Goal: Task Accomplishment & Management: Use online tool/utility

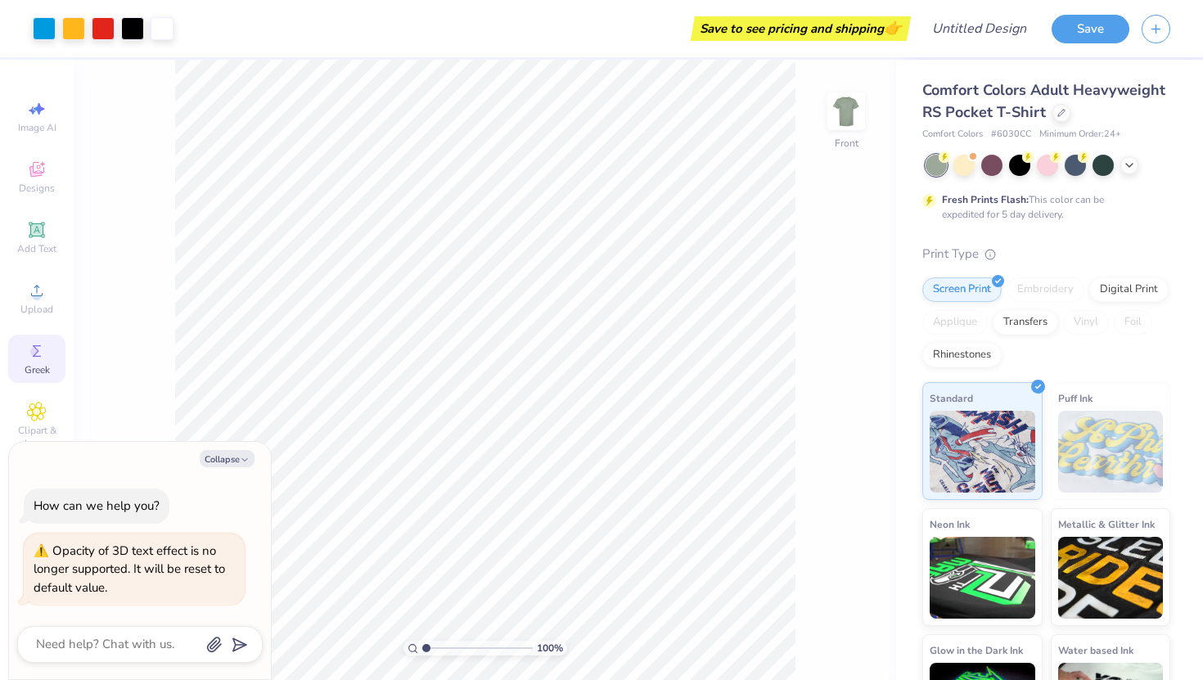
click at [41, 353] on icon at bounding box center [37, 351] width 20 height 20
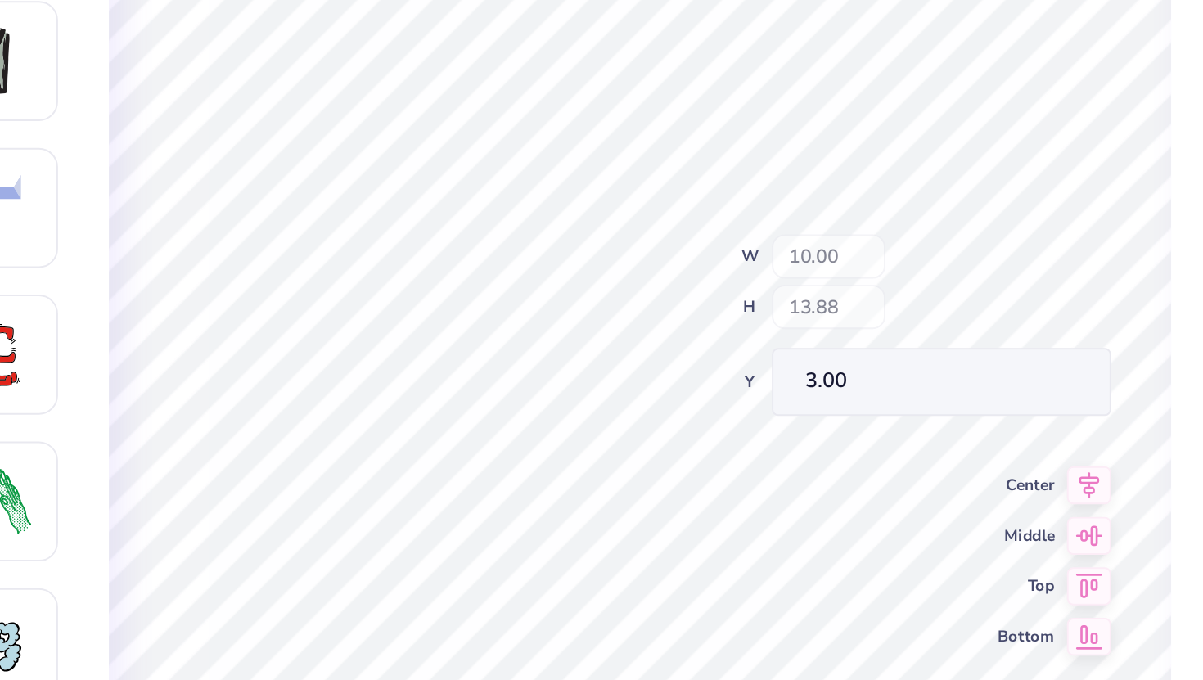
type textarea "x"
type input "5.80"
type input "0.60"
type input "15.76"
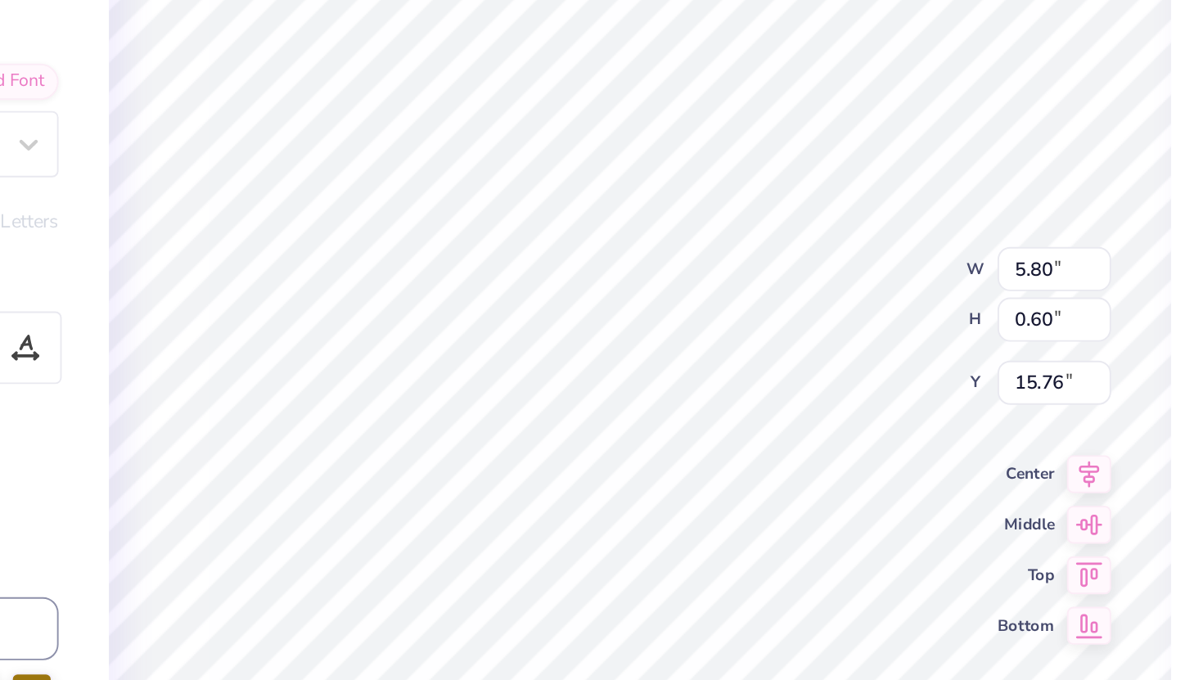
type textarea "x"
type input "1.88"
type input "0.47"
type input "13.57"
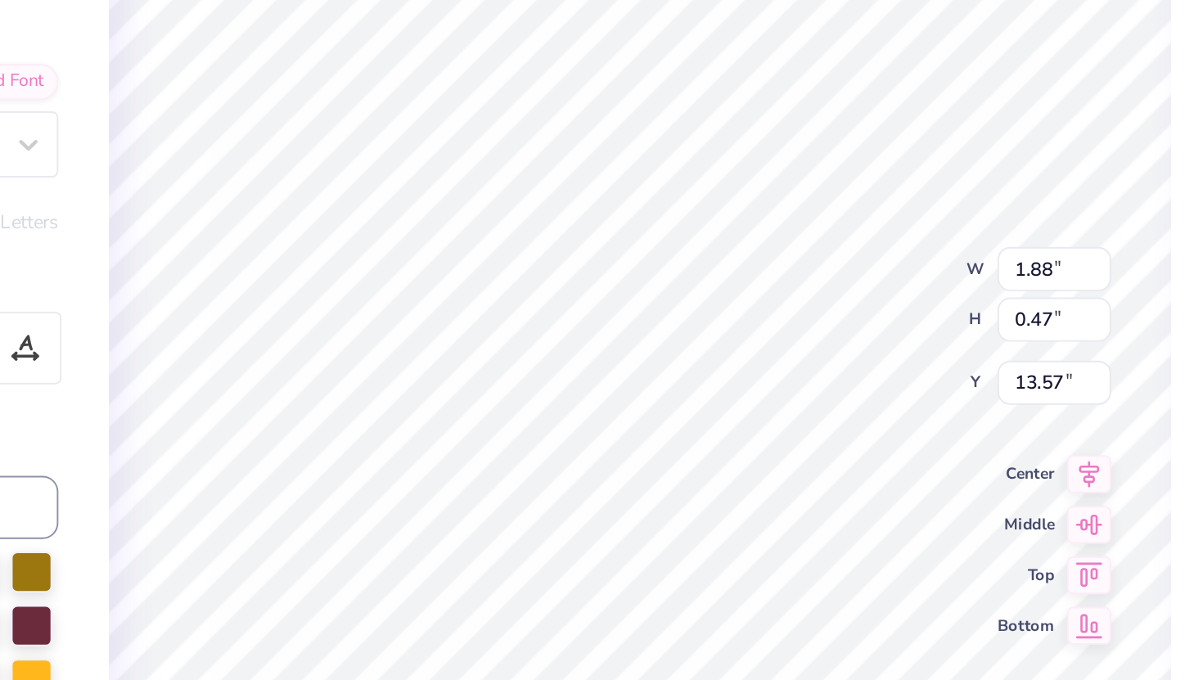
type textarea "x"
type textarea "D"
type textarea "x"
type textarea "De"
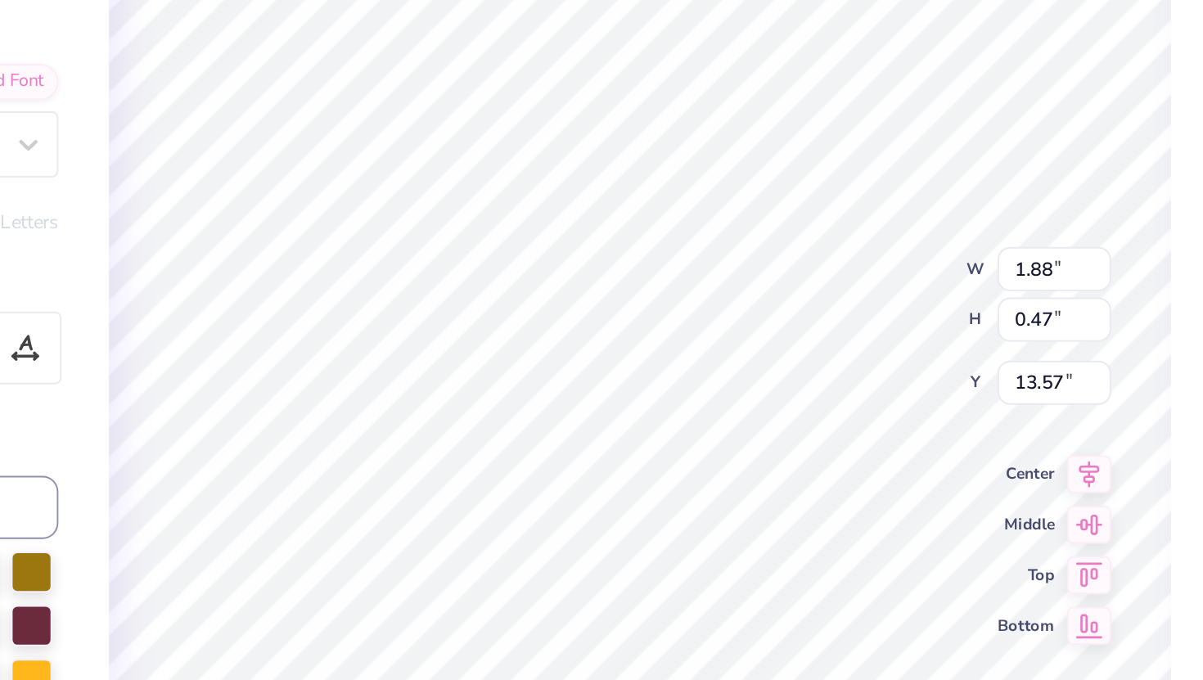
type textarea "x"
type textarea "Del"
type textarea "x"
type textarea "Delt"
type textarea "x"
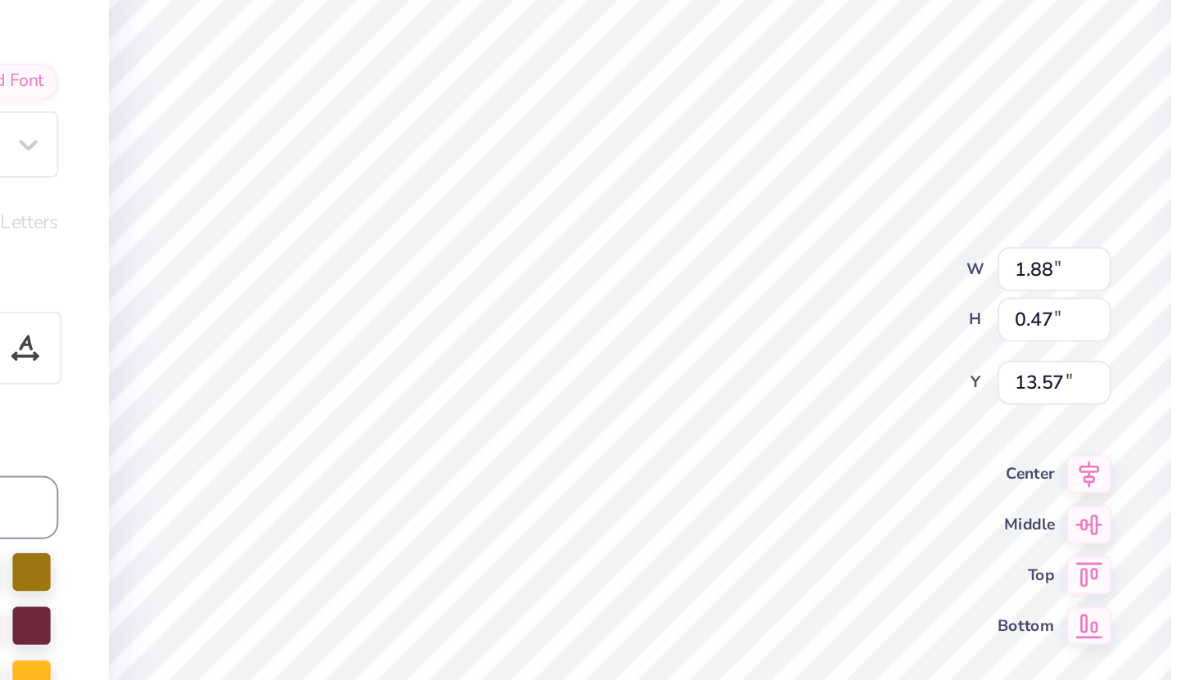
type textarea "Delta"
type textarea "x"
type textarea "Delta"
type textarea "x"
type textarea "Delta T"
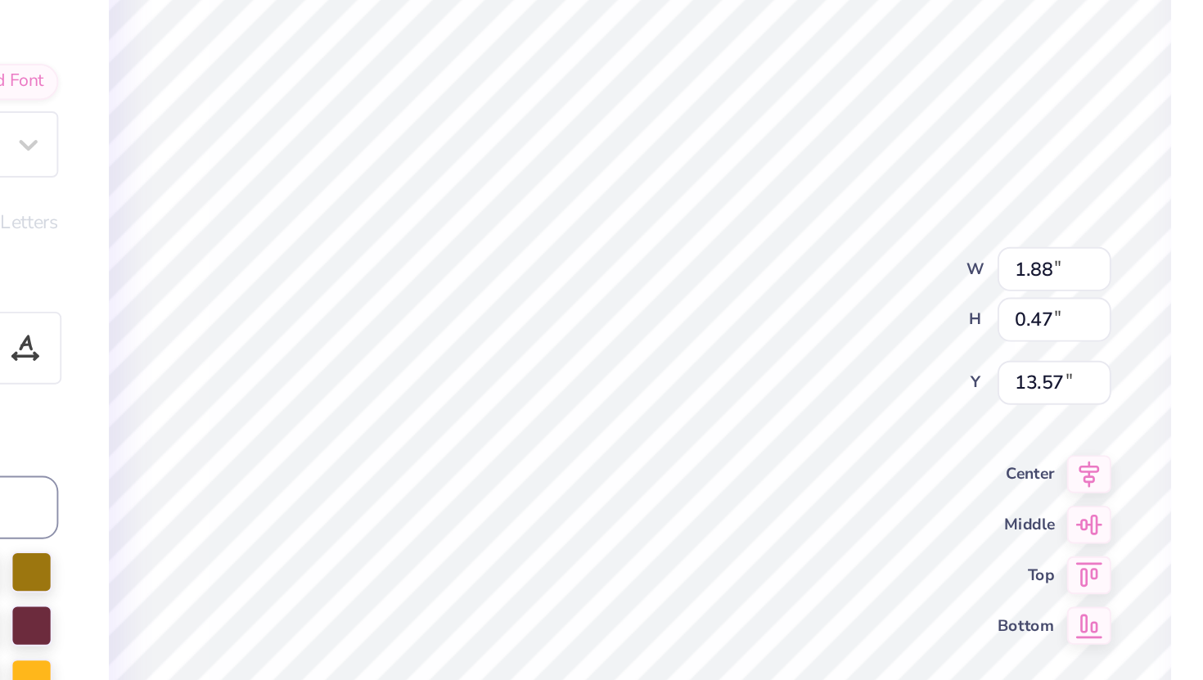
type textarea "x"
type textarea "Delta Ta"
type textarea "x"
type textarea "Delta Tau"
type textarea "x"
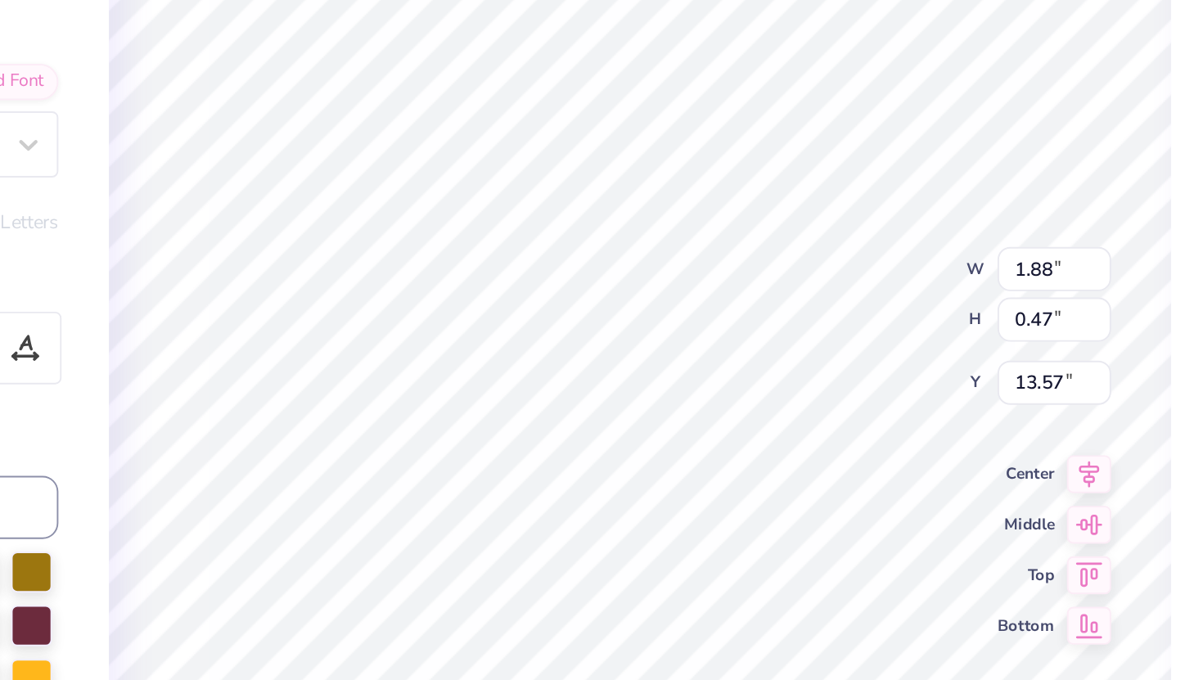
type textarea "Delta Tau"
type textarea "x"
type textarea "Delta Tau D"
type textarea "x"
type textarea "Delta Tau De"
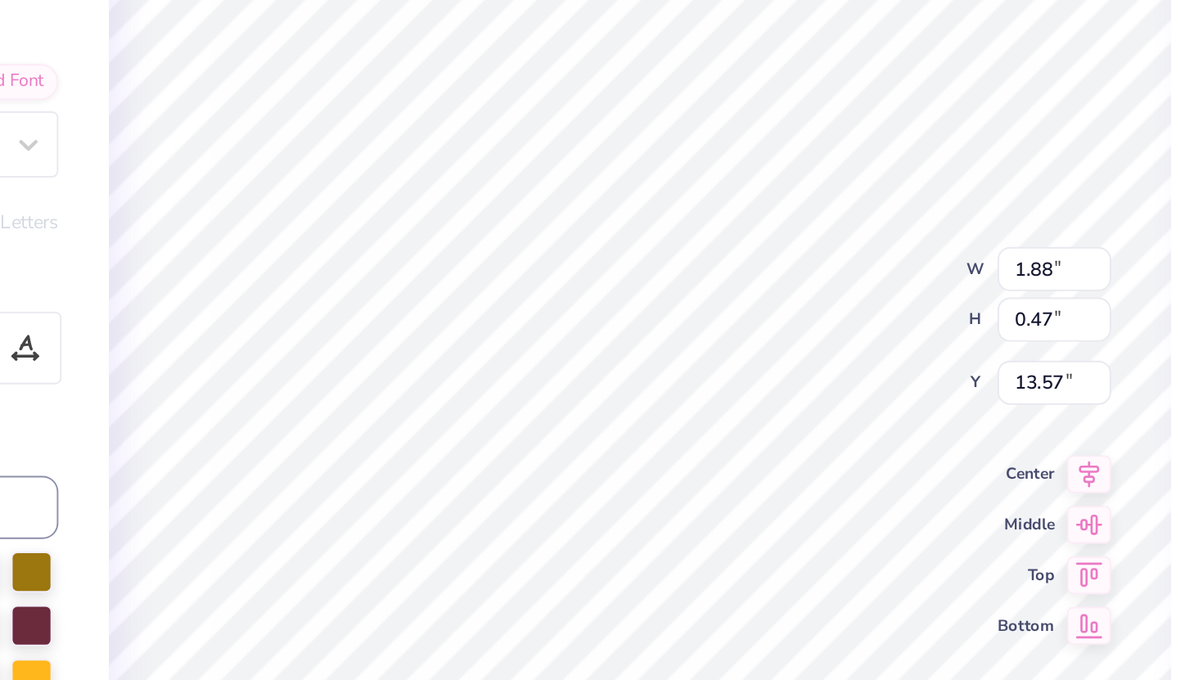
type textarea "x"
type textarea "Delta Tau Del"
type textarea "x"
type textarea "Delta Tau Delt"
type textarea "x"
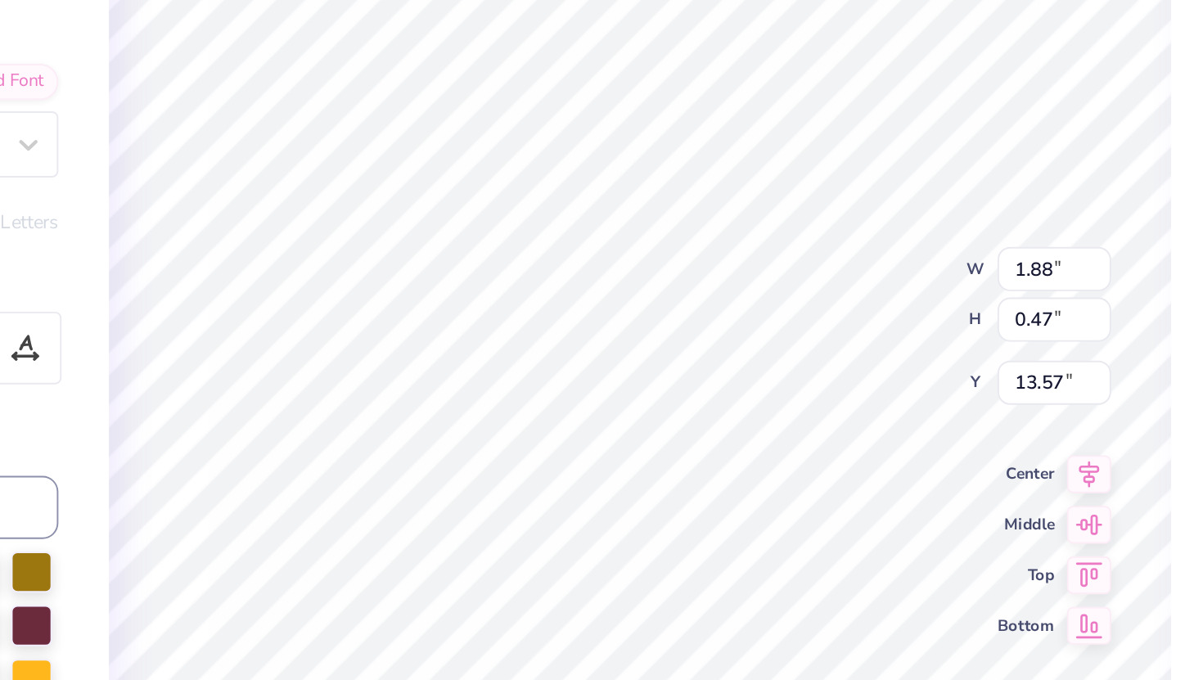
type textarea "Delta Tau Delta"
type textarea "x"
type textarea "2"
type textarea "x"
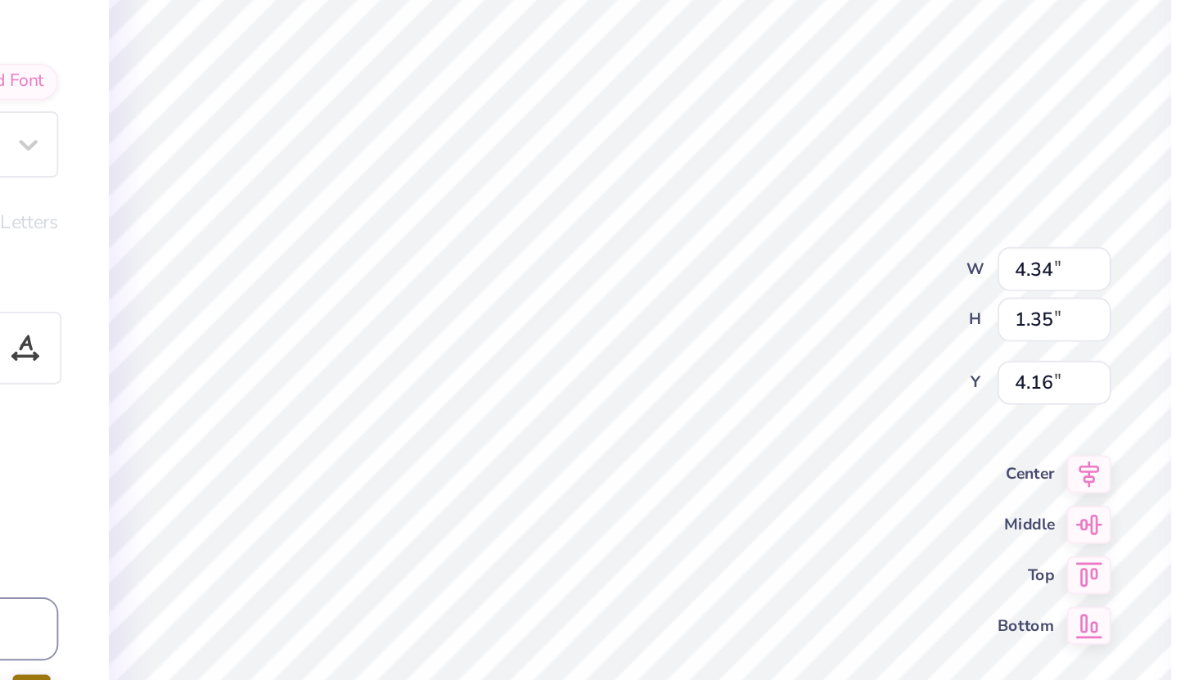
type textarea "20"
type textarea "x"
type textarea "202"
type textarea "x"
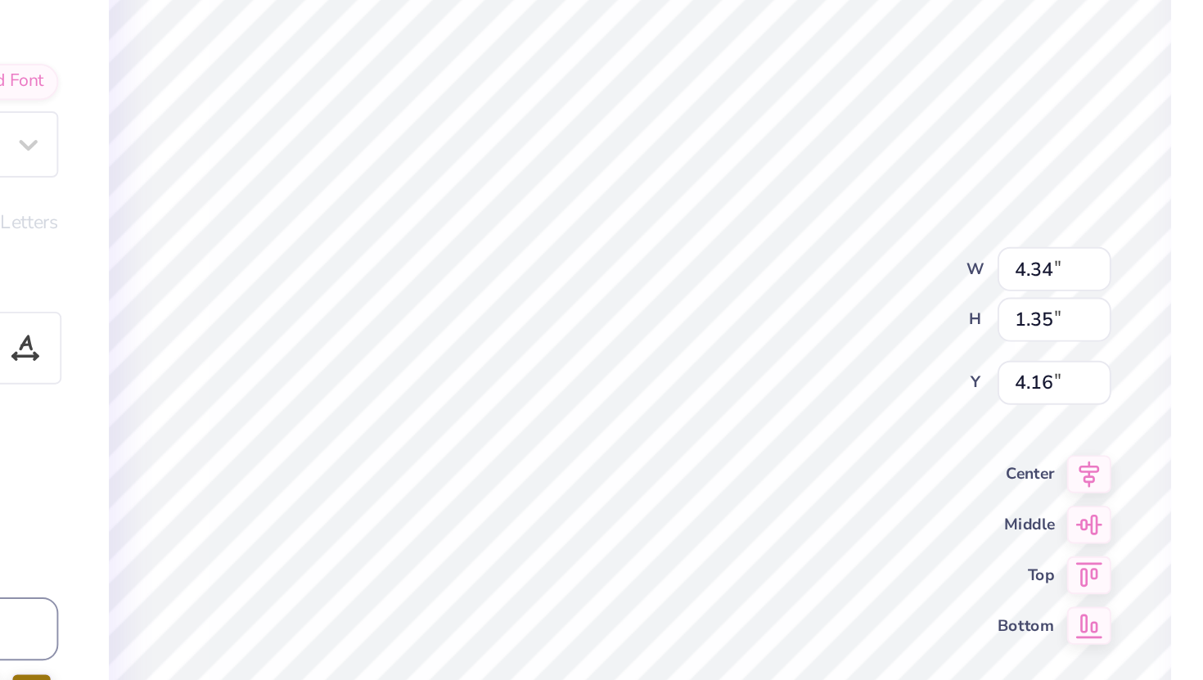
type textarea "2025"
type textarea "x"
type input "10.00"
type input "11.70"
type input "4.31"
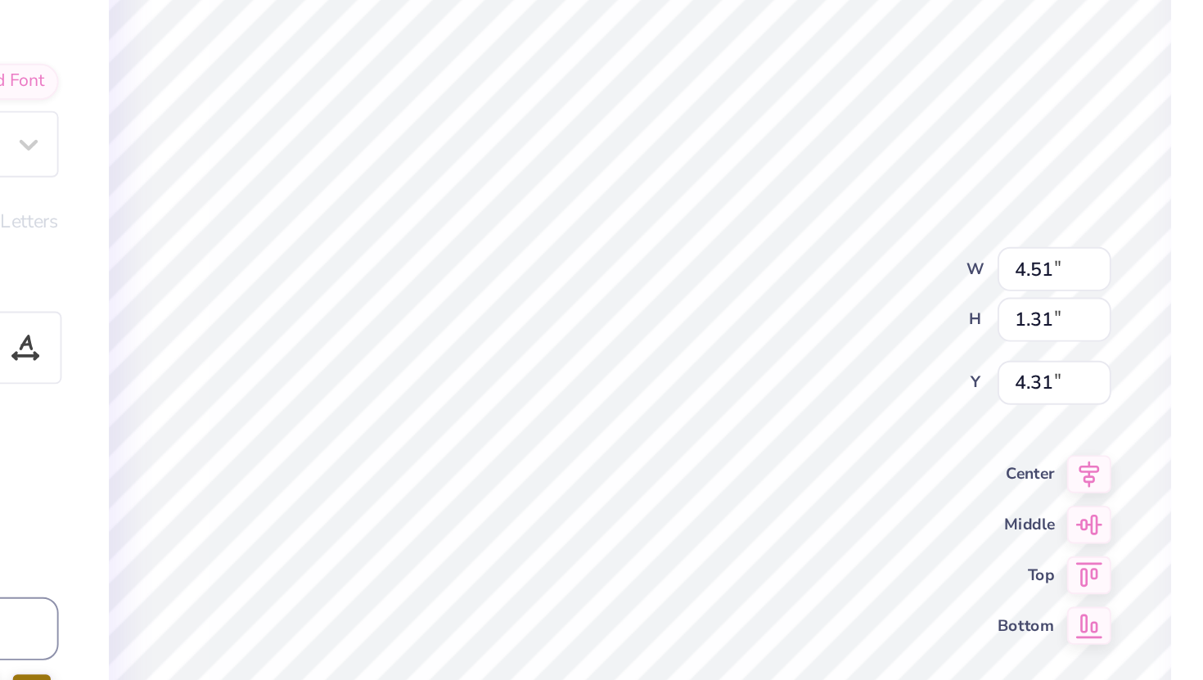
type textarea "x"
type input "4.38"
type textarea "x"
type input "10.00"
type input "11.70"
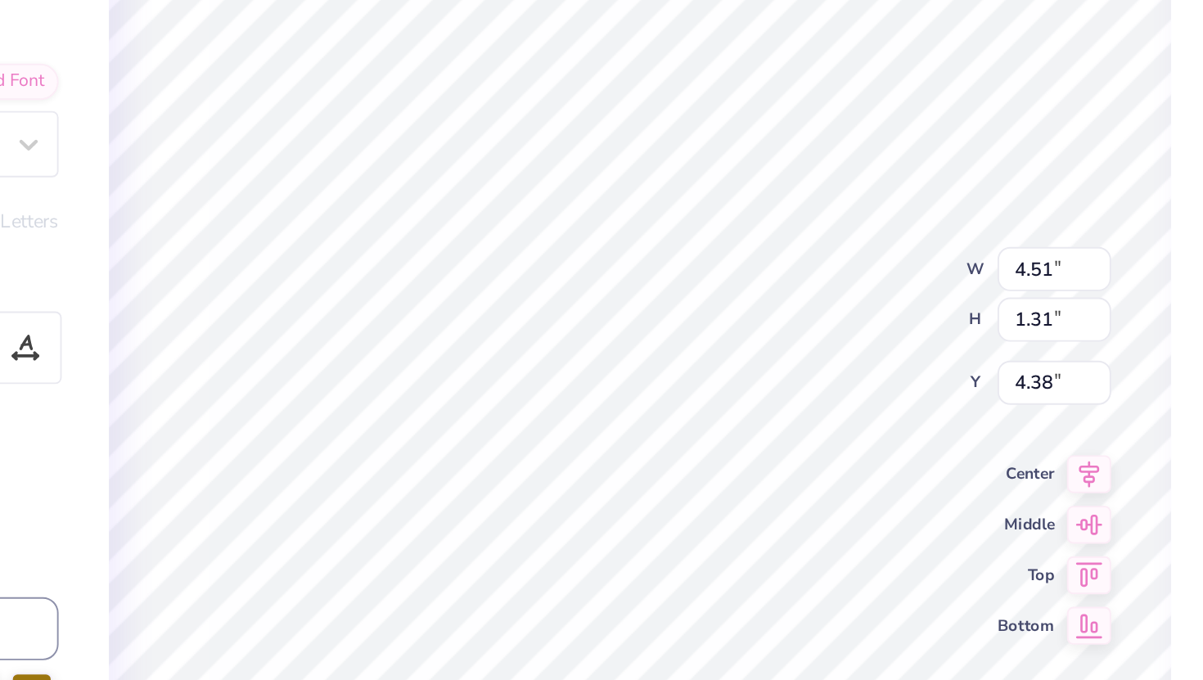
type input "4.31"
type textarea "x"
type input "4.38"
type textarea "x"
type input "4.15"
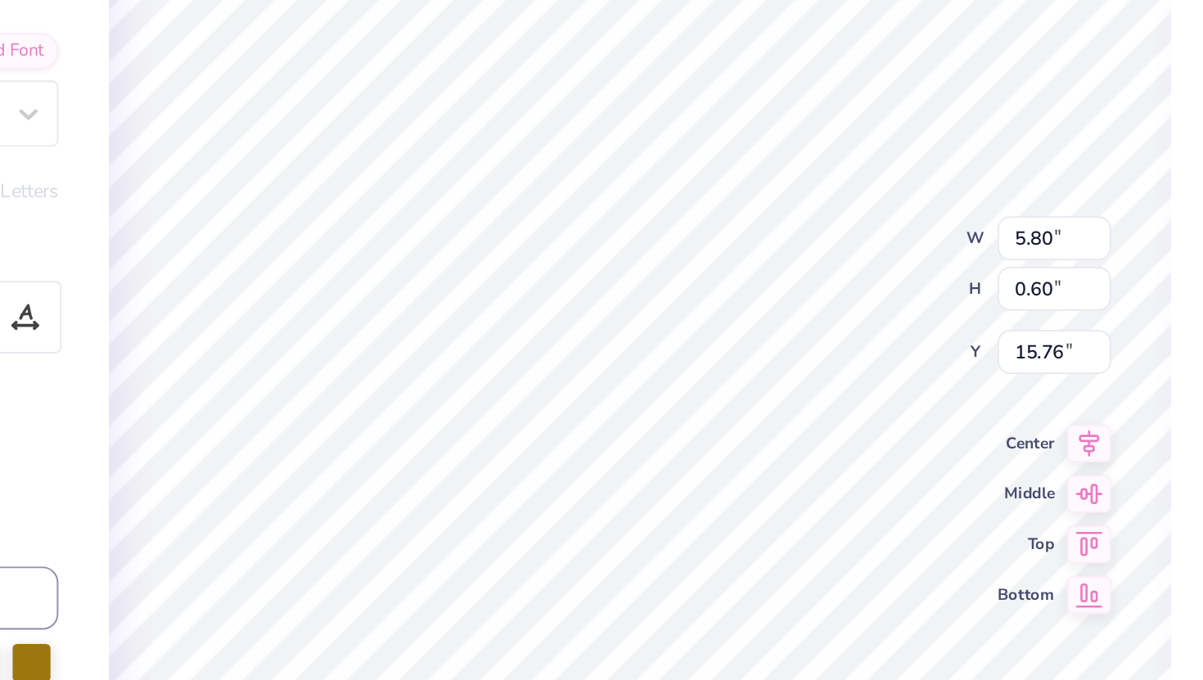
scroll to position [0, 3]
type textarea "x"
type textarea "D"
type textarea "x"
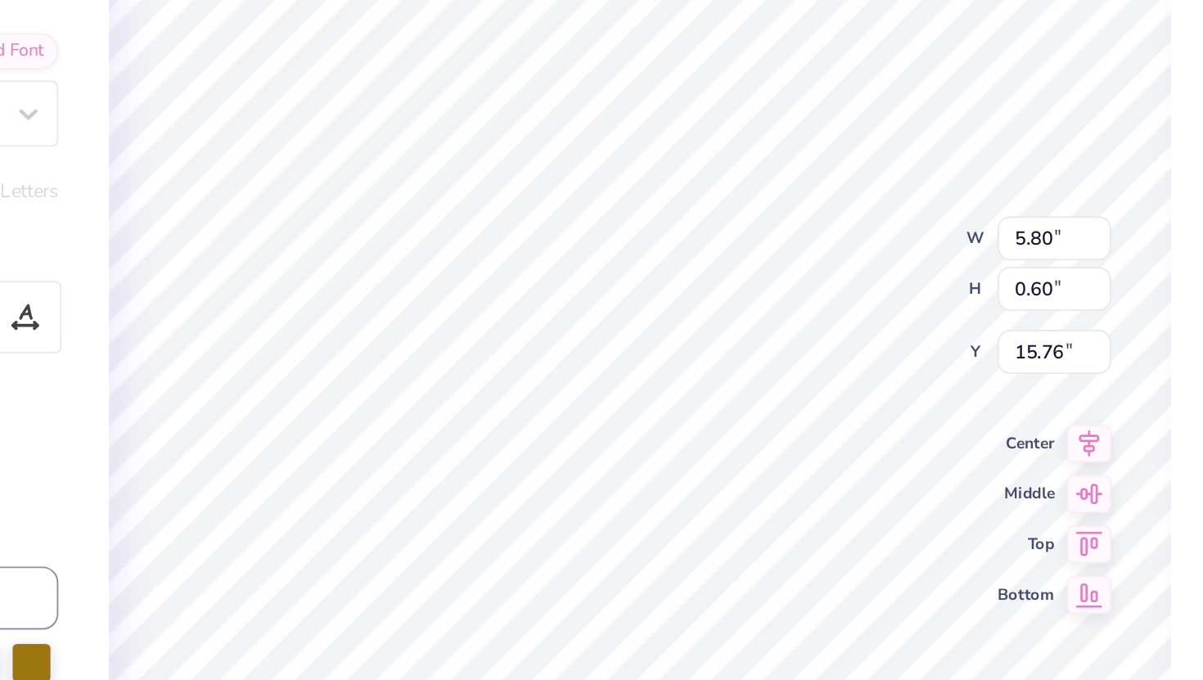
type textarea "De"
type textarea "x"
type textarea "Del"
type textarea "x"
type textarea "Delt"
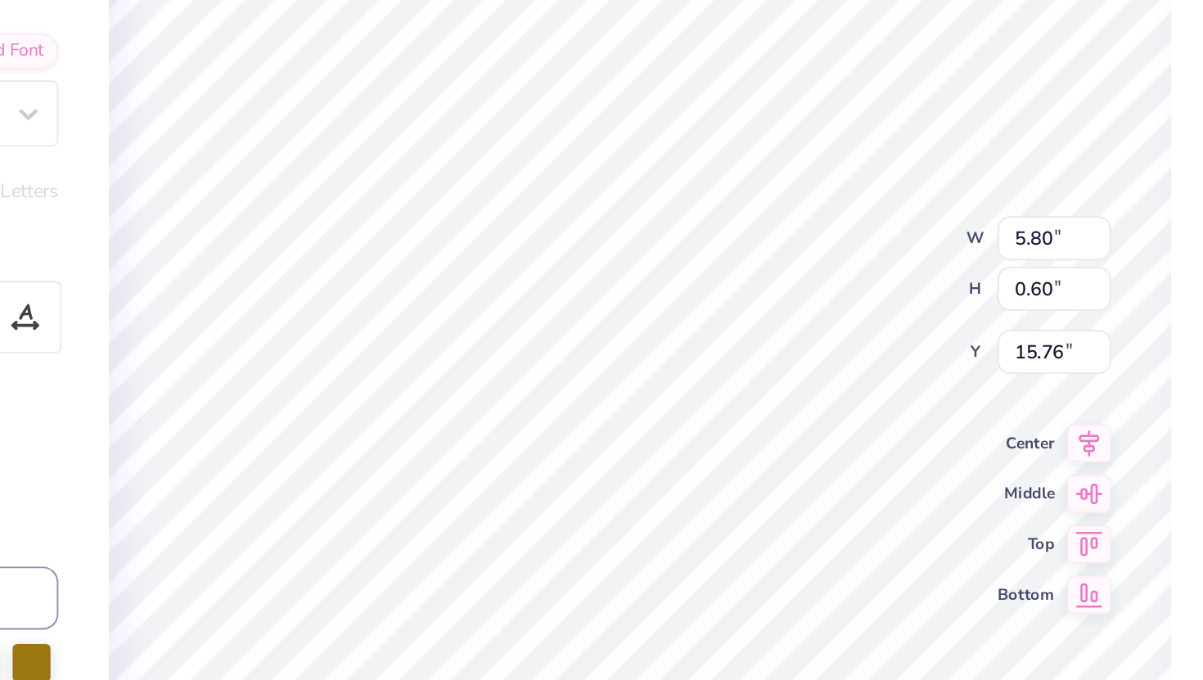
type textarea "x"
type textarea "Delta"
type textarea "x"
type textarea "Delta"
type textarea "x"
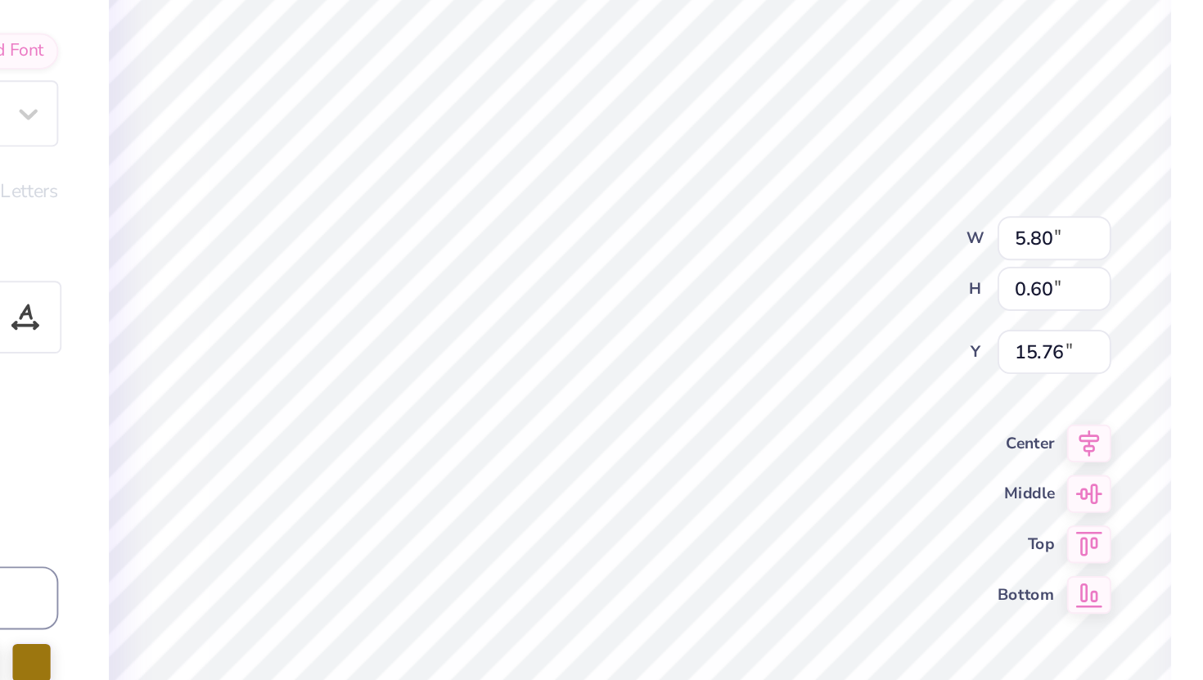
type textarea "Delta T"
type textarea "x"
type textarea "Delta Ta"
type textarea "x"
type textarea "Delta Tau"
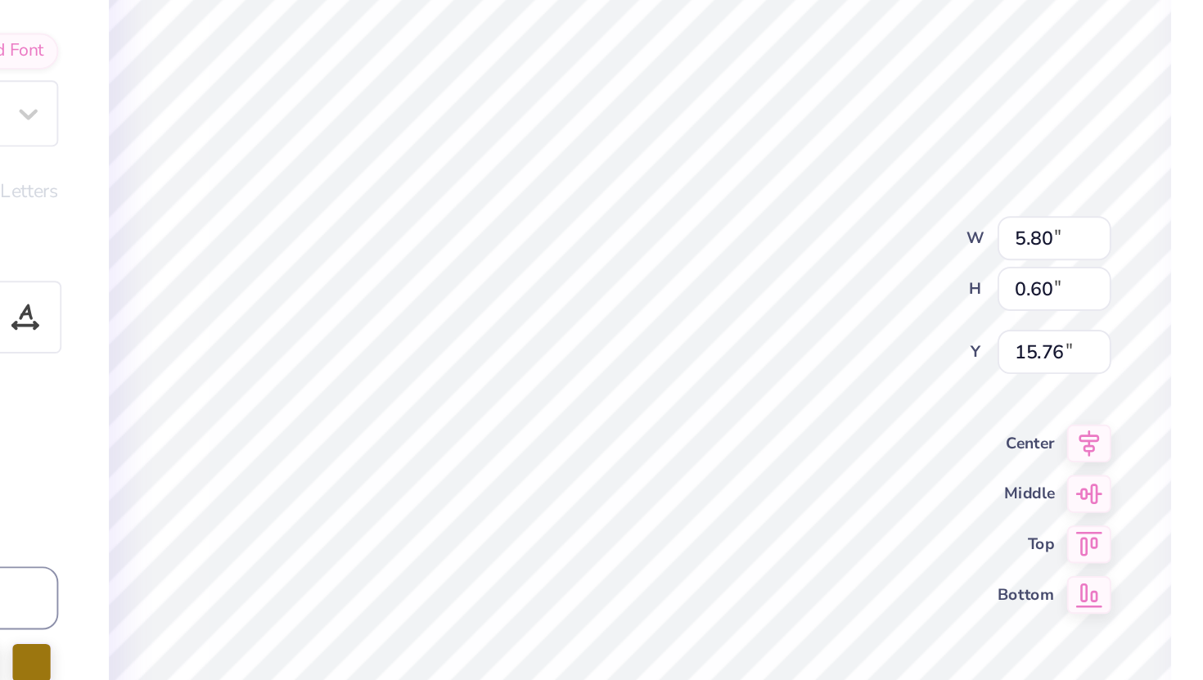
type textarea "x"
type textarea "Delta Tau"
type textarea "x"
type textarea "Delta Tau D"
type textarea "x"
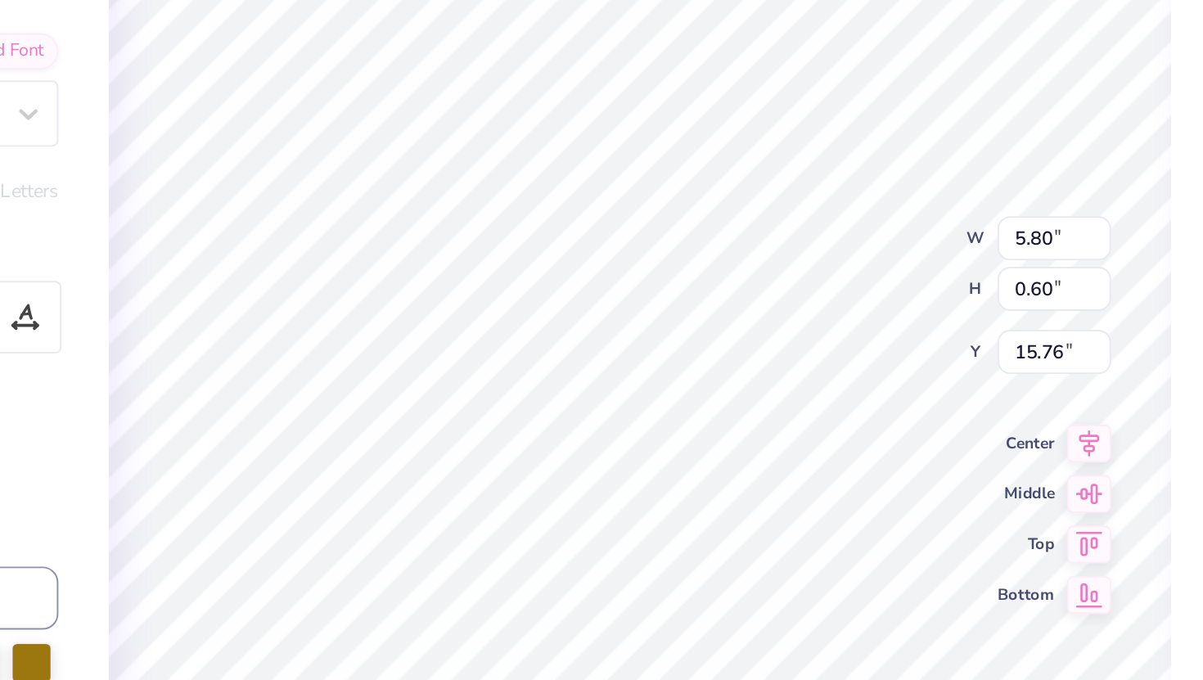
type textarea "Delta Tau De"
type textarea "x"
type textarea "Delta Tau Del"
type textarea "x"
type textarea "Delta Tau Delt"
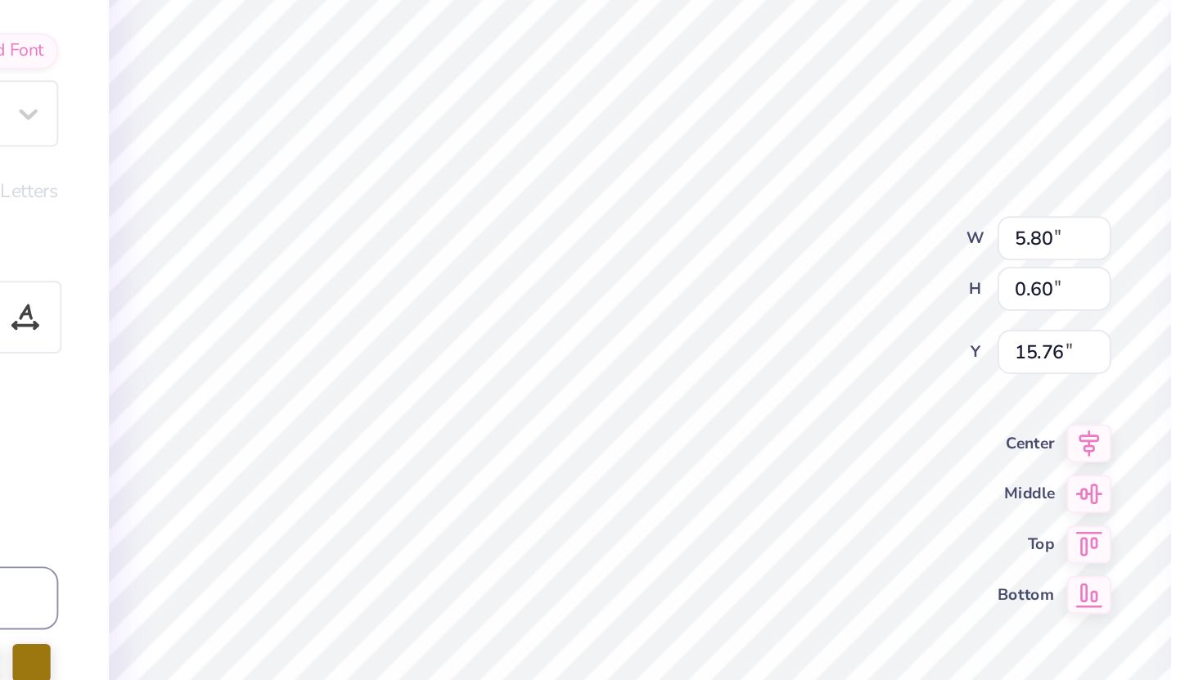
type textarea "x"
type textarea "Delta Tau Delta"
type textarea "x"
type input "5.77"
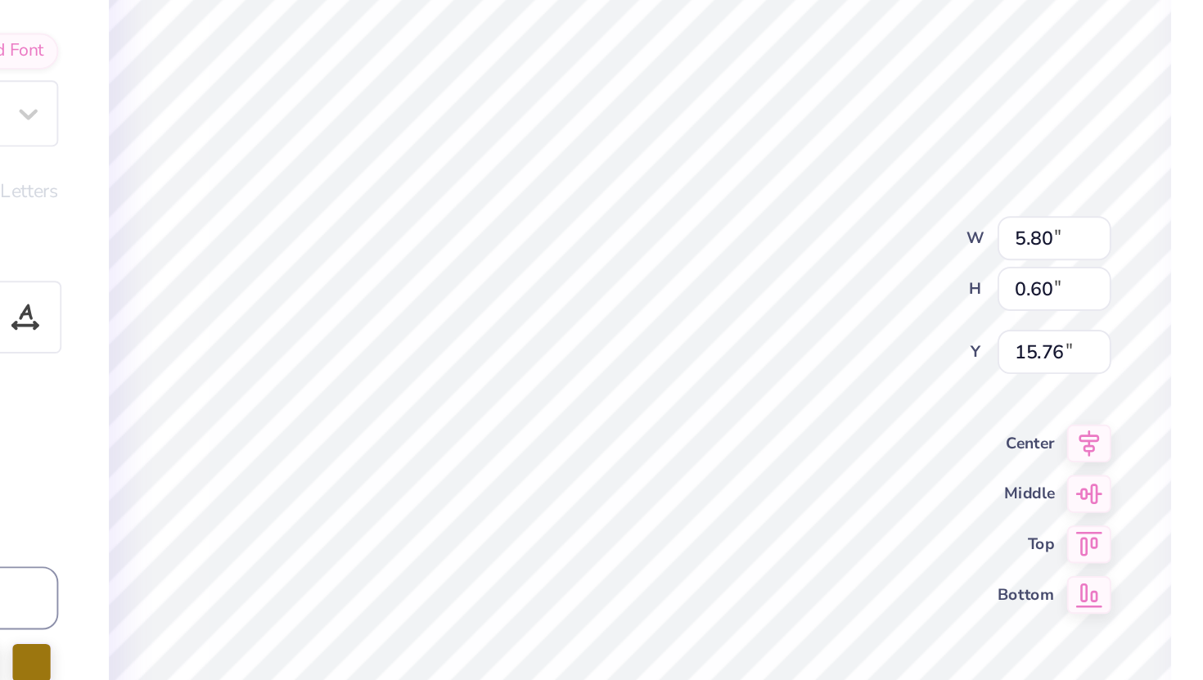
type input "0.43"
type input "16.45"
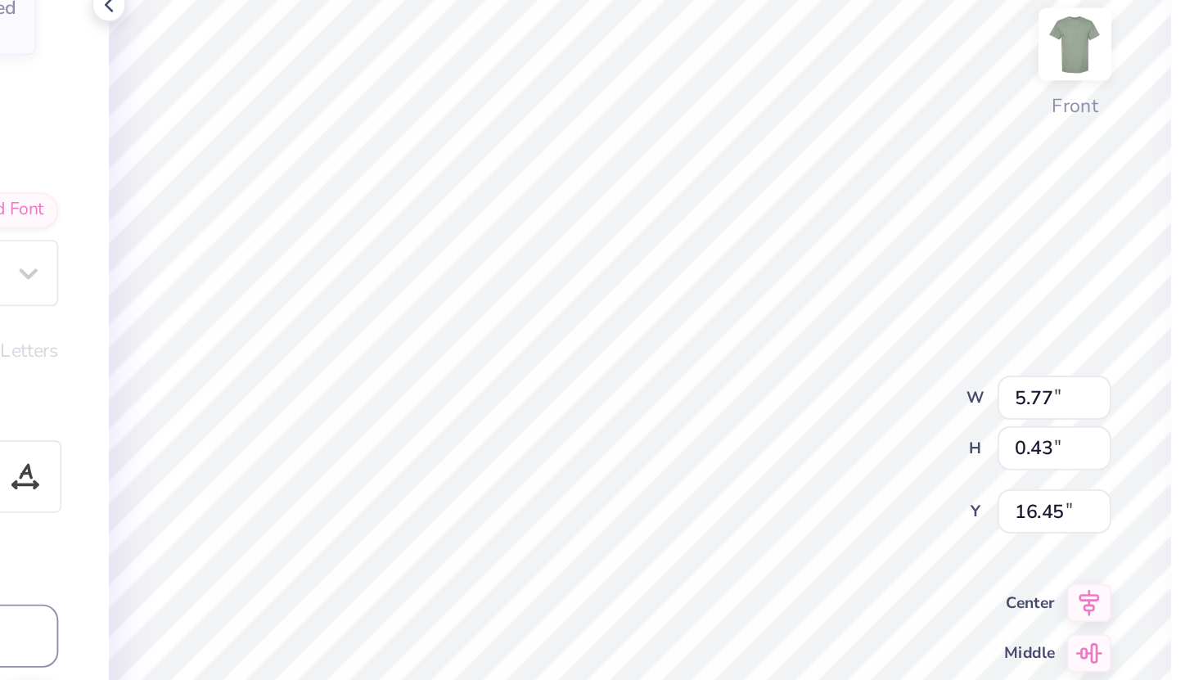
scroll to position [0, 8]
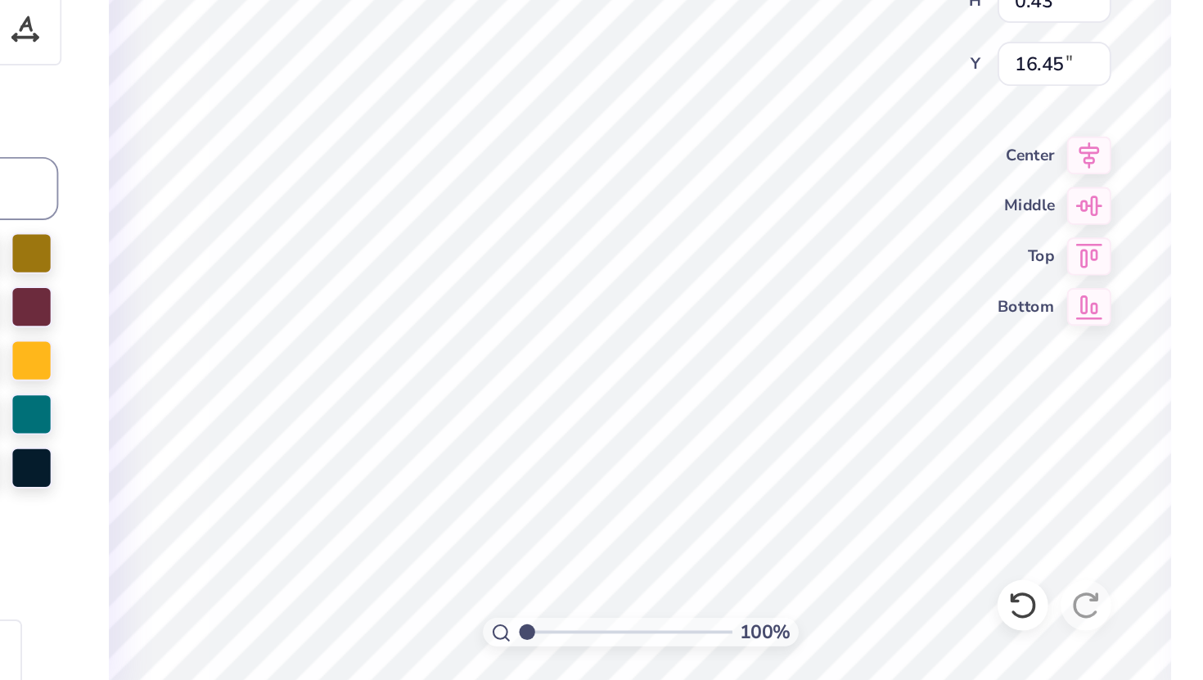
type textarea "x"
type textarea "Z"
type textarea "x"
type textarea "Ze"
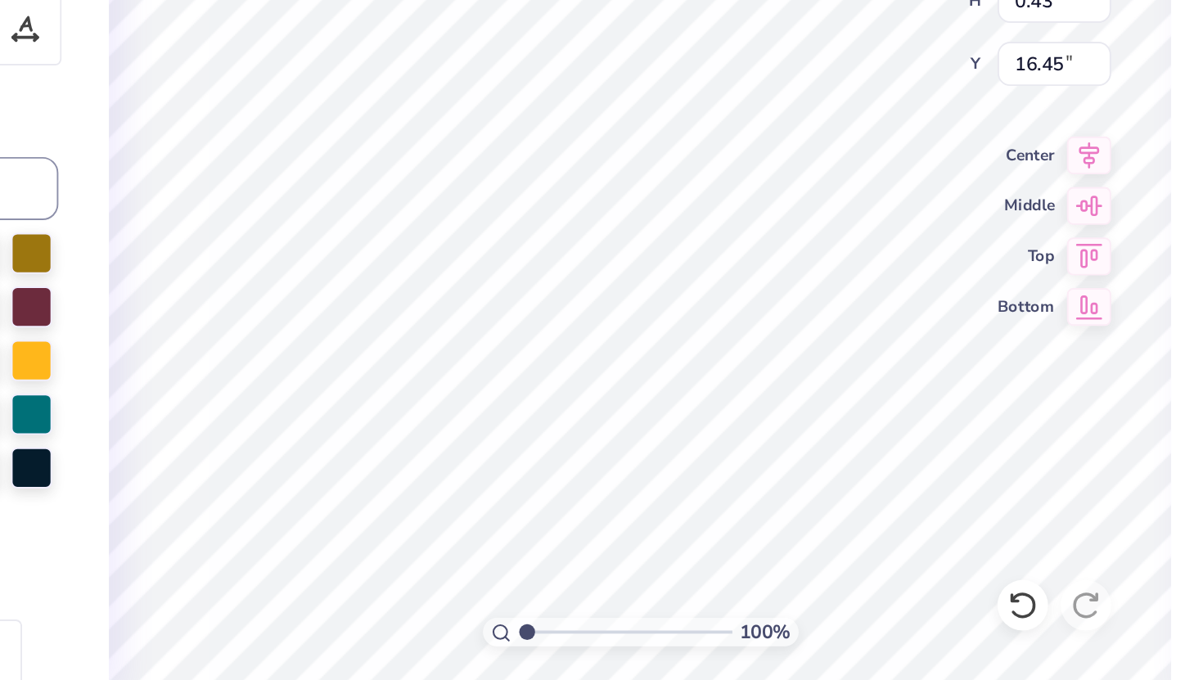
type textarea "x"
type textarea "Zet"
type textarea "x"
type textarea "Zeta"
type textarea "x"
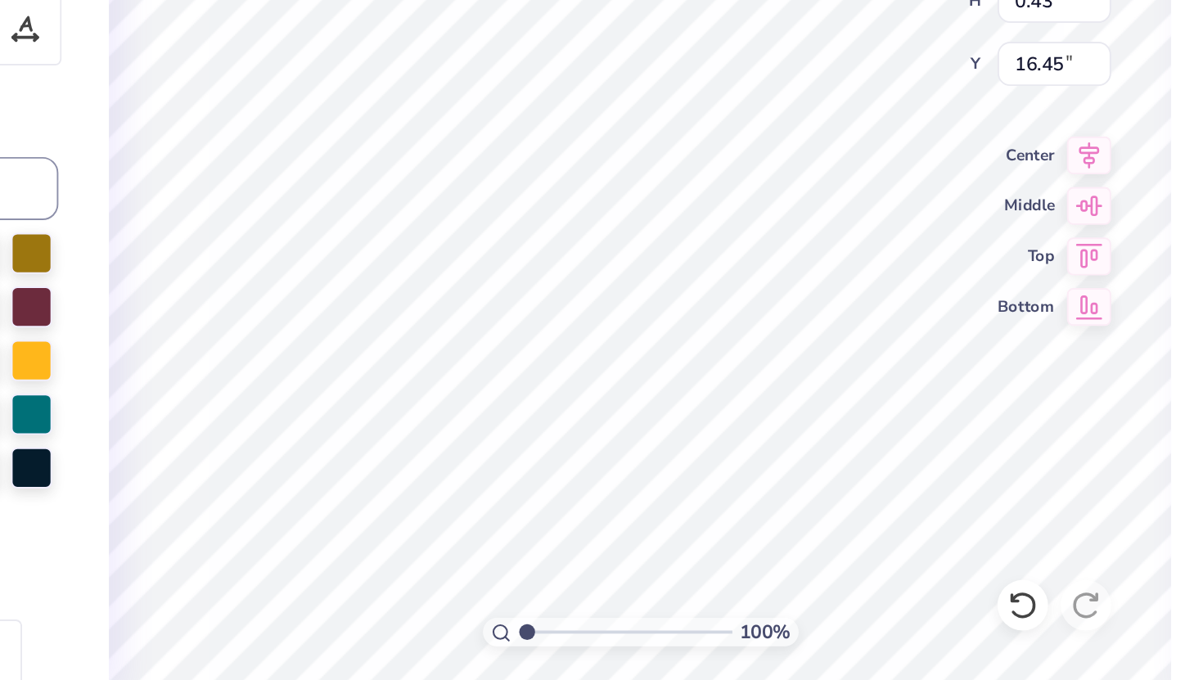
type textarea "Zeta"
type textarea "x"
type textarea "Zeta C"
type textarea "x"
type textarea "Zeta Ch"
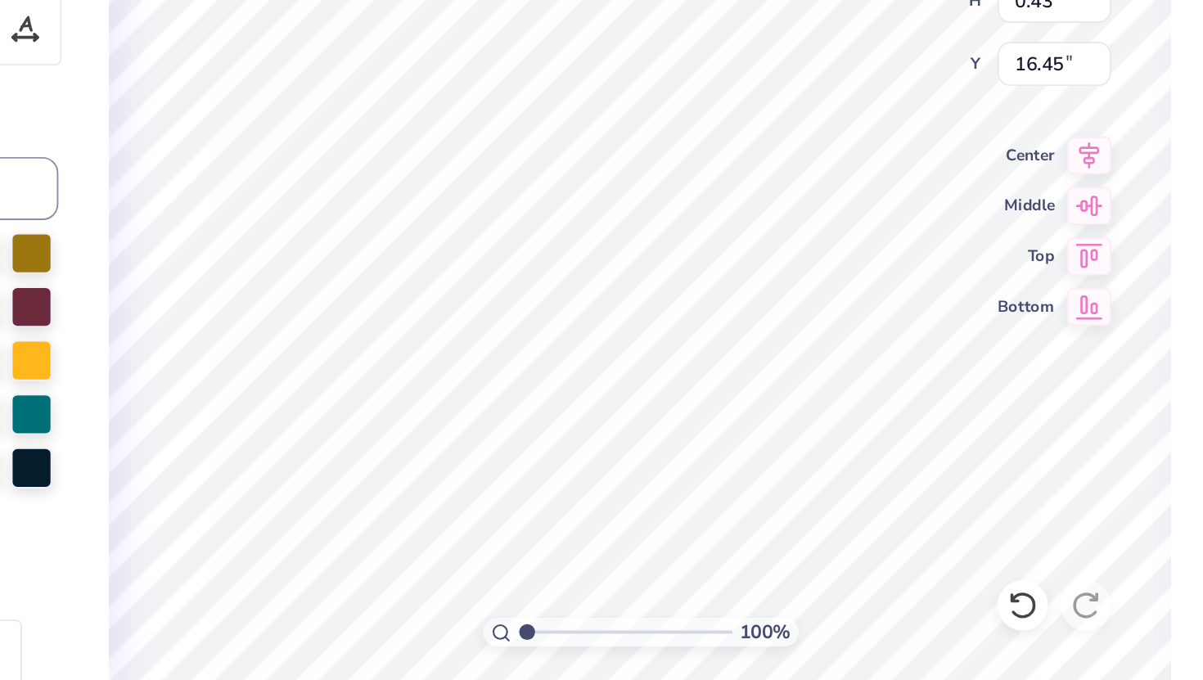
scroll to position [0, 1]
type textarea "x"
type textarea "Zeta Chi"
type textarea "x"
type textarea "Zeta Chi"
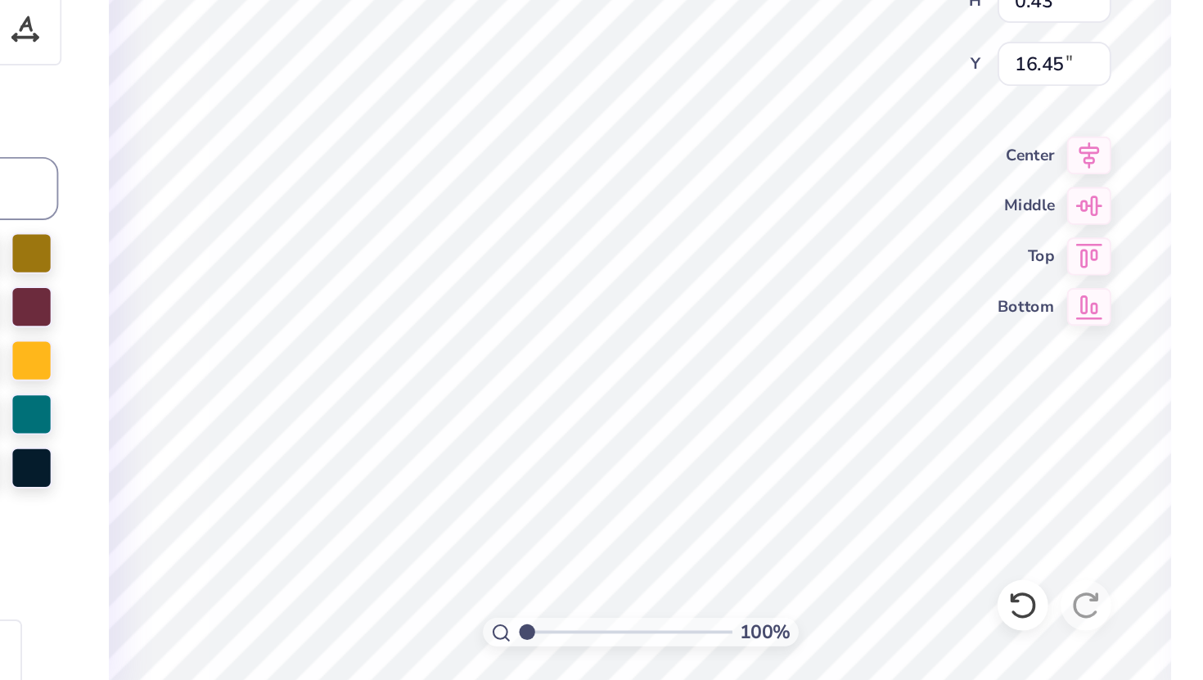
type textarea "x"
type textarea "Zeta Chi C"
type textarea "x"
type textarea "Zeta Chi Ch"
type textarea "x"
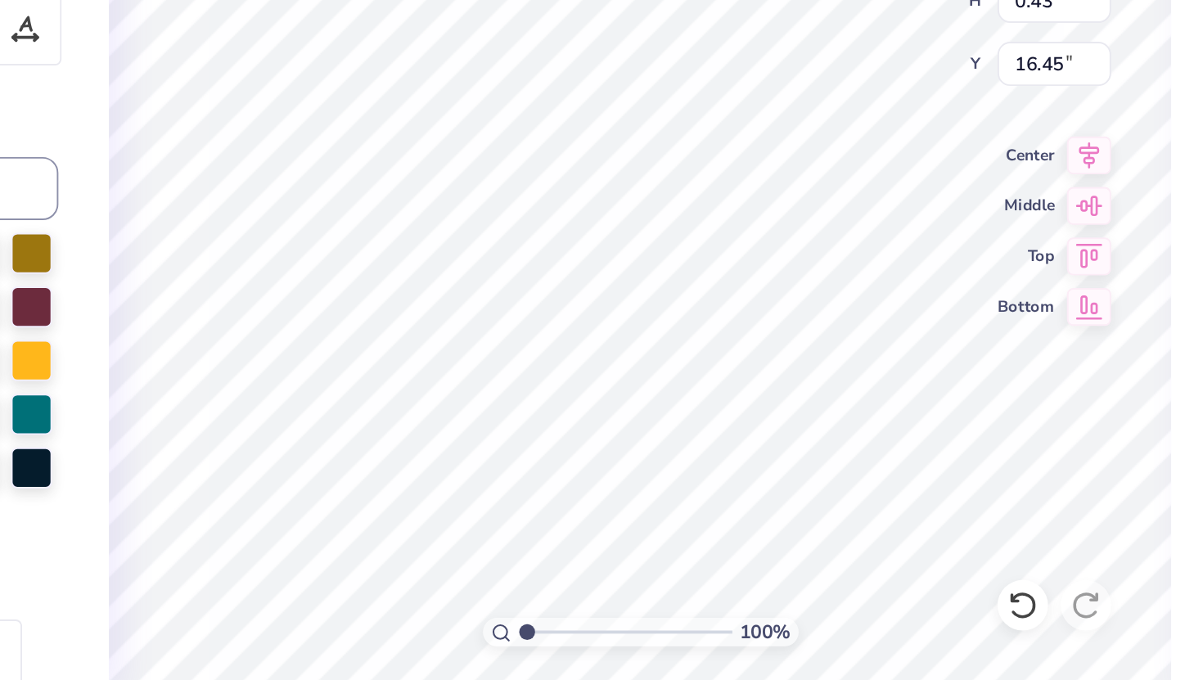
type textarea "Zeta Chi Cha"
type textarea "x"
type textarea "Zeta Chi Chap"
type textarea "x"
type textarea "Zeta Chi Chapt"
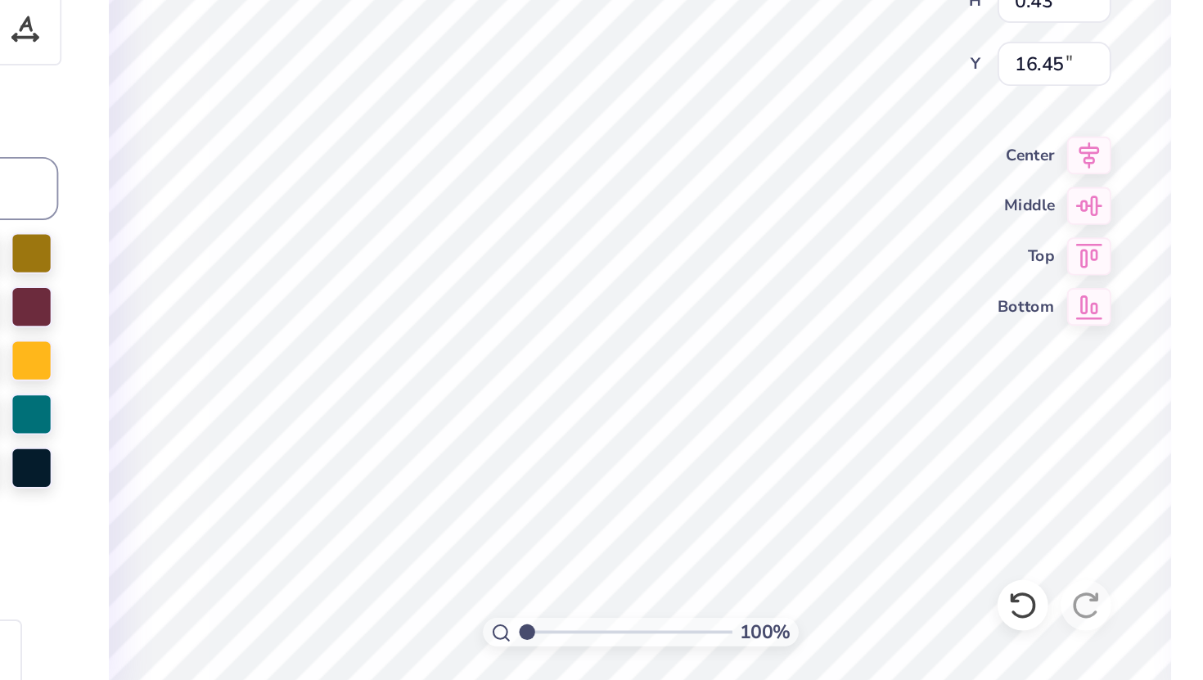
type textarea "x"
type textarea "Zeta Chi Chapte"
type textarea "x"
type textarea "Zeta Chi Chapter"
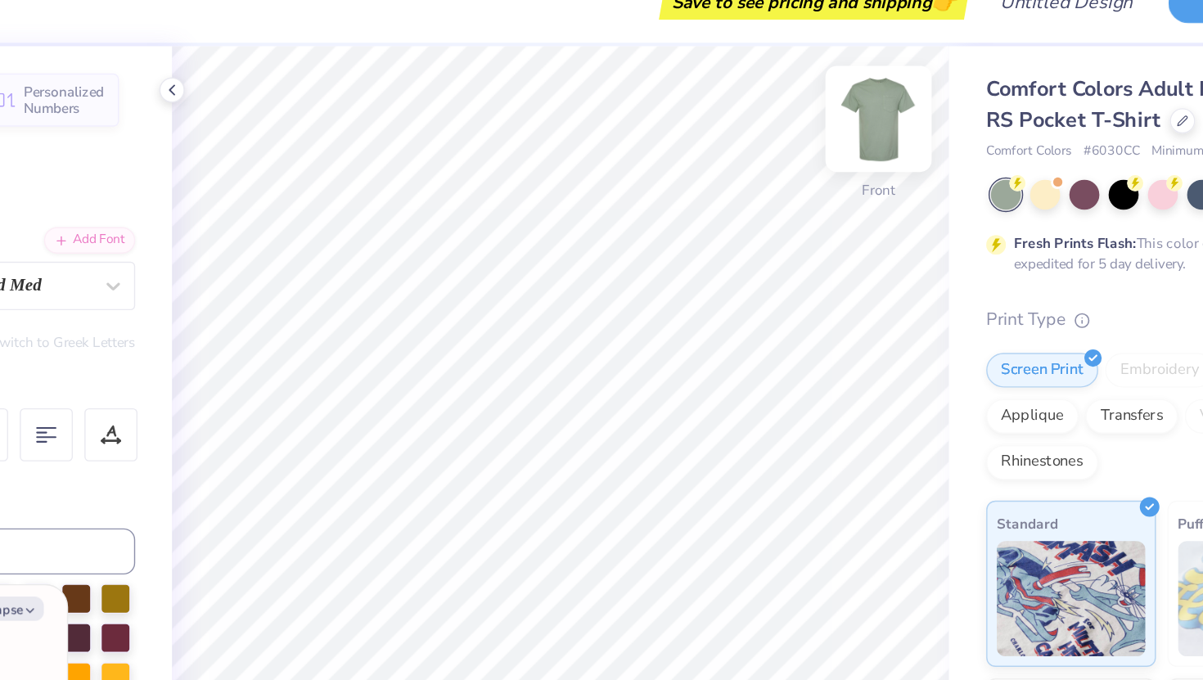
click at [846, 121] on img at bounding box center [846, 111] width 65 height 65
click at [849, 120] on img at bounding box center [846, 111] width 65 height 65
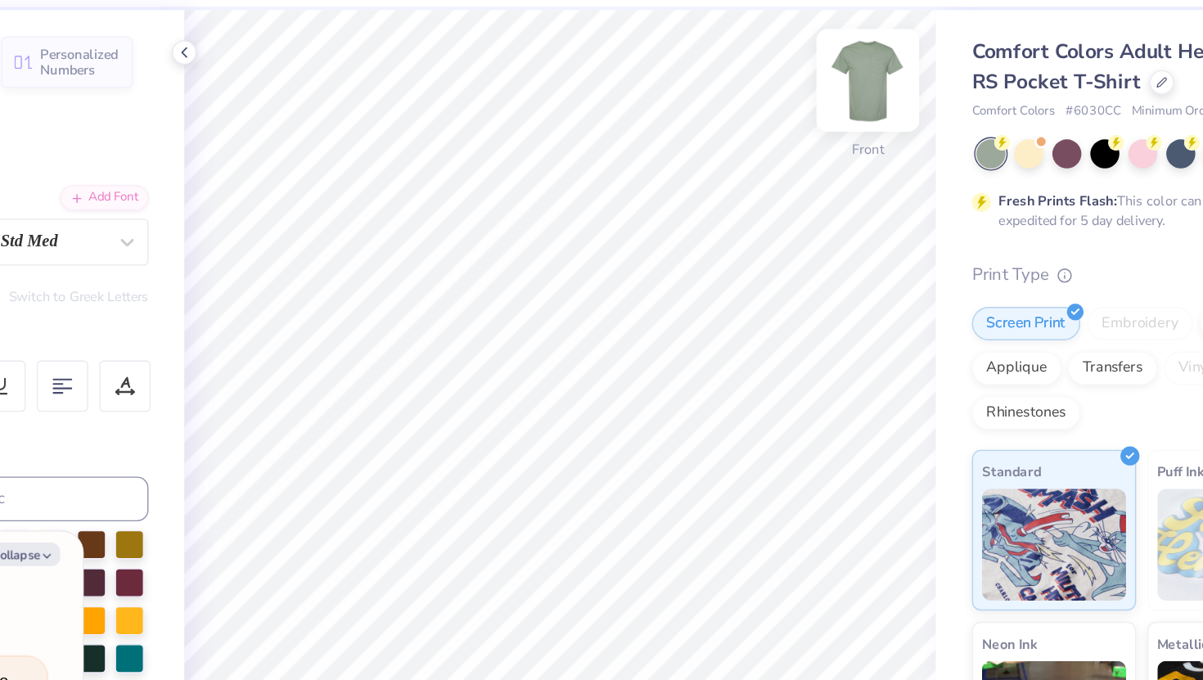
click at [832, 120] on img at bounding box center [846, 111] width 65 height 65
drag, startPoint x: 832, startPoint y: 120, endPoint x: 864, endPoint y: 132, distance: 33.9
click at [864, 132] on div "Front" at bounding box center [847, 122] width 38 height 58
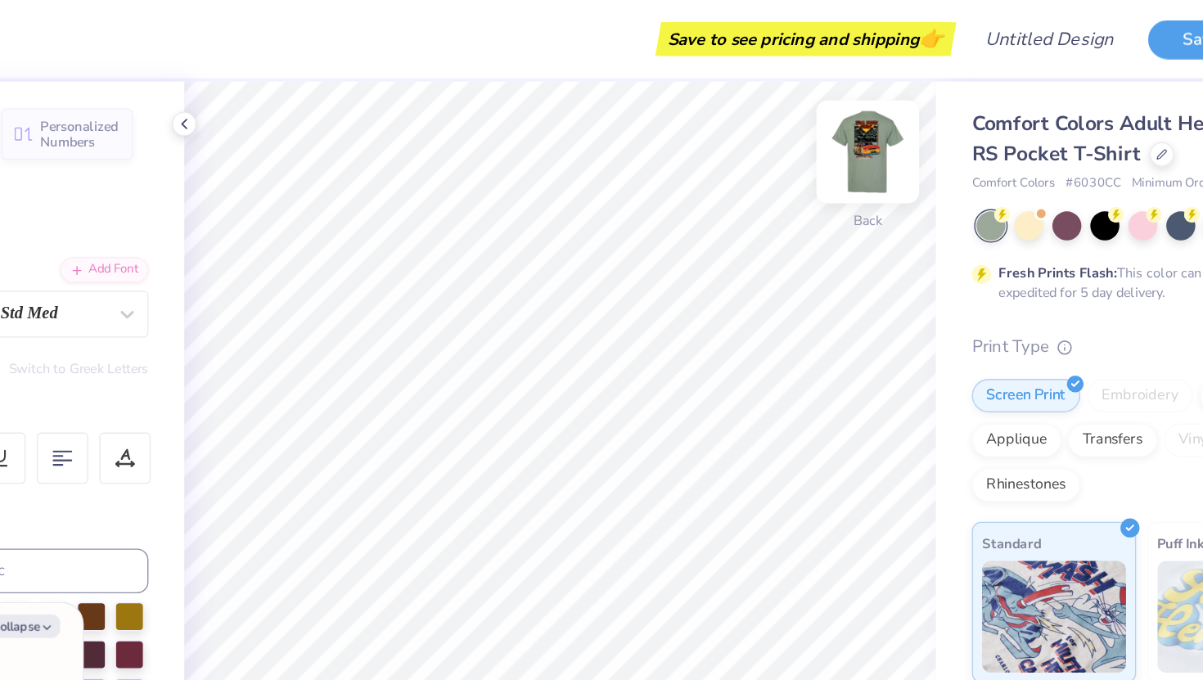
click at [856, 115] on img at bounding box center [846, 111] width 65 height 65
click at [856, 115] on img at bounding box center [846, 111] width 33 height 33
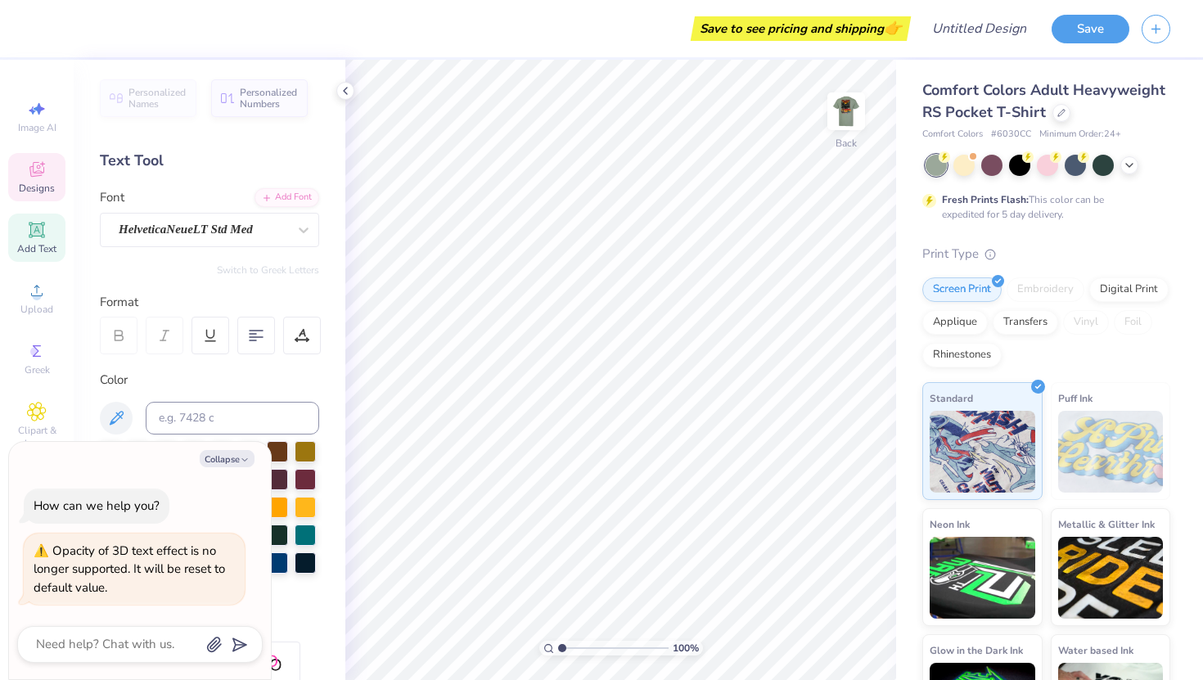
click at [36, 176] on icon at bounding box center [36, 169] width 15 height 15
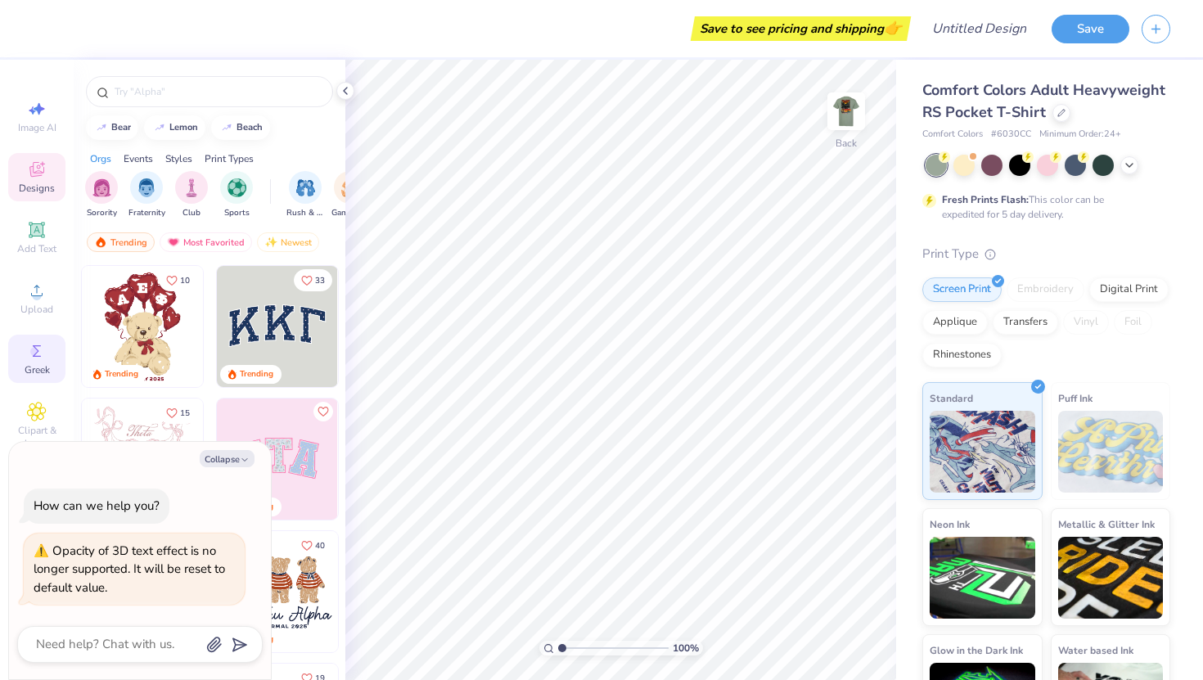
click at [35, 363] on span "Greek" at bounding box center [37, 369] width 25 height 13
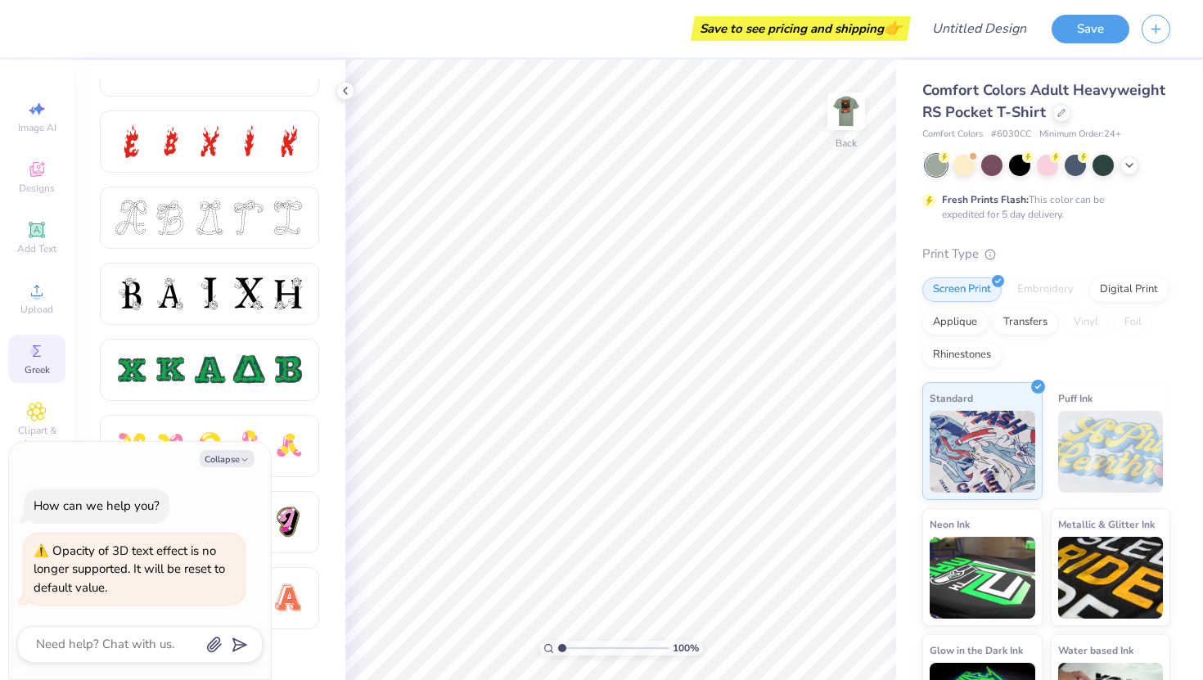
scroll to position [581, 0]
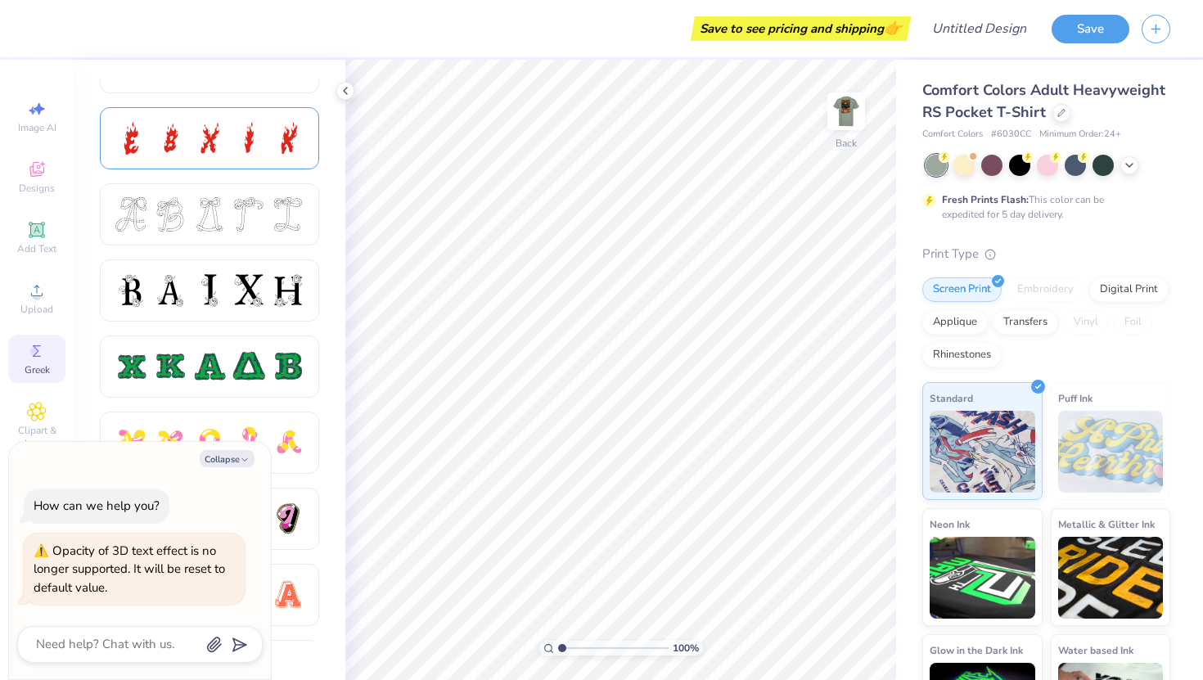
click at [252, 142] on div at bounding box center [249, 138] width 34 height 34
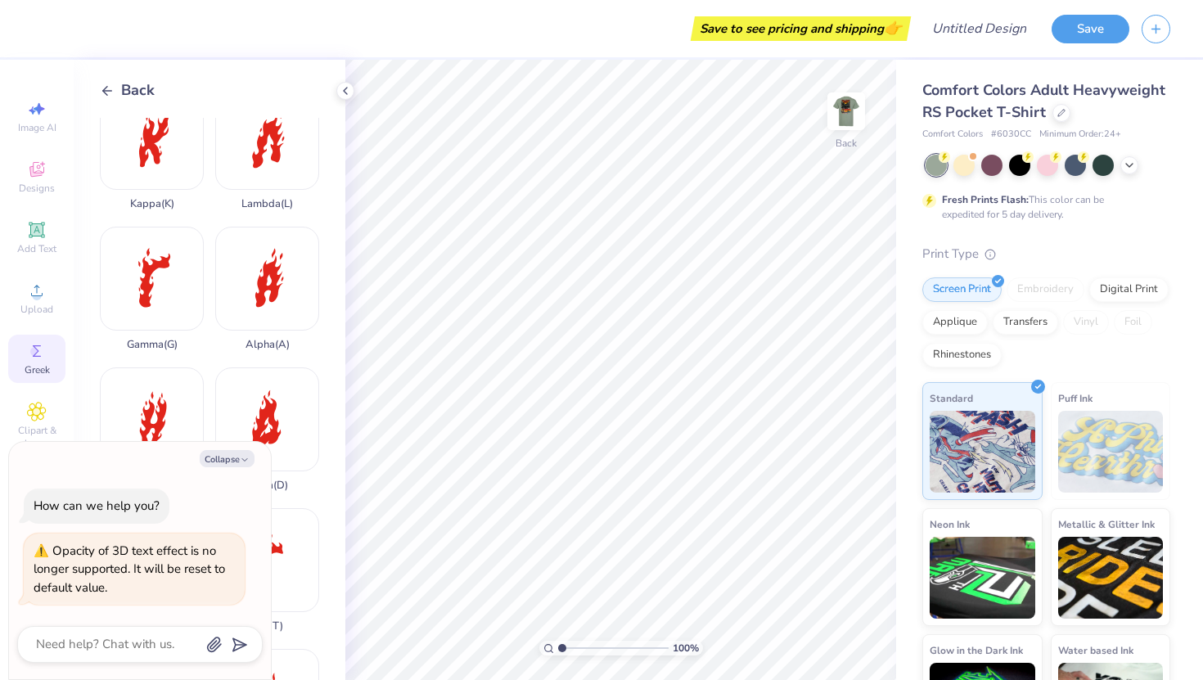
scroll to position [324, 0]
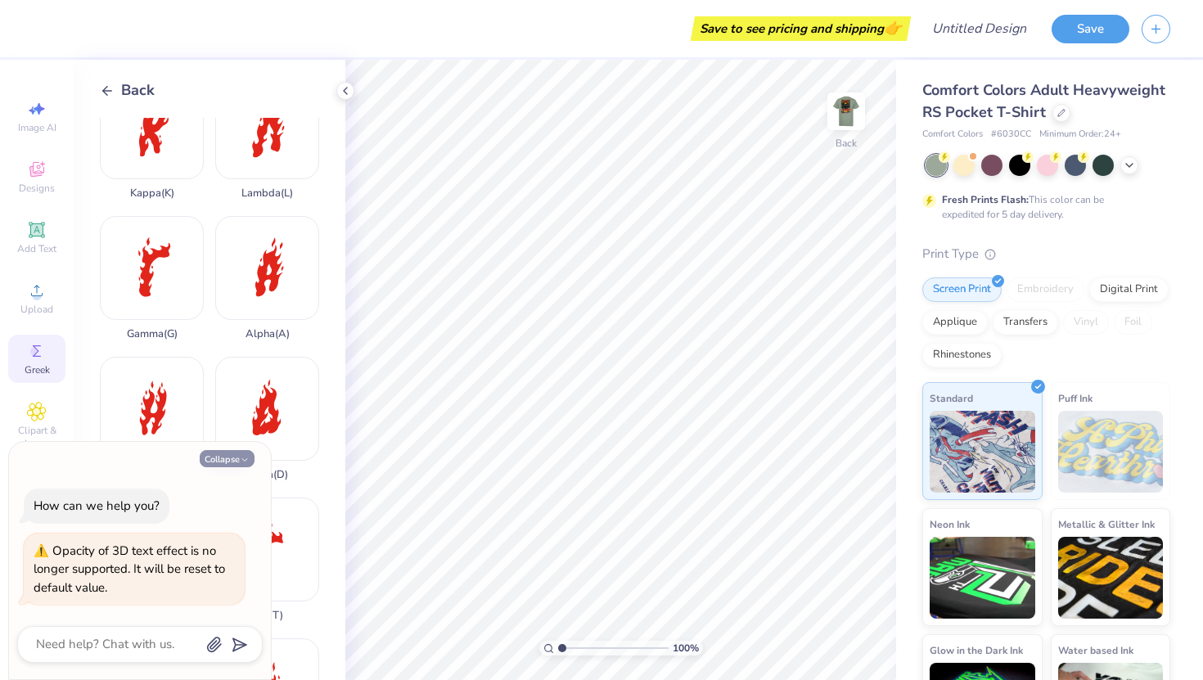
click at [228, 462] on button "Collapse" at bounding box center [227, 458] width 55 height 17
type textarea "x"
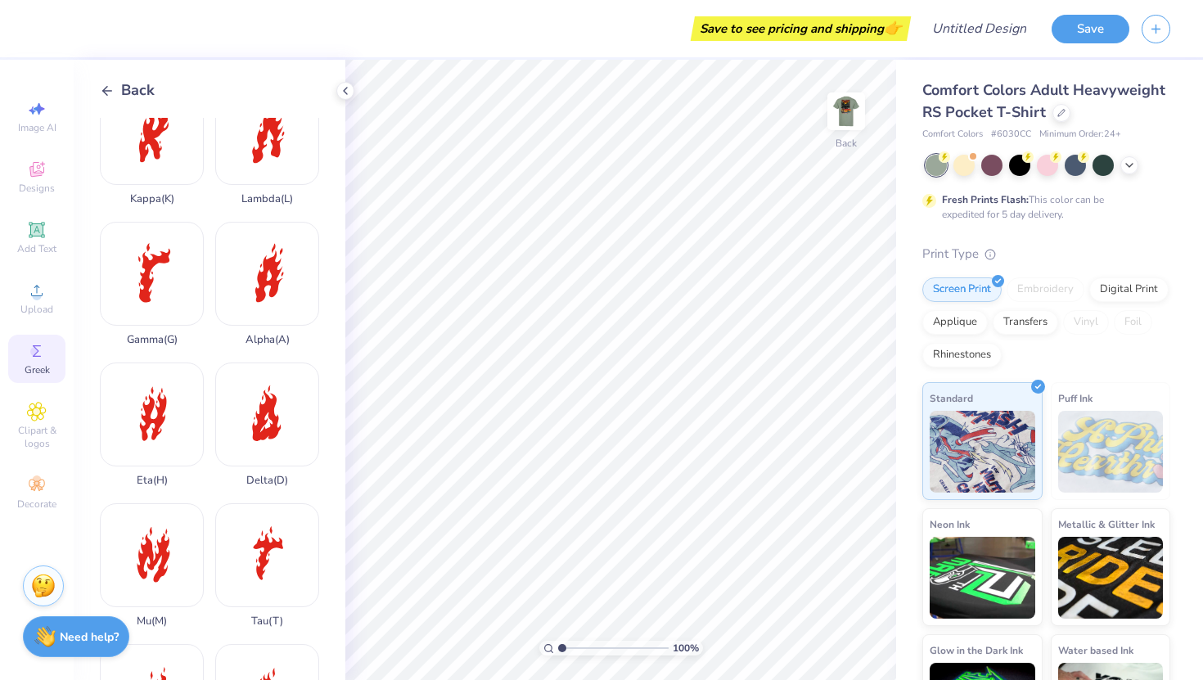
scroll to position [301, 0]
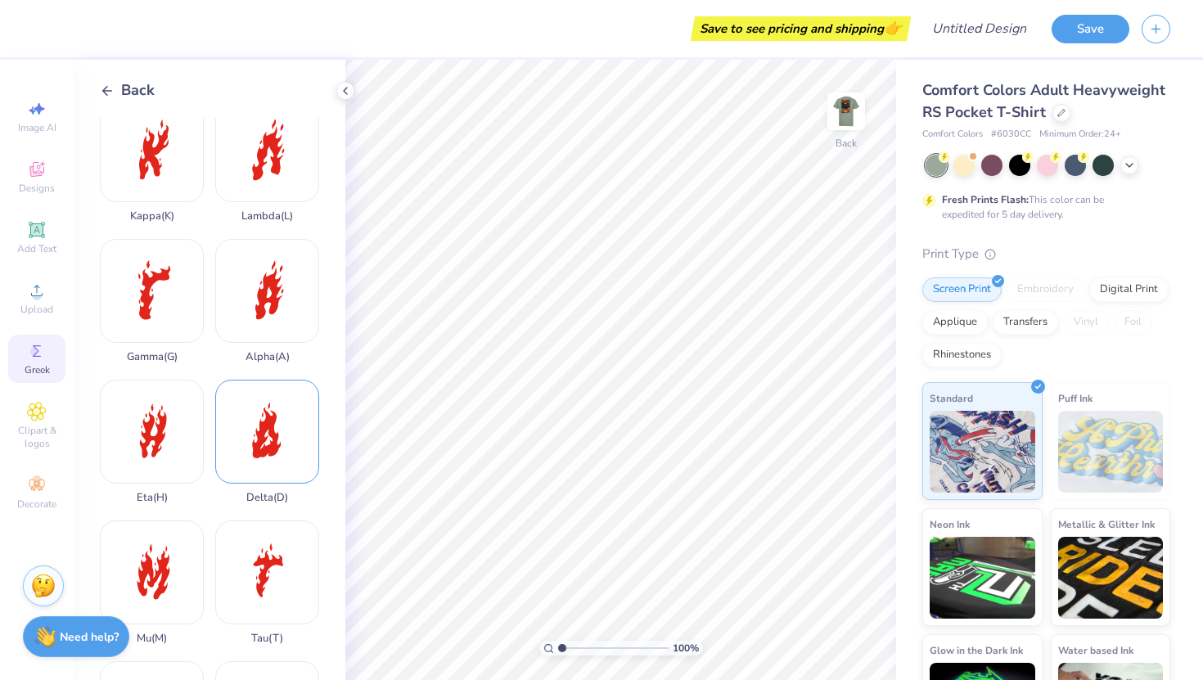
click at [276, 444] on div "Delta ( D )" at bounding box center [267, 442] width 104 height 124
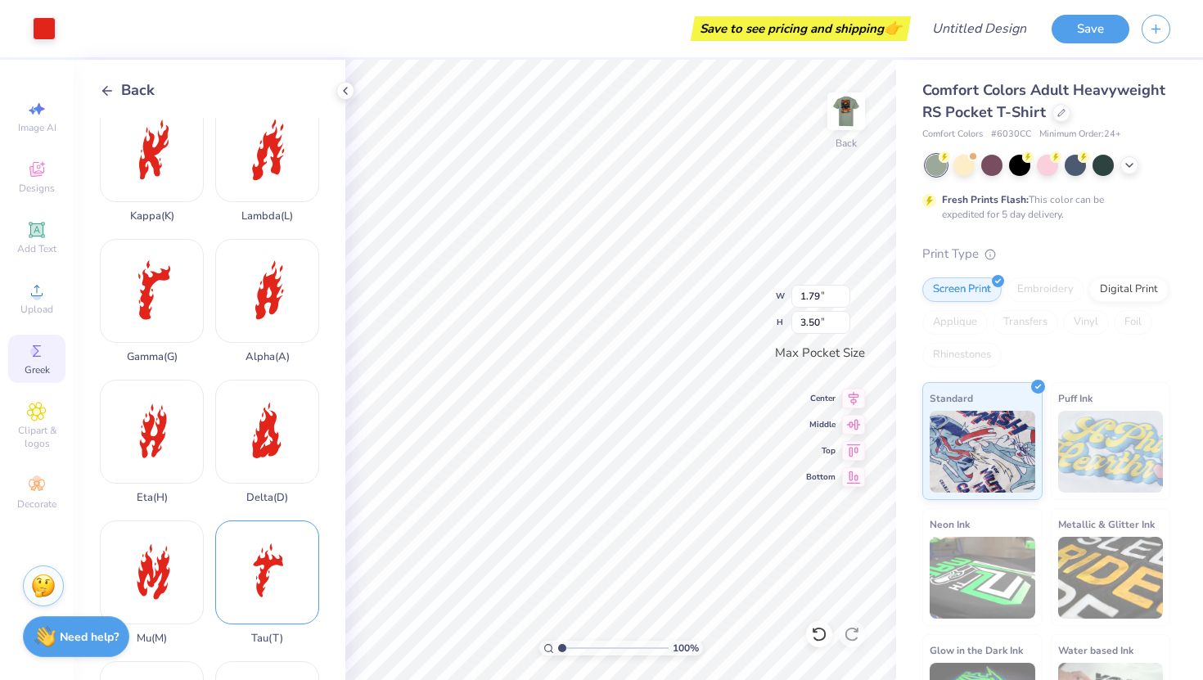
click at [262, 580] on div "Tau ( T )" at bounding box center [267, 583] width 104 height 124
click at [282, 430] on div "Delta ( D )" at bounding box center [267, 442] width 104 height 124
type input "0.93"
type input "1.82"
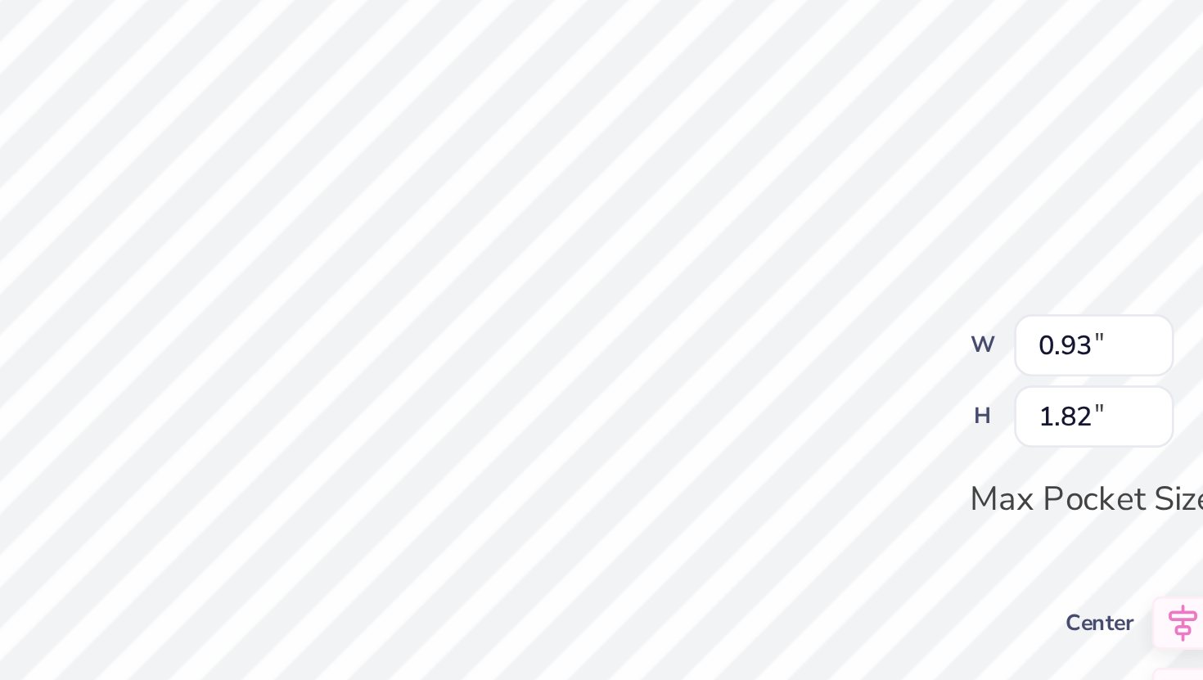
type input "1.94"
type input "3.50"
type input "1.14"
type input "2.05"
type input "0.93"
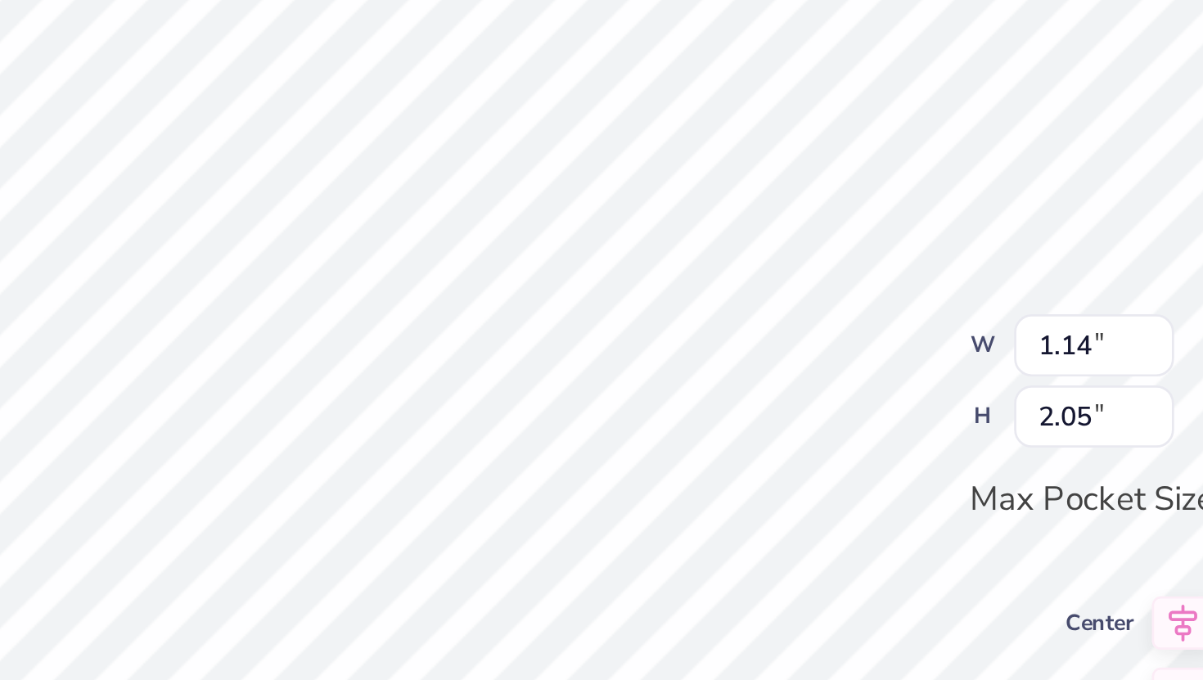
type input "1.82"
type input "1.79"
type input "3.50"
type input "0.96"
type input "1.87"
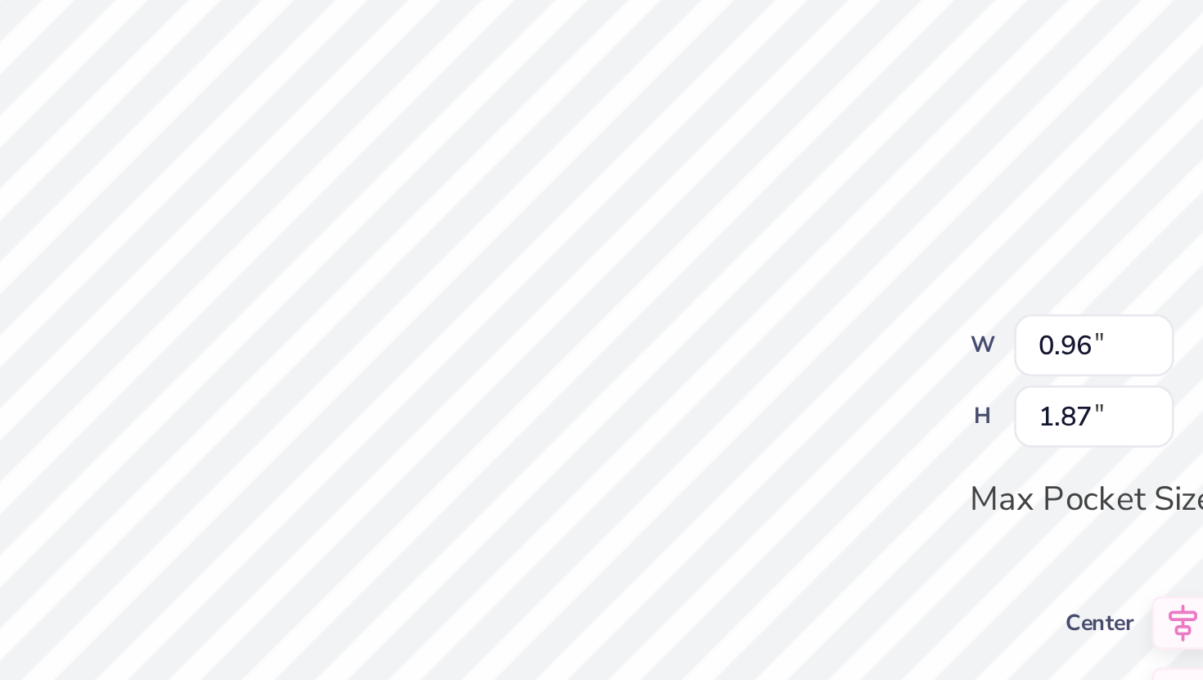
type input "1.14"
type input "2.05"
type input "0.96"
type input "1.87"
type input "1.14"
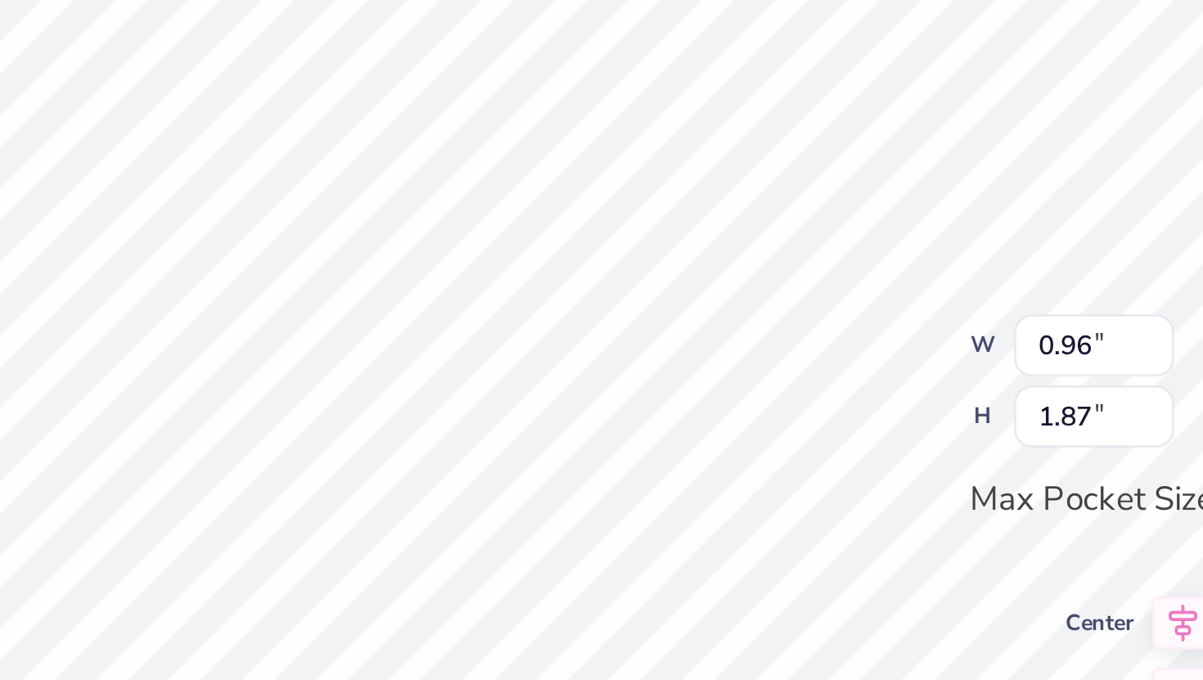
type input "2.05"
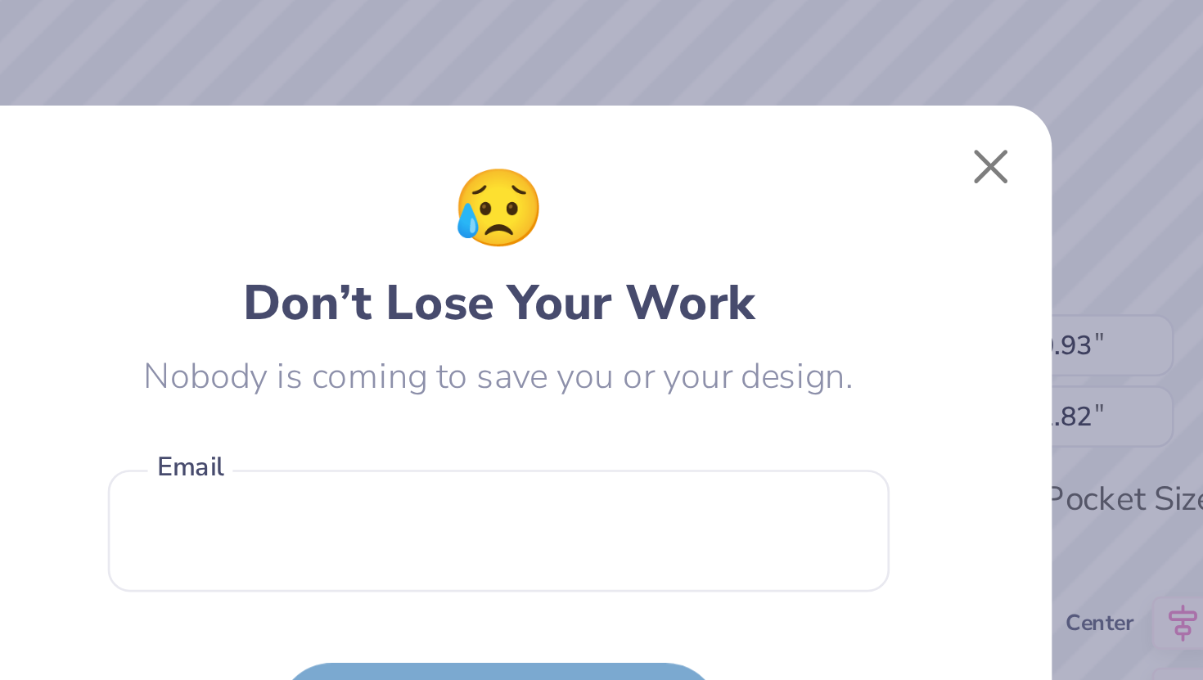
click at [724, 257] on body "Art colors Save to see pricing and shipping 👉 Design Title Save Image AI Design…" at bounding box center [601, 340] width 1203 height 680
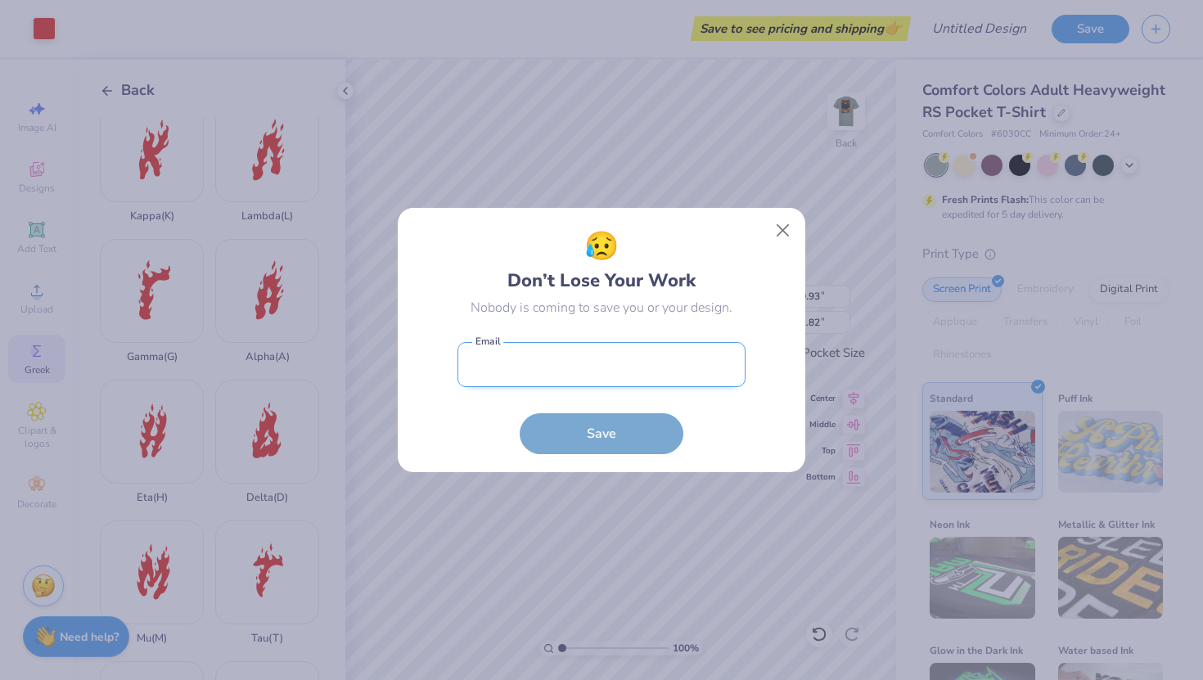
click at [589, 353] on input "email" at bounding box center [602, 364] width 288 height 45
type input "[EMAIL_ADDRESS][DOMAIN_NAME]"
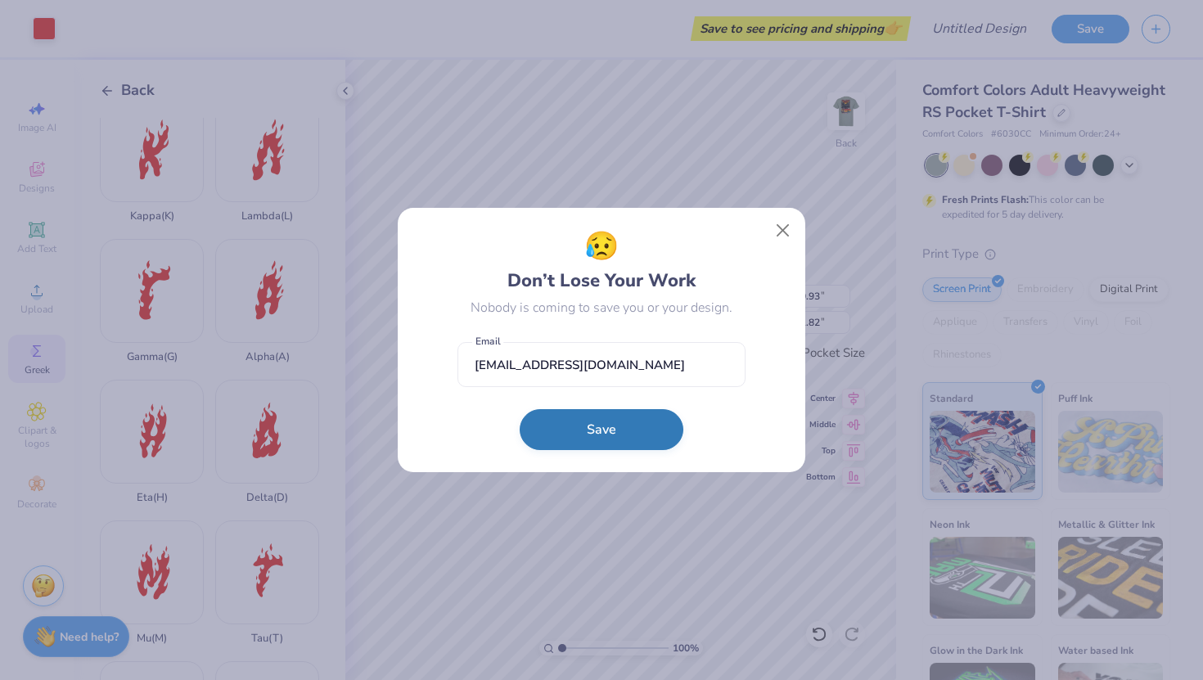
click at [598, 426] on button "Save" at bounding box center [602, 429] width 164 height 41
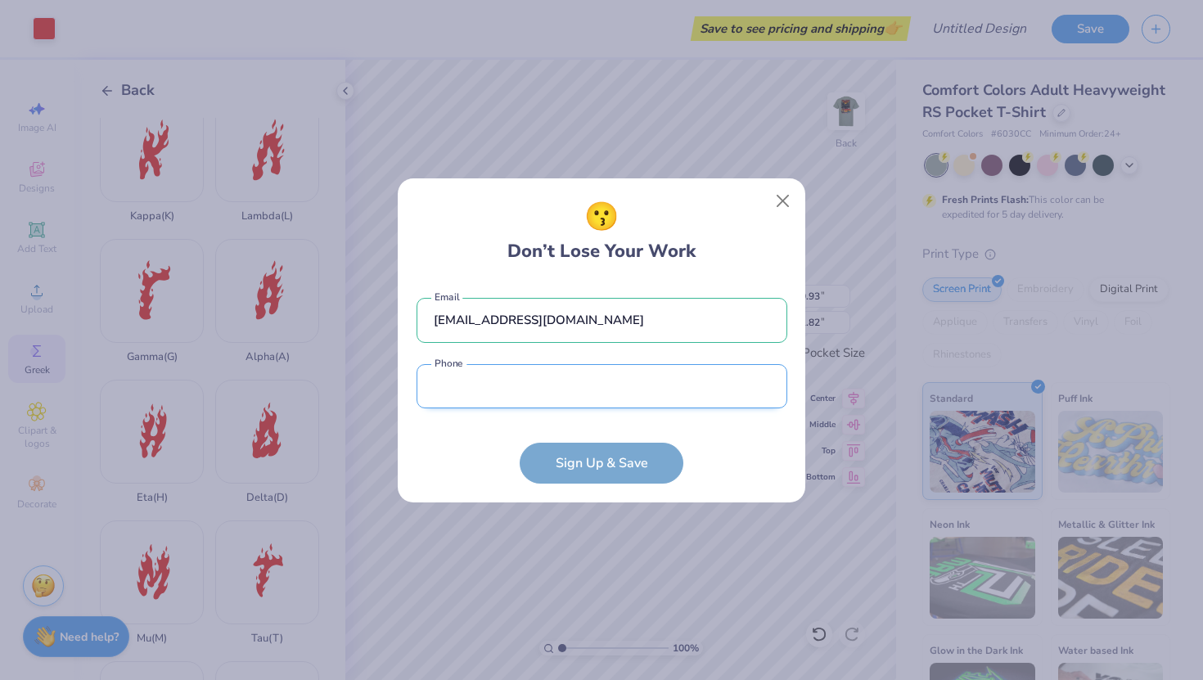
click at [571, 389] on input "tel" at bounding box center [602, 386] width 371 height 45
type input "[PHONE_NUMBER]"
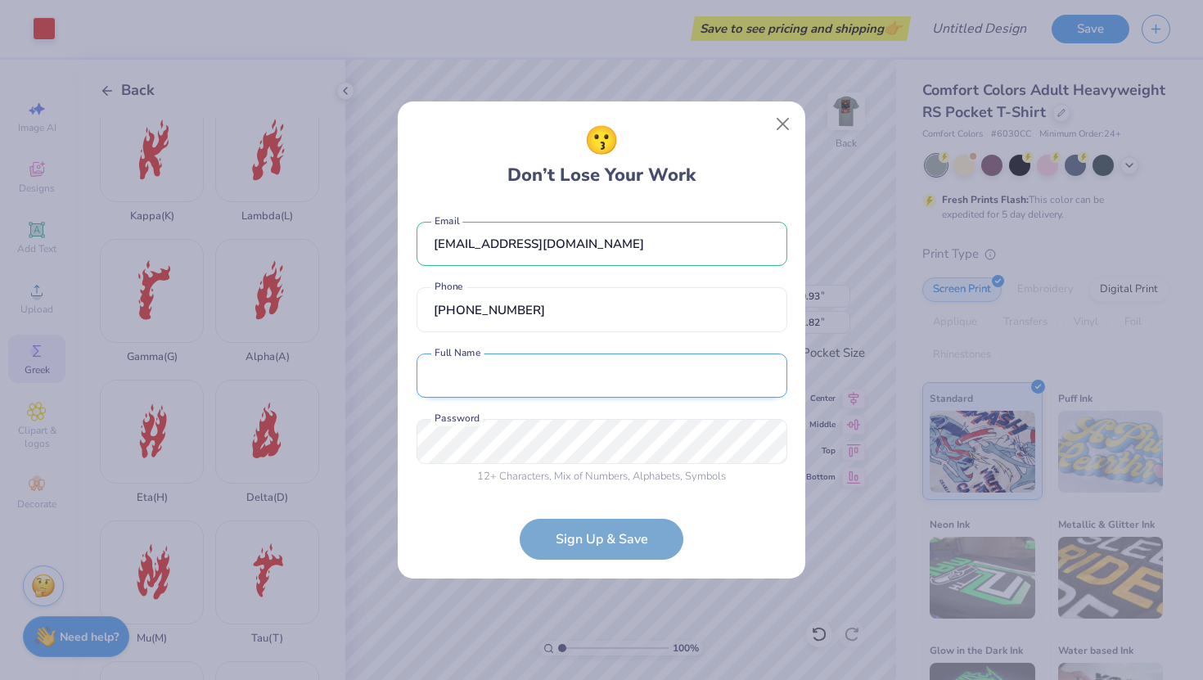
click at [544, 377] on input "text" at bounding box center [602, 376] width 371 height 45
click at [481, 375] on input "[PERSON_NAME]" at bounding box center [602, 376] width 371 height 45
type input "[PERSON_NAME]"
click at [597, 539] on form "[EMAIL_ADDRESS][DOMAIN_NAME] Email [PHONE_NUMBER] Phone [PERSON_NAME] Full Name…" at bounding box center [602, 382] width 371 height 355
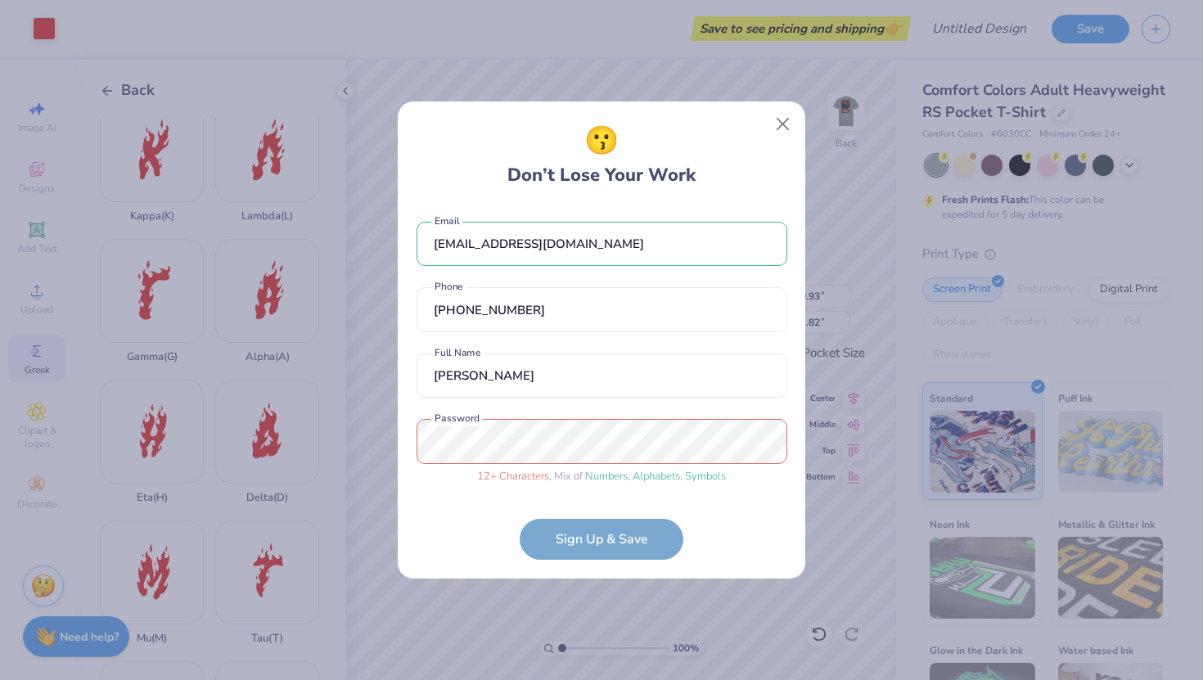
click at [371, 436] on div "😗 Don’t Lose Your Work [EMAIL_ADDRESS][DOMAIN_NAME] Email [PHONE_NUMBER] Phone …" at bounding box center [601, 340] width 1203 height 680
click at [598, 551] on form "[EMAIL_ADDRESS][DOMAIN_NAME] Email [PHONE_NUMBER] Phone [PERSON_NAME] Full Name…" at bounding box center [602, 382] width 371 height 355
click at [596, 539] on form "[EMAIL_ADDRESS][DOMAIN_NAME] Email [PHONE_NUMBER] Phone [PERSON_NAME] Full Name…" at bounding box center [602, 382] width 371 height 355
click at [333, 431] on div "😗 Don’t Lose Your Work [EMAIL_ADDRESS][DOMAIN_NAME] Email [PHONE_NUMBER] Phone …" at bounding box center [601, 340] width 1203 height 680
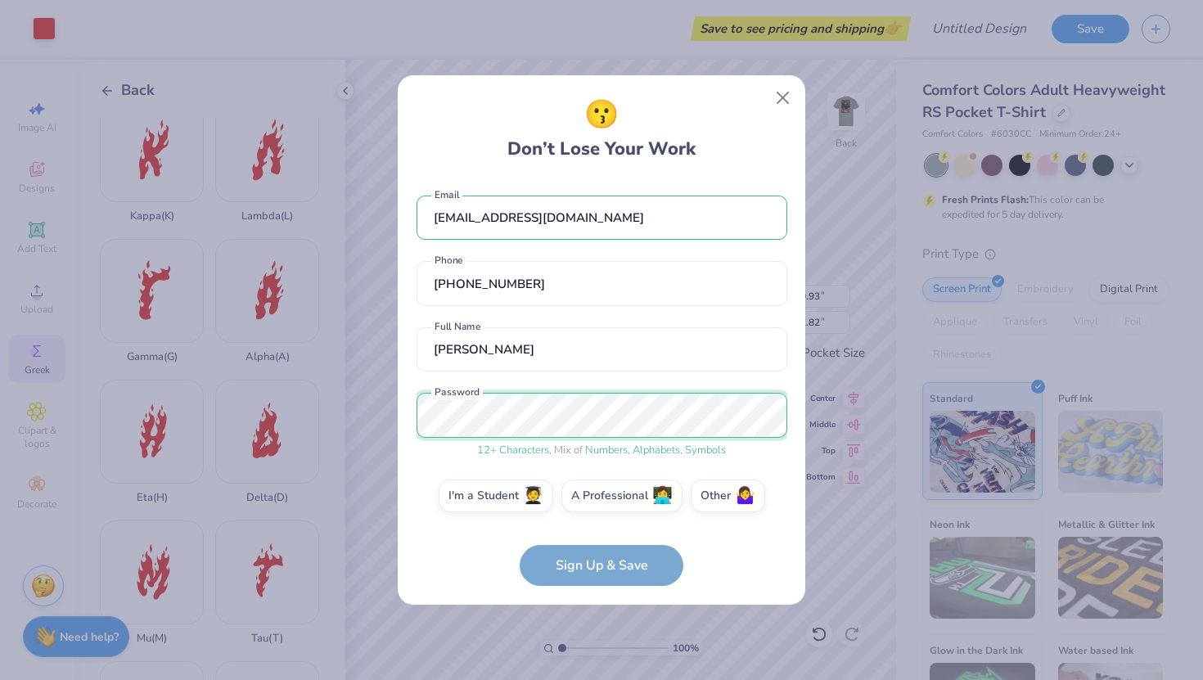
scroll to position [10, 0]
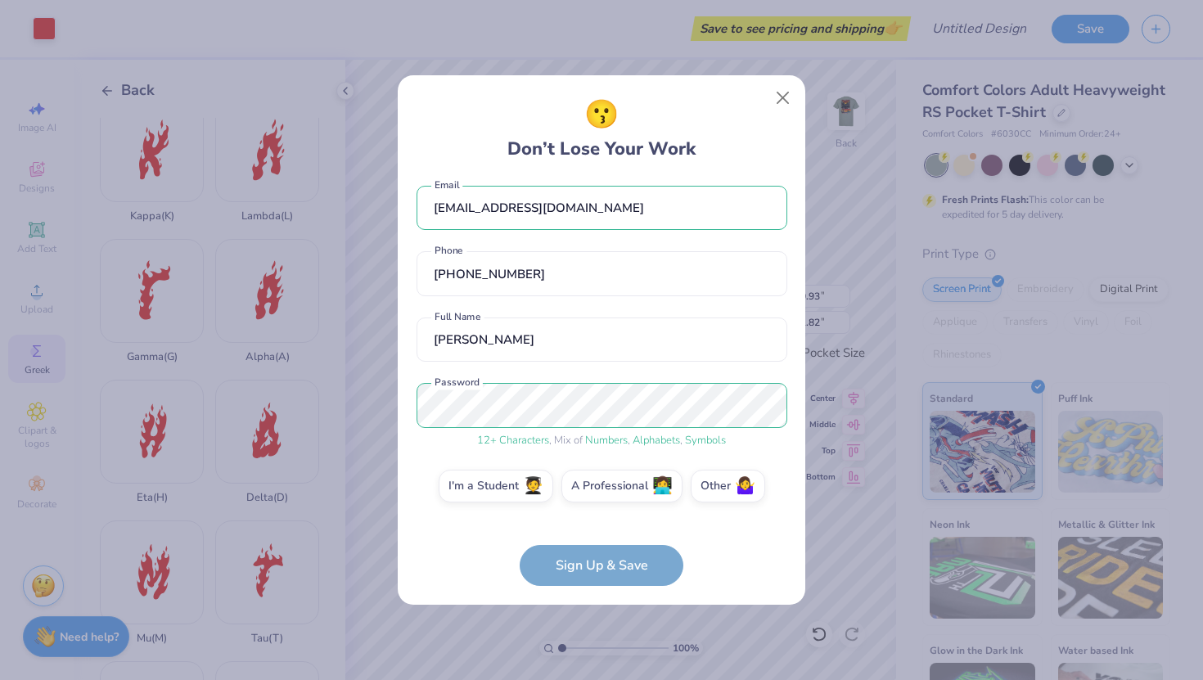
click at [608, 566] on form "[EMAIL_ADDRESS][DOMAIN_NAME] Email [PHONE_NUMBER] Phone [PERSON_NAME] Full Name…" at bounding box center [602, 383] width 371 height 408
click at [499, 476] on label "I'm a Student 🧑‍🎓" at bounding box center [496, 483] width 115 height 33
click at [597, 495] on input "I'm a Student 🧑‍🎓" at bounding box center [602, 500] width 11 height 11
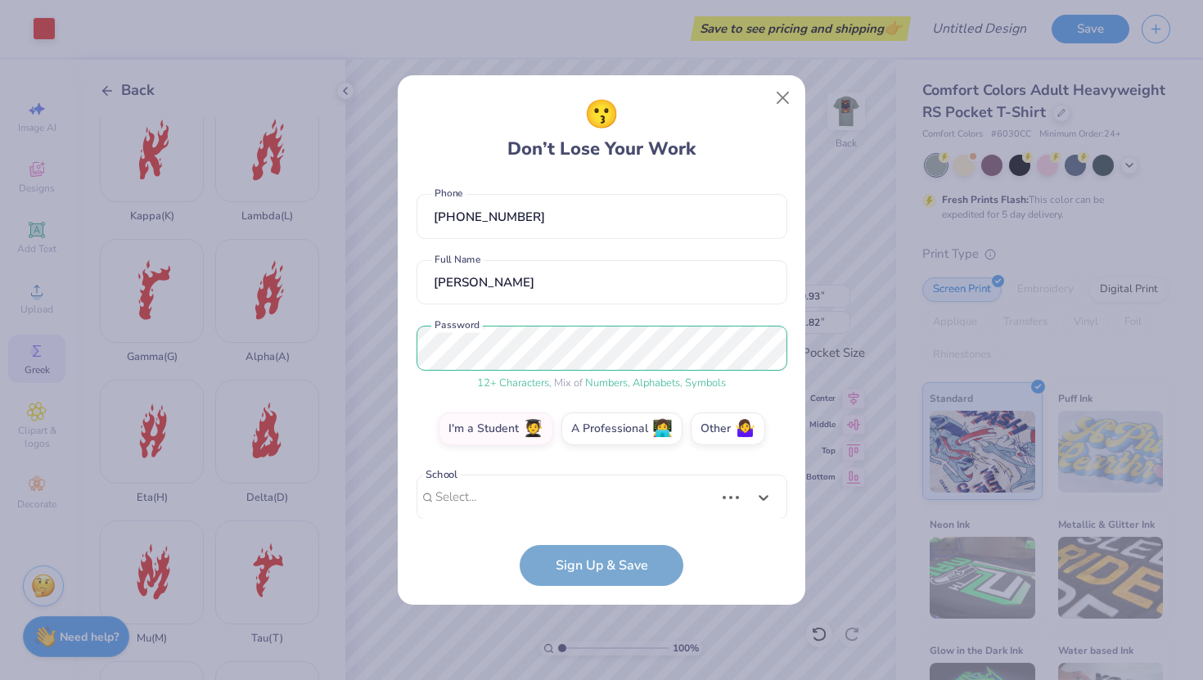
click at [533, 501] on div "Use Up and Down to choose options, press Enter to select the currently focused …" at bounding box center [602, 522] width 371 height 94
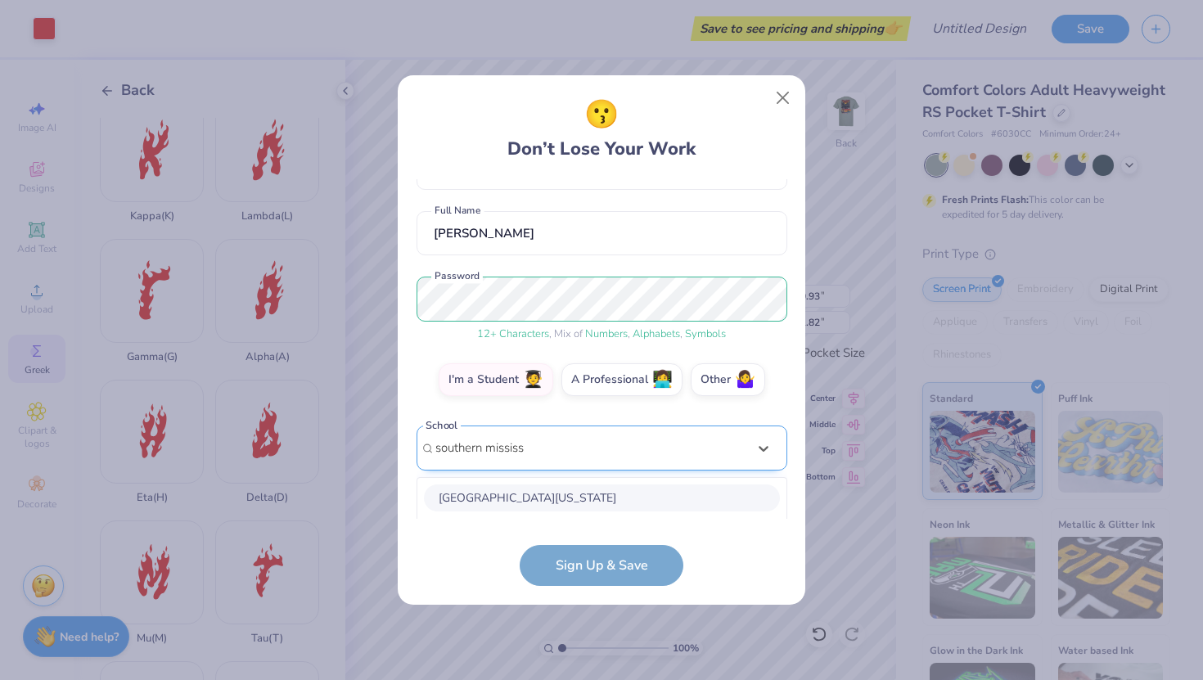
scroll to position [321, 0]
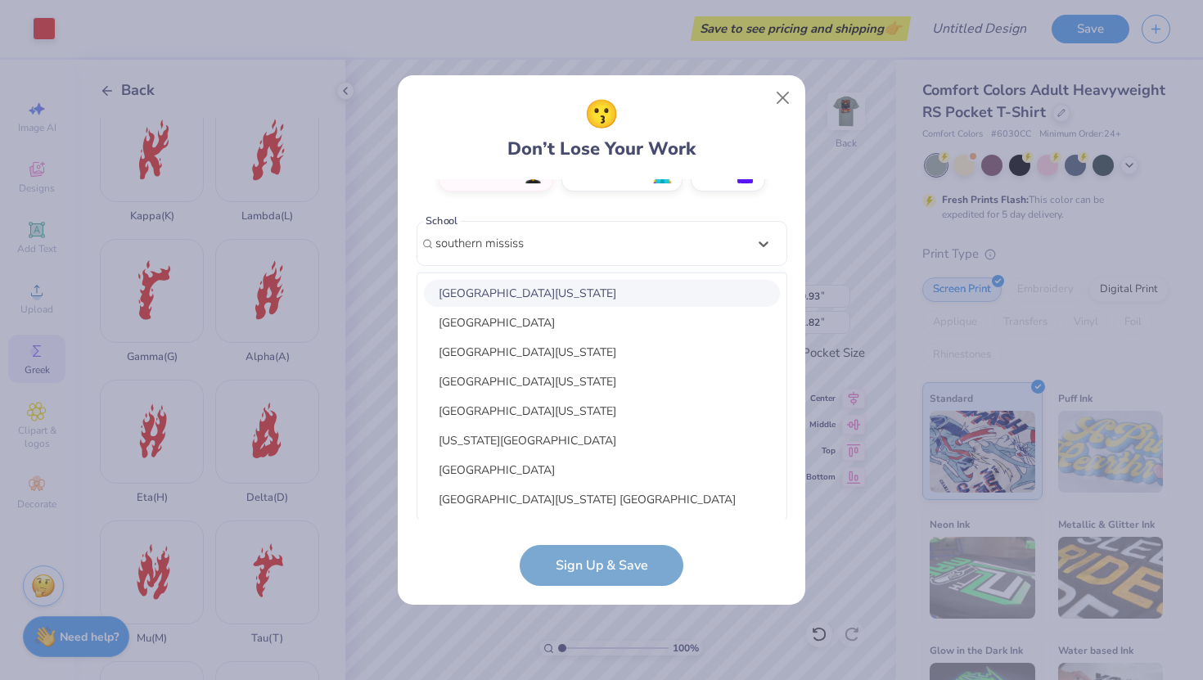
click at [598, 287] on div "[GEOGRAPHIC_DATA][US_STATE]" at bounding box center [602, 293] width 356 height 27
type input "southern mississ"
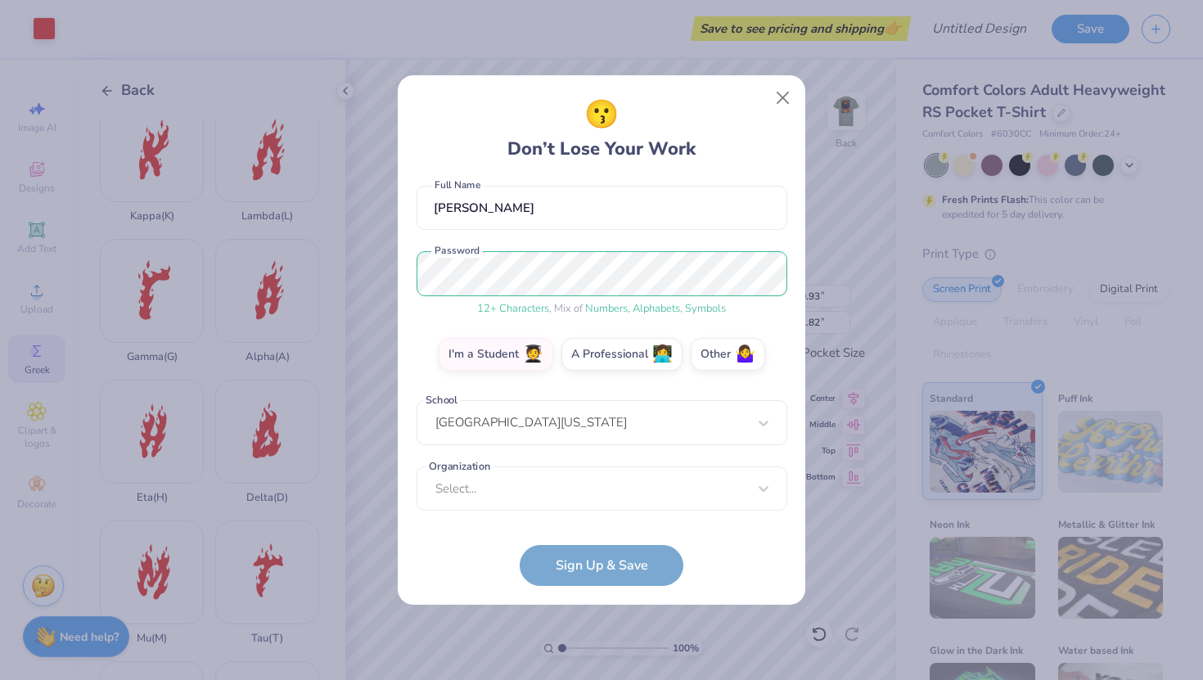
scroll to position [142, 0]
click at [565, 572] on form "[EMAIL_ADDRESS][DOMAIN_NAME] Email [PHONE_NUMBER] Phone [PERSON_NAME] Full Name…" at bounding box center [602, 383] width 371 height 408
click at [553, 499] on div "Select..." at bounding box center [602, 489] width 371 height 45
click at [775, 93] on button "Close" at bounding box center [783, 98] width 31 height 31
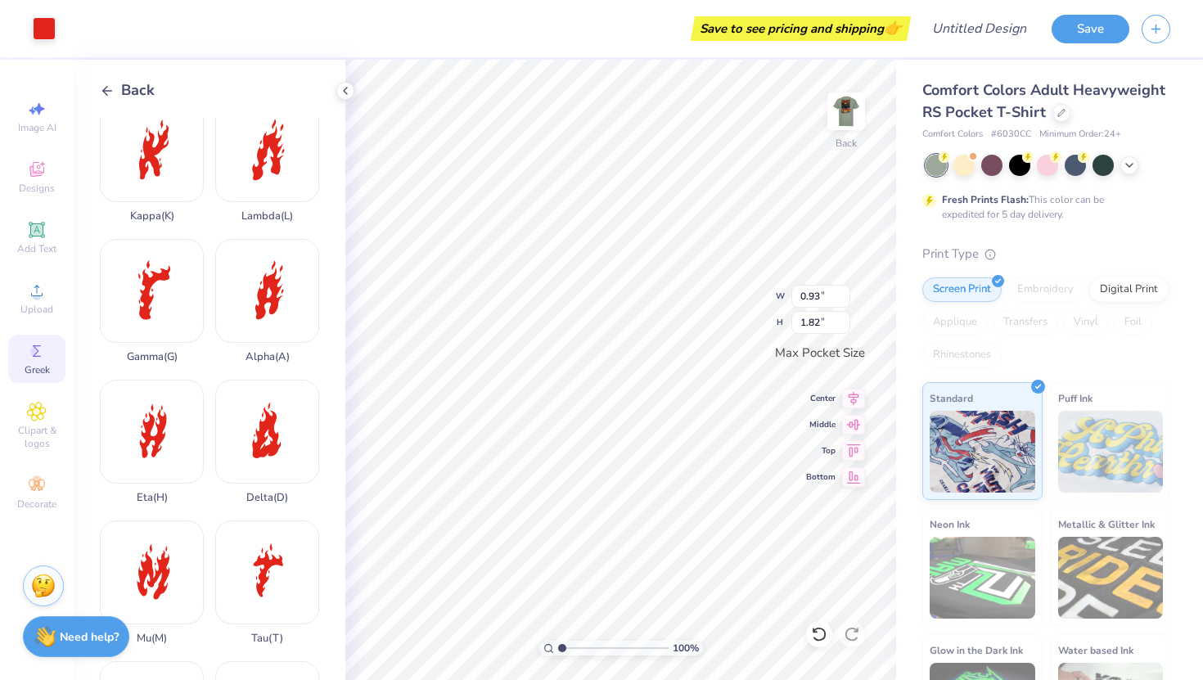
type input "0.96"
type input "1.87"
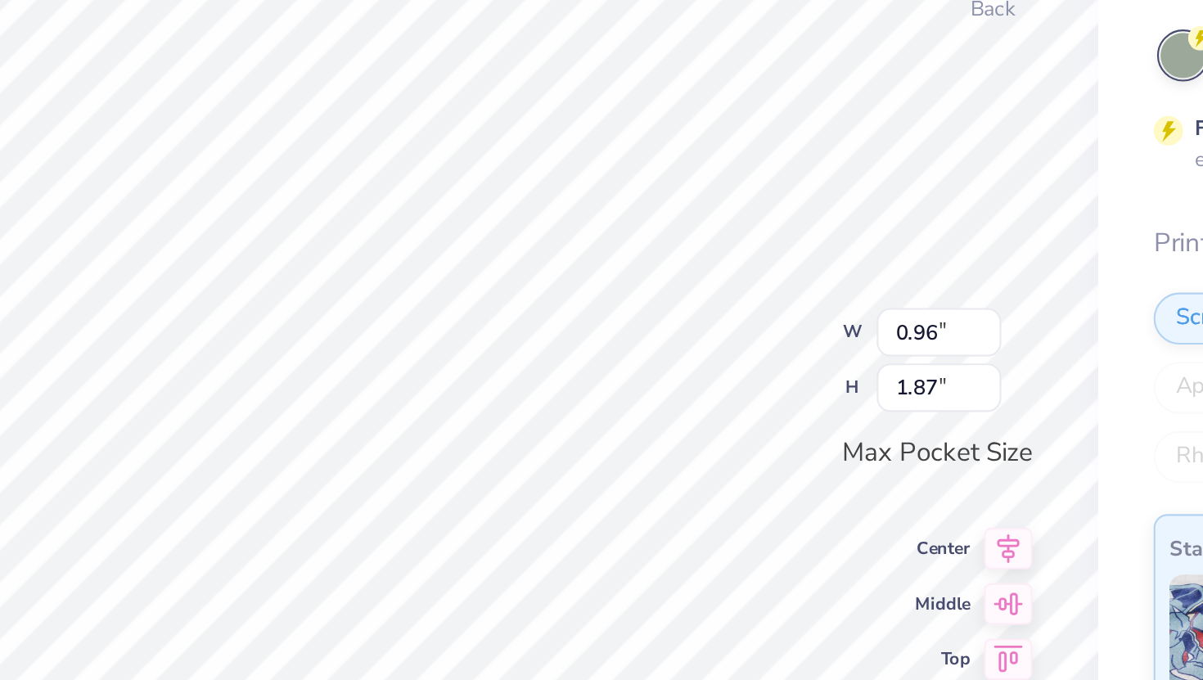
type input "1.14"
type input "2.05"
type input "0.93"
type input "1.82"
type input "1.14"
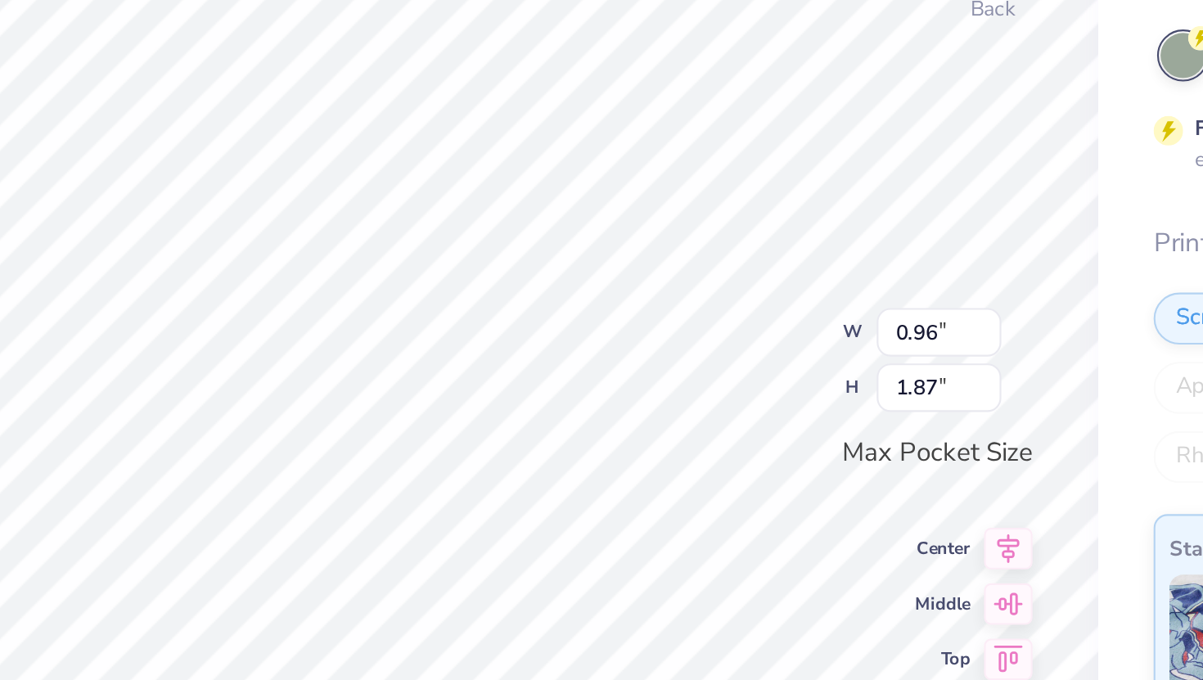
type input "2.05"
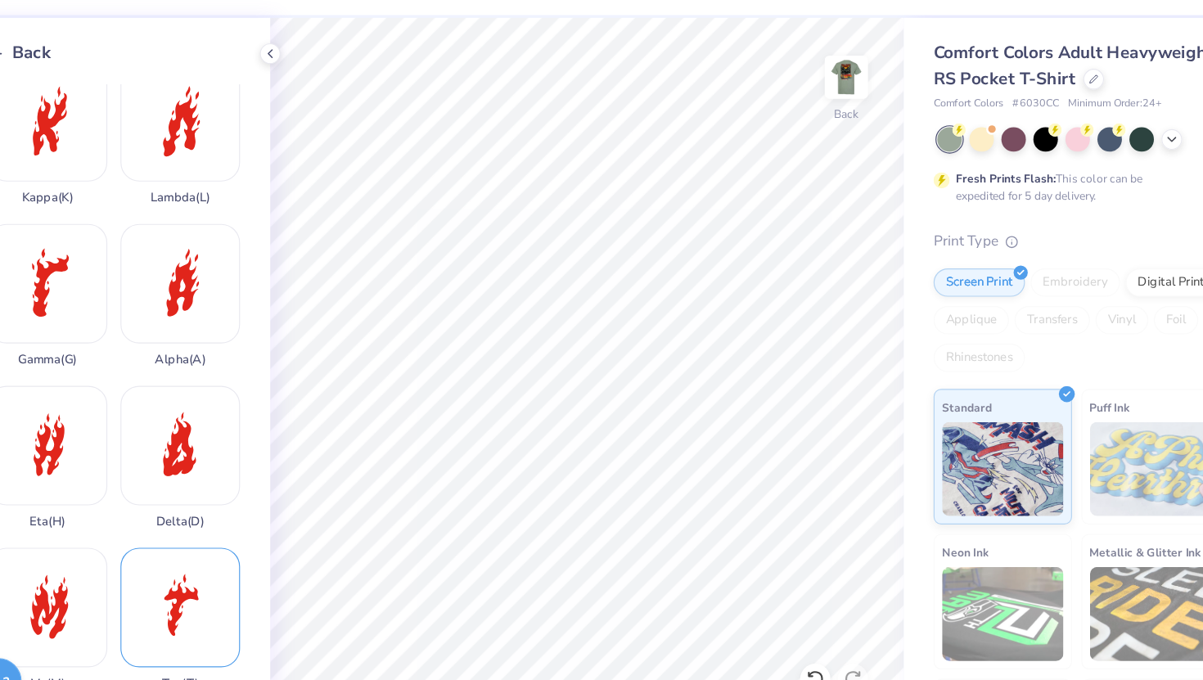
click at [260, 571] on div "Tau ( T )" at bounding box center [267, 583] width 104 height 124
type input "1.26"
type input "2.28"
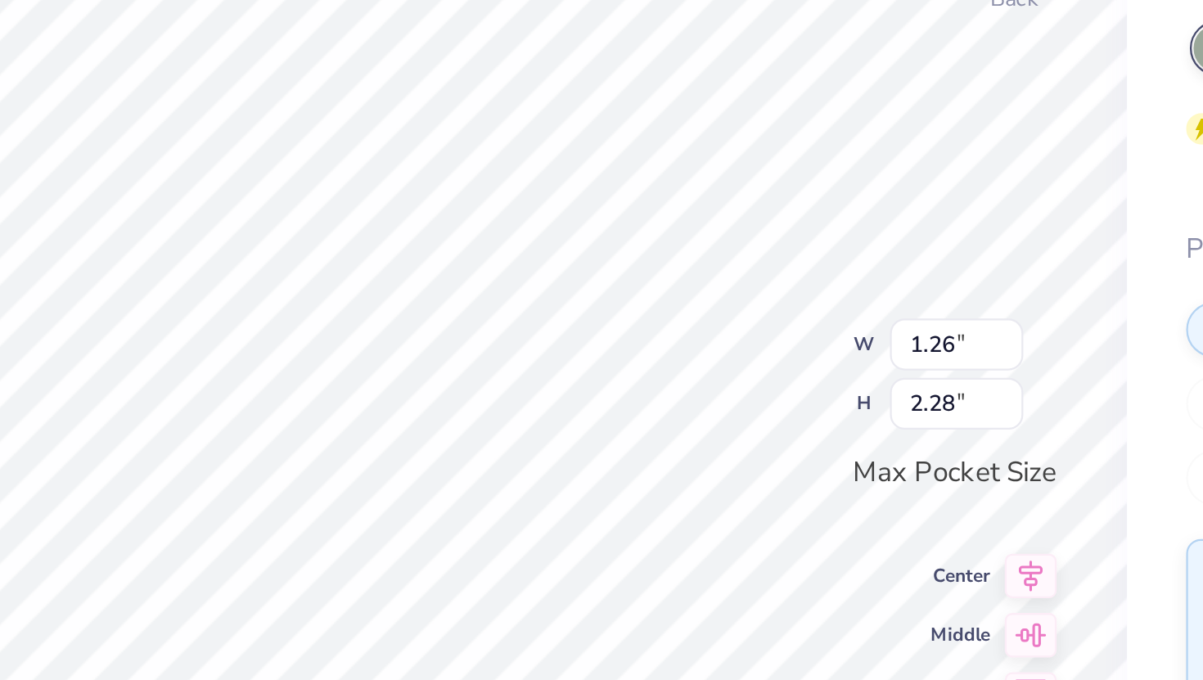
type input "1.15"
type input "2.08"
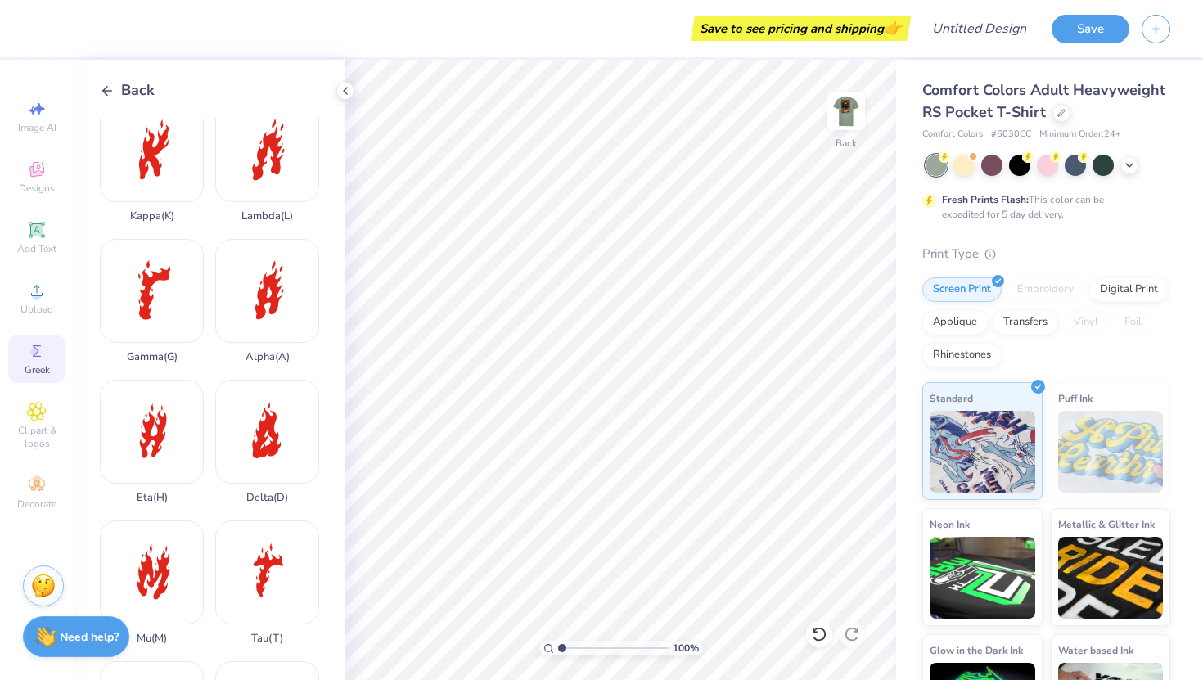
click at [108, 92] on icon at bounding box center [107, 90] width 15 height 15
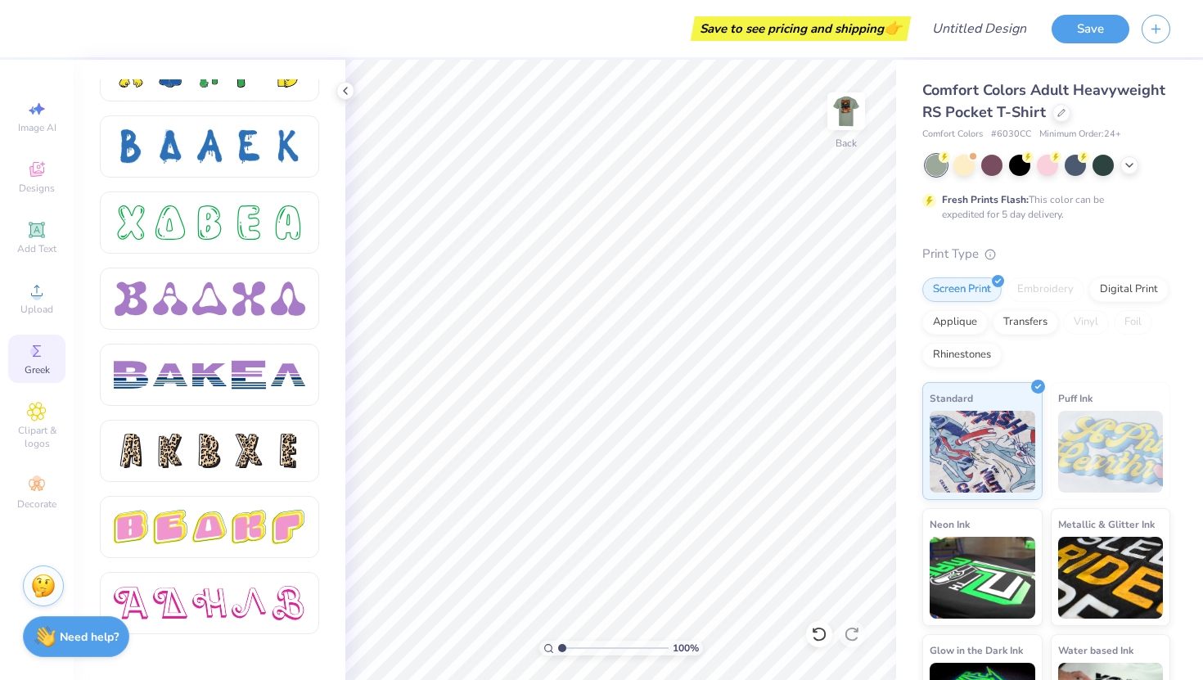
scroll to position [2404, 0]
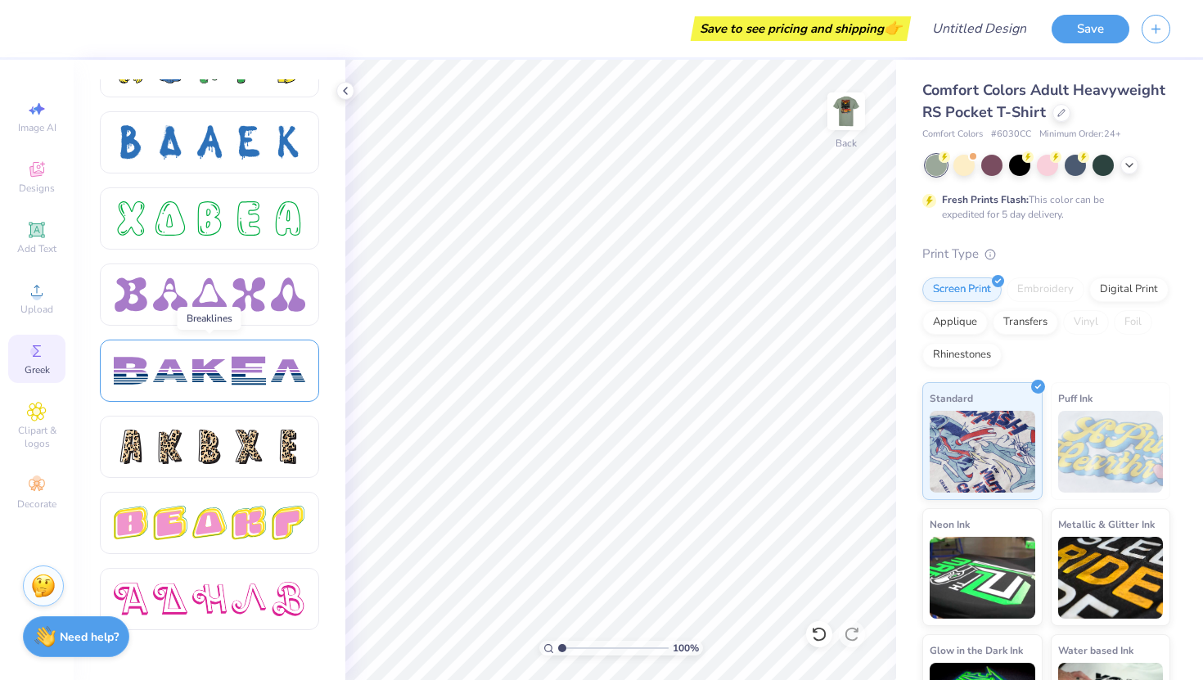
click at [182, 381] on div at bounding box center [170, 371] width 34 height 34
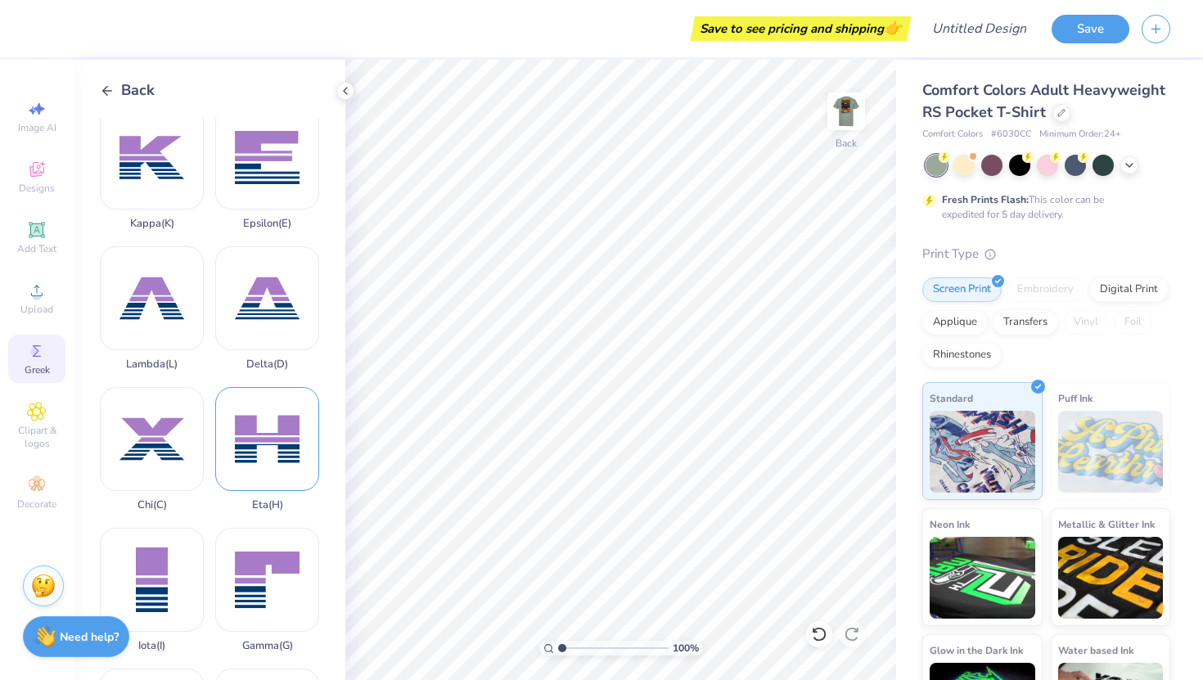
scroll to position [154, 0]
click at [263, 314] on div "Delta ( D )" at bounding box center [267, 308] width 104 height 124
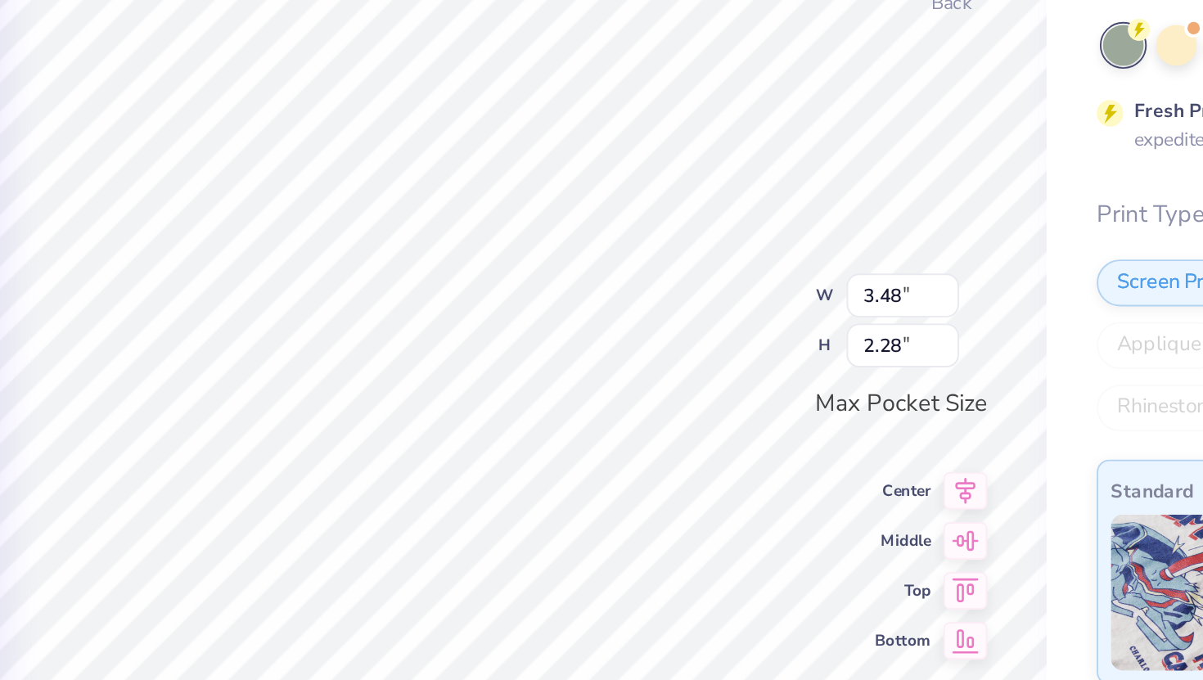
type input "2.23"
type input "1.46"
type input "1.79"
type input "1.17"
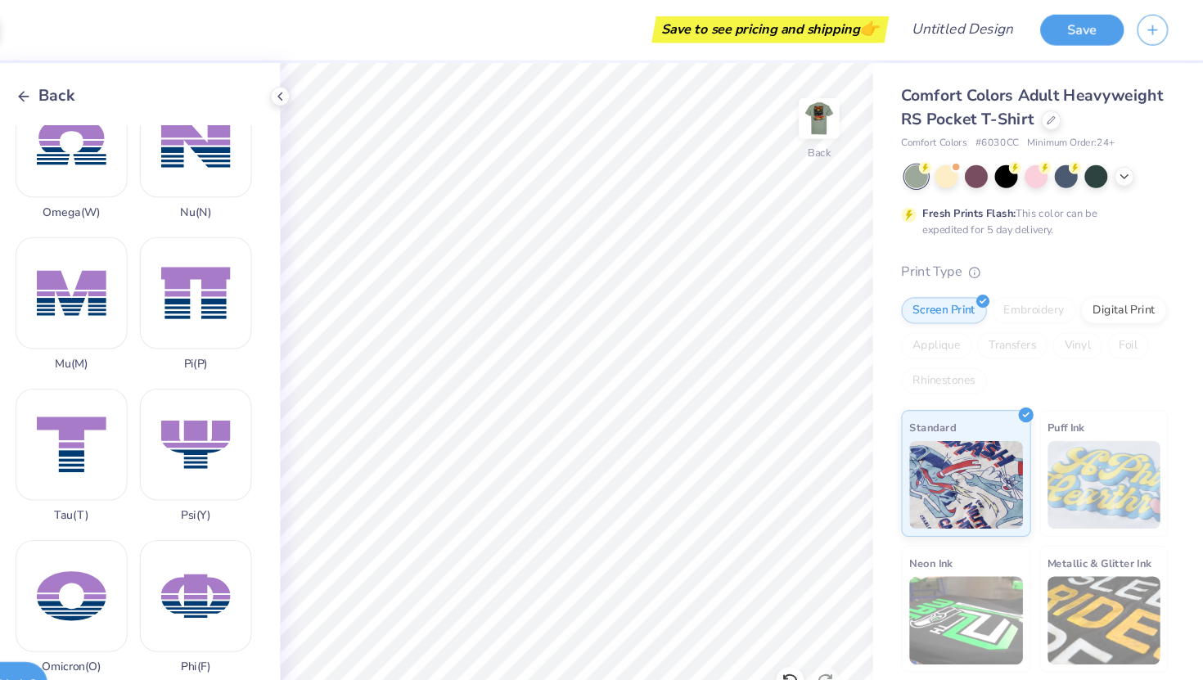
scroll to position [748, 0]
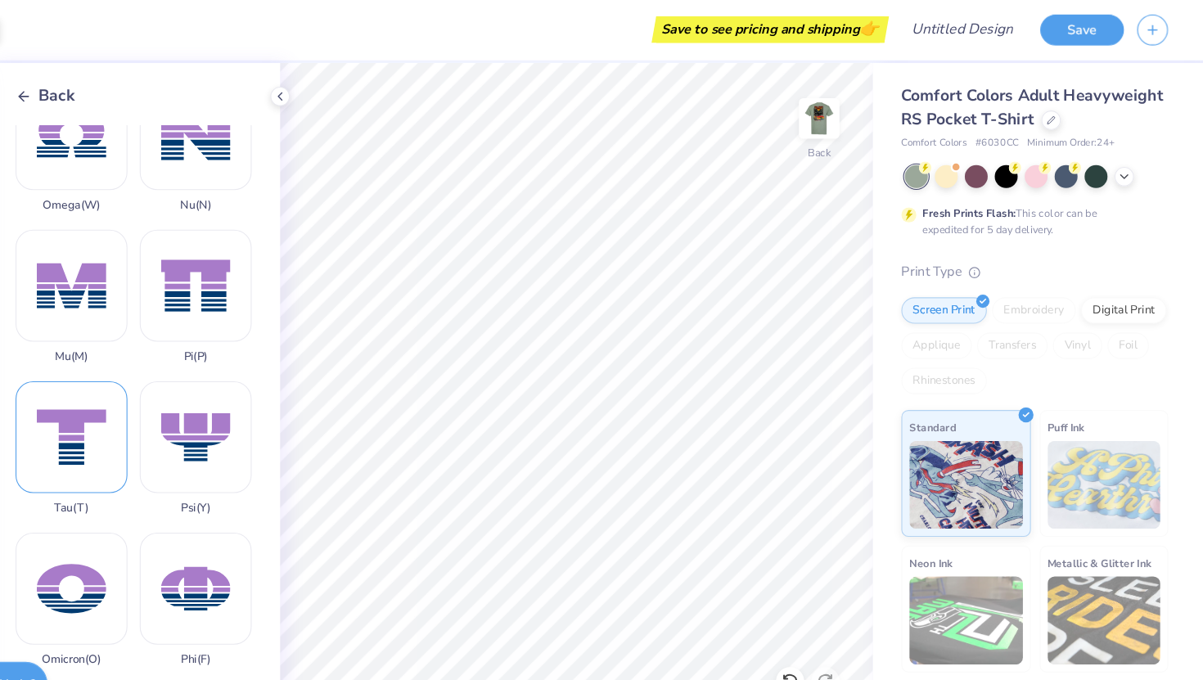
click at [156, 424] on div "Tau ( T )" at bounding box center [152, 417] width 104 height 124
type input "1.88"
type input "1.49"
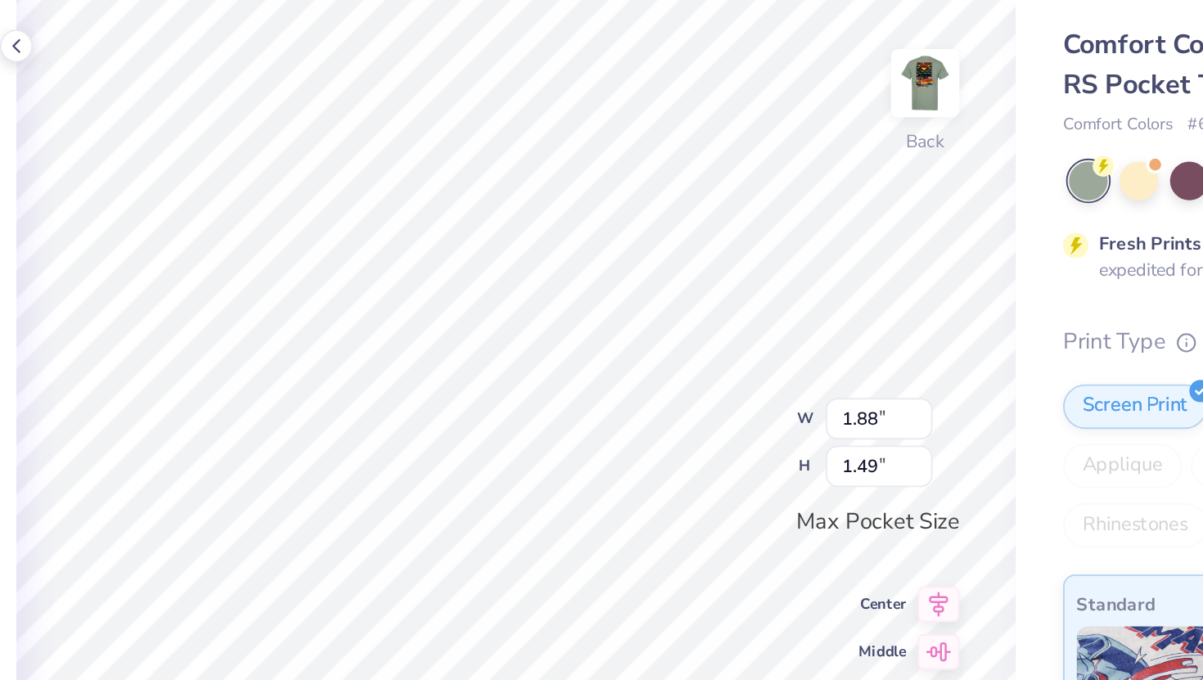
type input "1.79"
type input "1.17"
type input "1.88"
type input "1.49"
click at [823, 297] on input "1.88" at bounding box center [821, 296] width 59 height 23
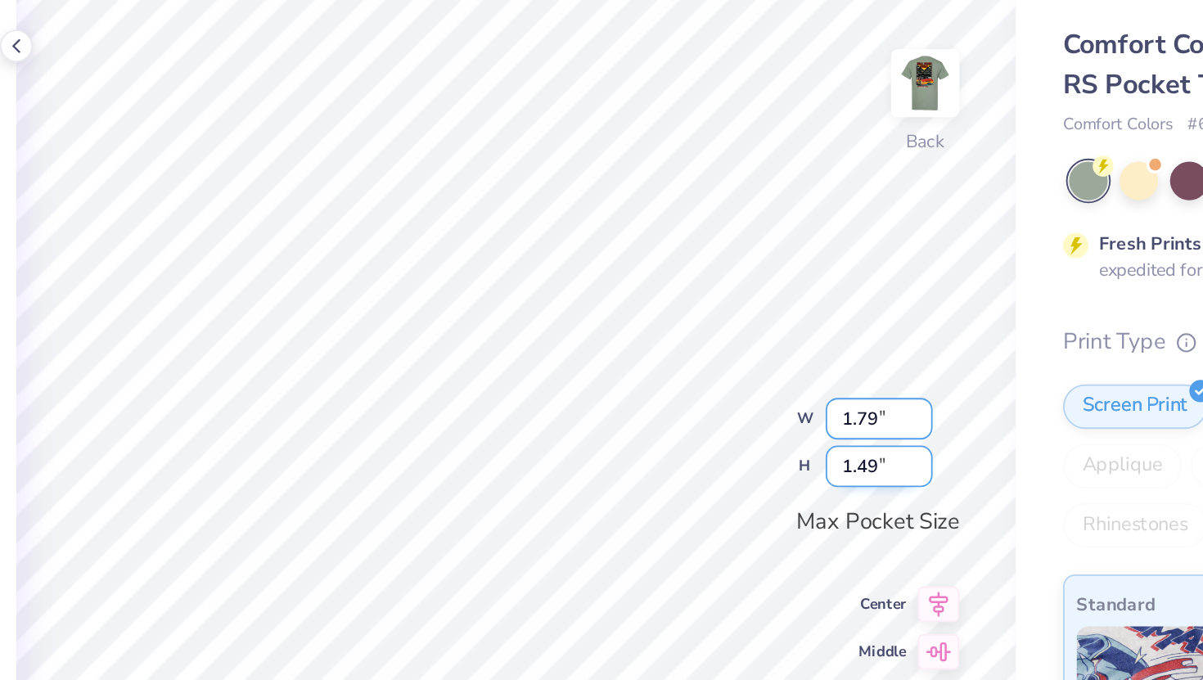
type input "1.79"
click at [821, 323] on input "1.42" at bounding box center [821, 322] width 59 height 23
type input "1.17"
type input "1.43"
type input "0.94"
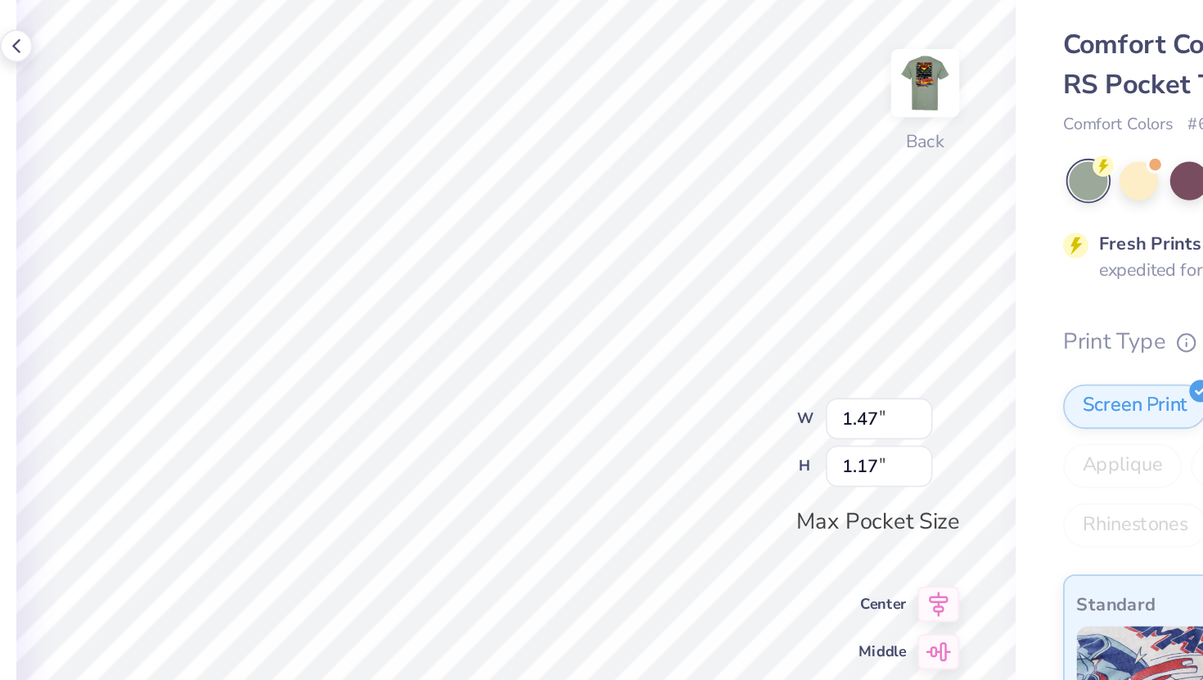
type input "1.27"
type input "1.01"
type input "1.43"
type input "0.94"
type input "1.27"
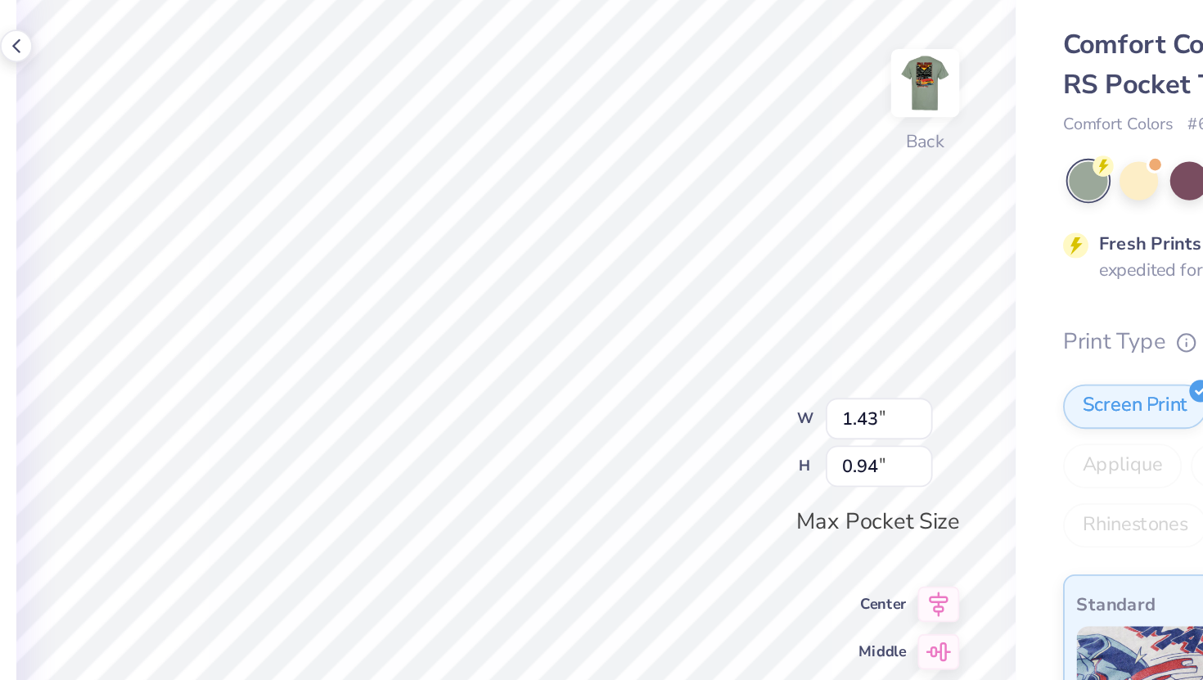
type input "1.01"
click at [819, 299] on input "1.27" at bounding box center [821, 296] width 59 height 23
type input "1.43"
type input "0.94"
type input "1.27"
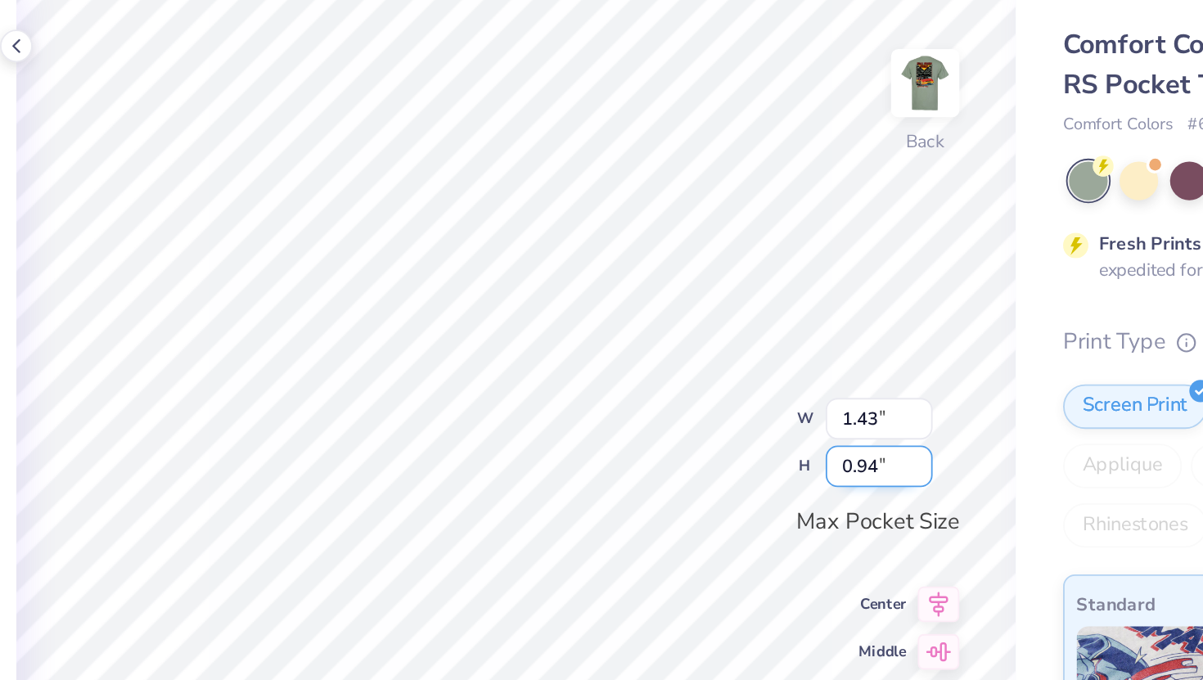
type input "1.01"
click at [821, 299] on input "1.27" at bounding box center [821, 296] width 59 height 23
type input "1.43"
click at [819, 324] on input "1.14" at bounding box center [821, 322] width 59 height 23
type input "1"
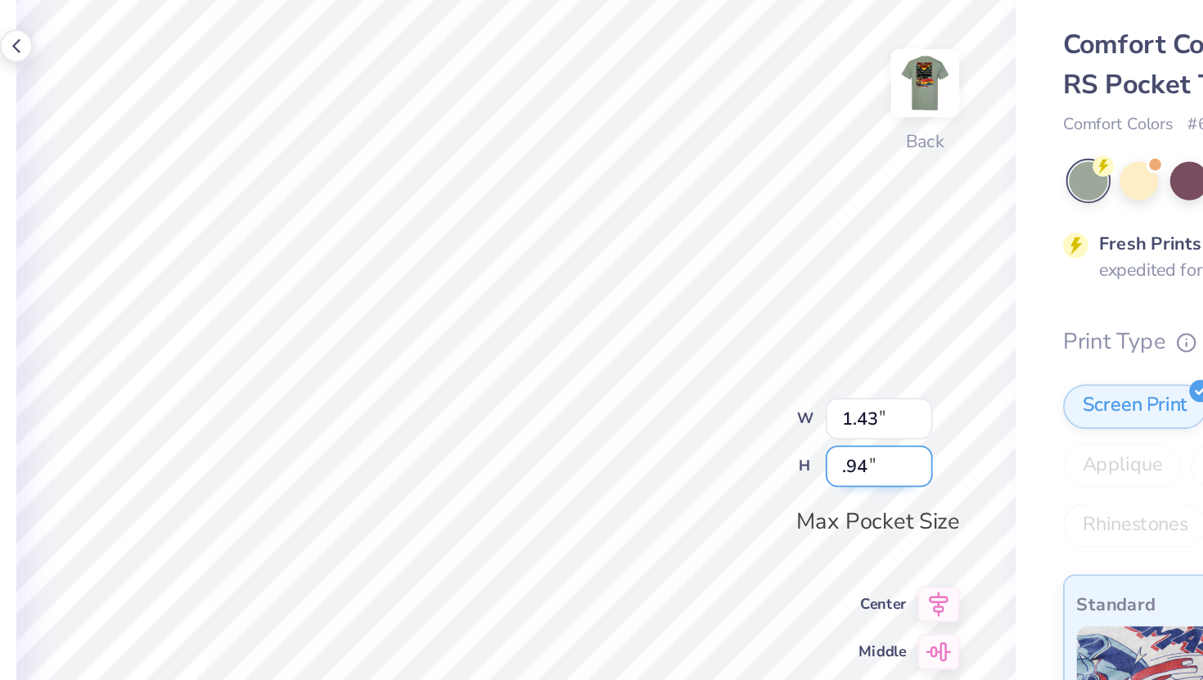
type input ".94"
click at [821, 320] on input "1.14" at bounding box center [821, 322] width 59 height 23
type input "1"
type input ".94"
type input "1.18"
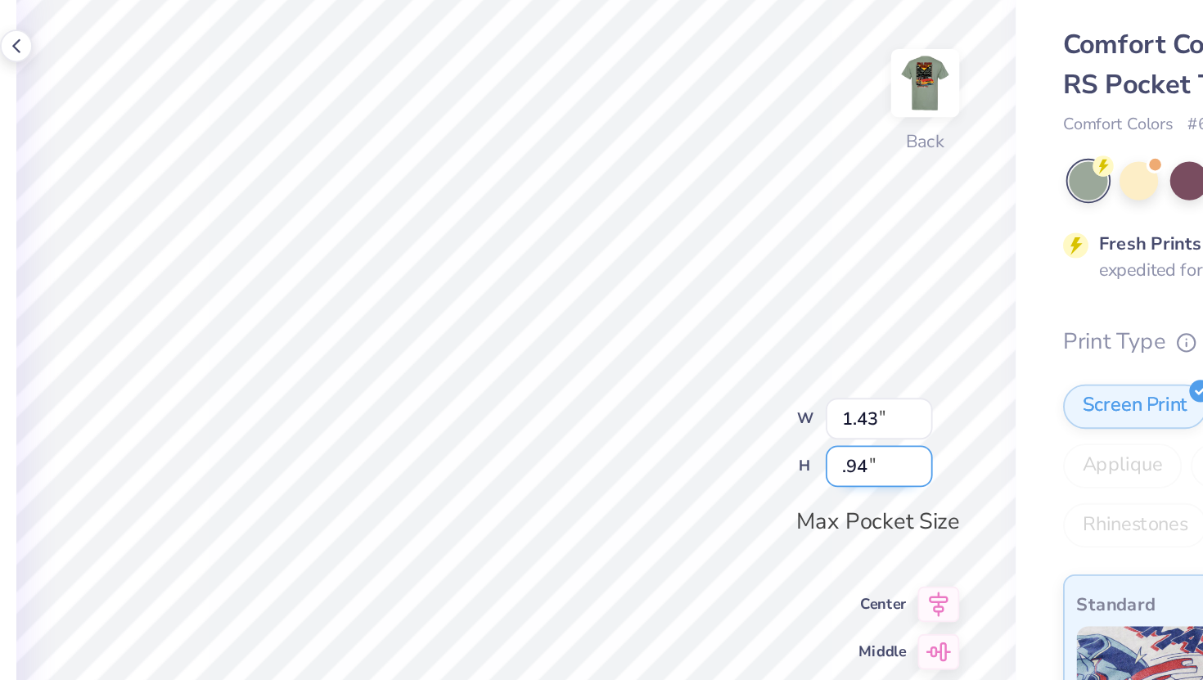
type input "0.94"
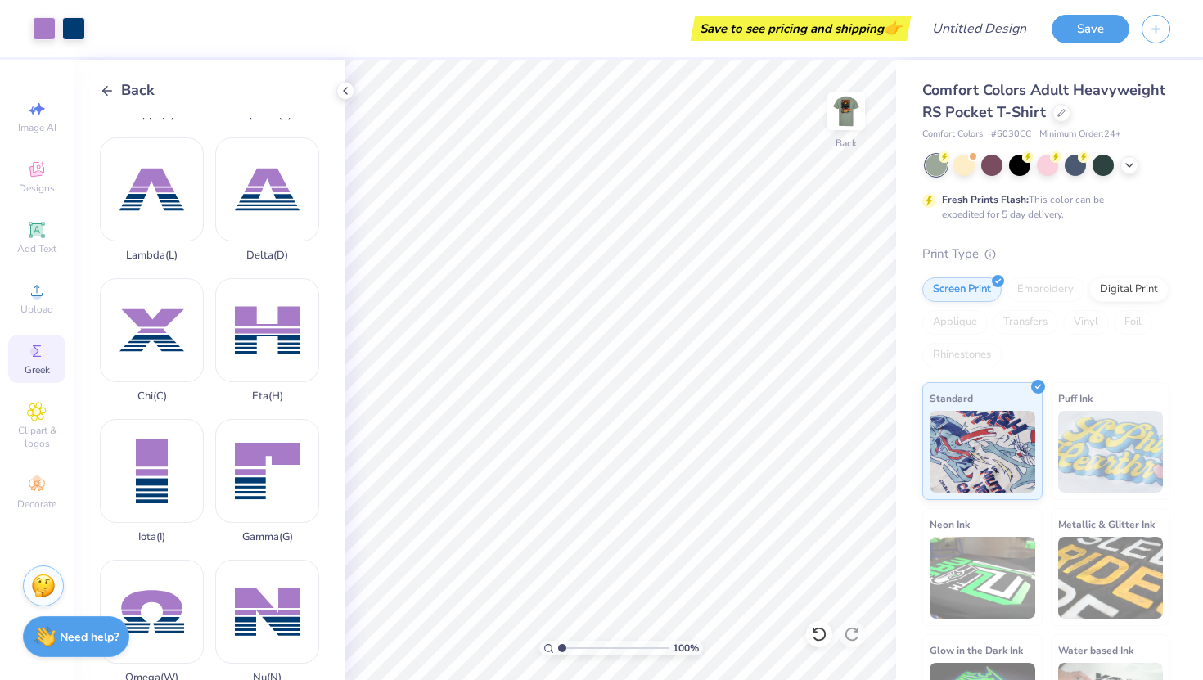
scroll to position [0, 0]
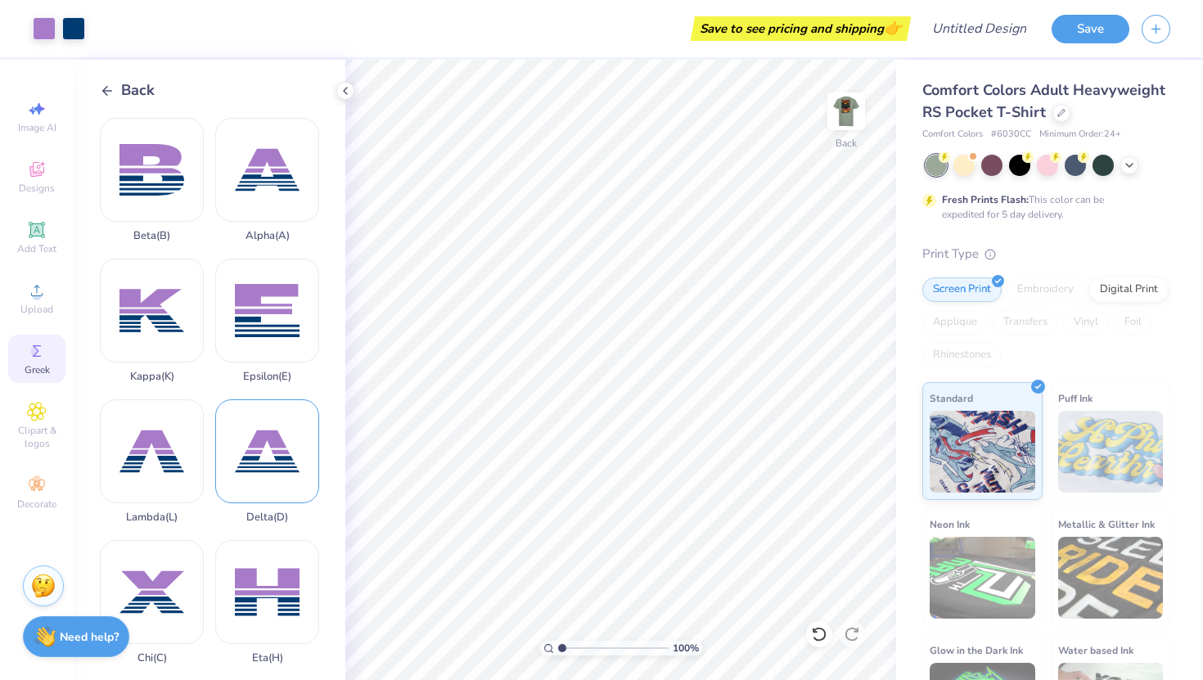
click at [274, 460] on div "Delta ( D )" at bounding box center [267, 461] width 104 height 124
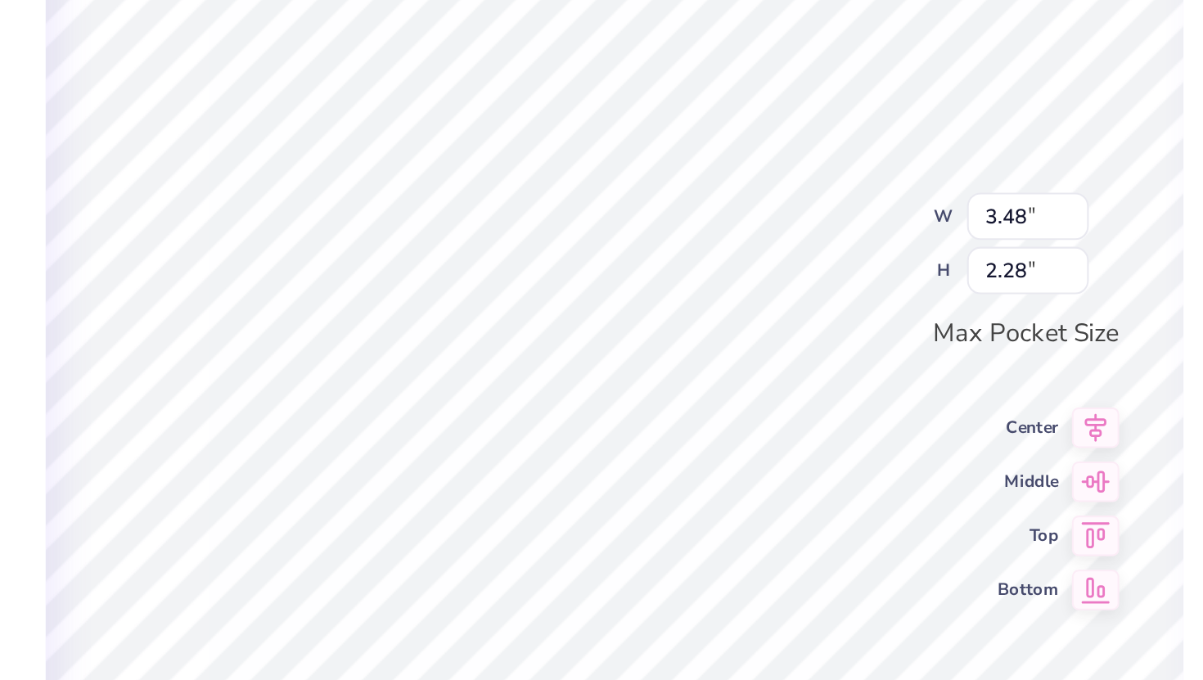
type input "1.43"
type input "0.94"
type input "3.48"
type input "2.28"
click at [818, 298] on input "3.48" at bounding box center [821, 296] width 59 height 23
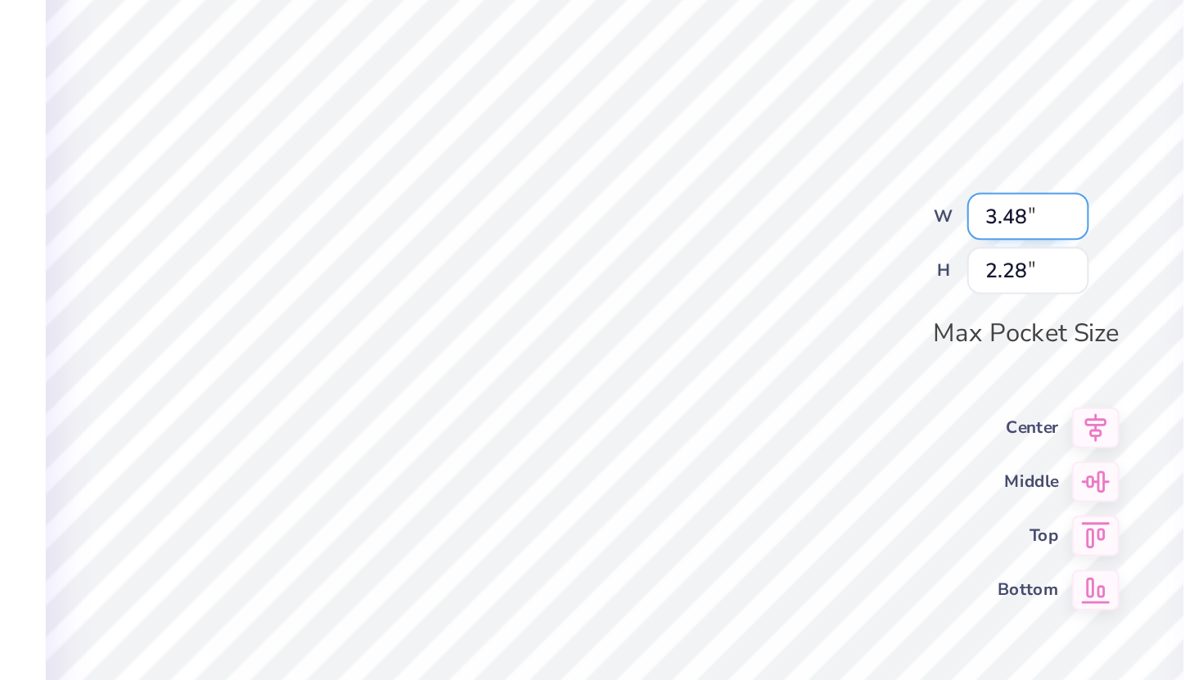
click at [818, 298] on input "3.48" at bounding box center [821, 296] width 59 height 23
type input "1.43"
type input "0.94"
click at [842, 300] on input "1.42" at bounding box center [821, 296] width 59 height 23
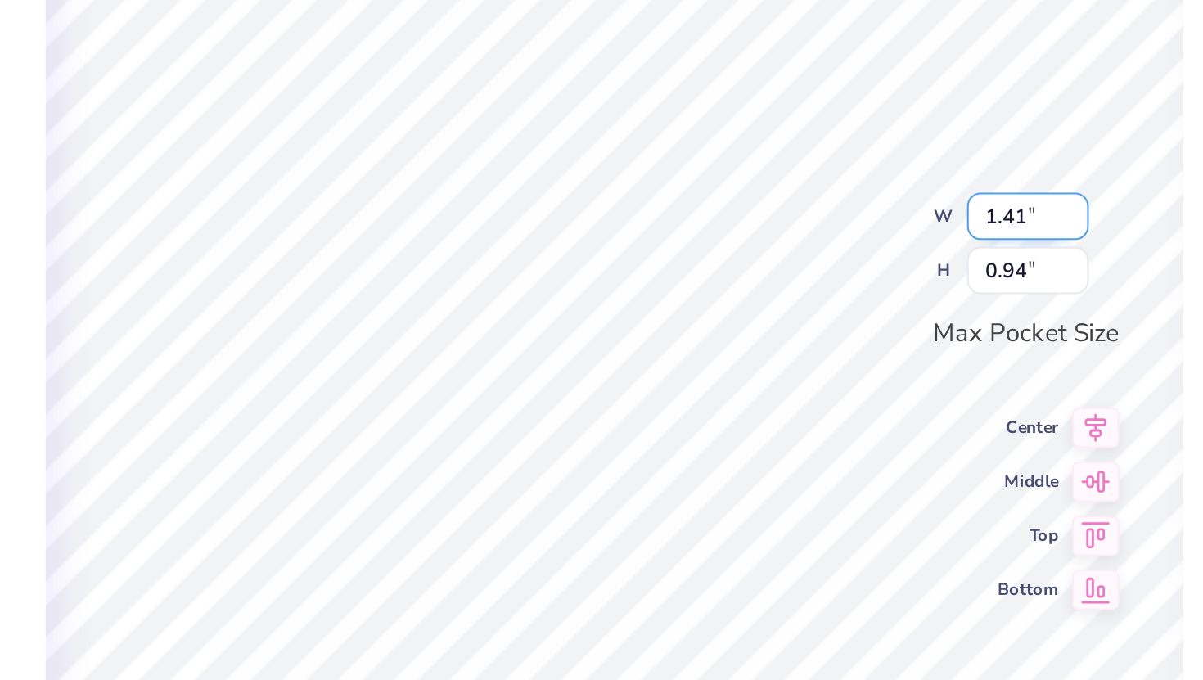
click at [842, 300] on input "1.41" at bounding box center [821, 296] width 59 height 23
click at [842, 300] on input "1.4" at bounding box center [821, 296] width 59 height 23
type input "1.39"
click at [842, 300] on input "1.39" at bounding box center [821, 296] width 59 height 23
click at [844, 327] on input "0.93" at bounding box center [821, 322] width 59 height 23
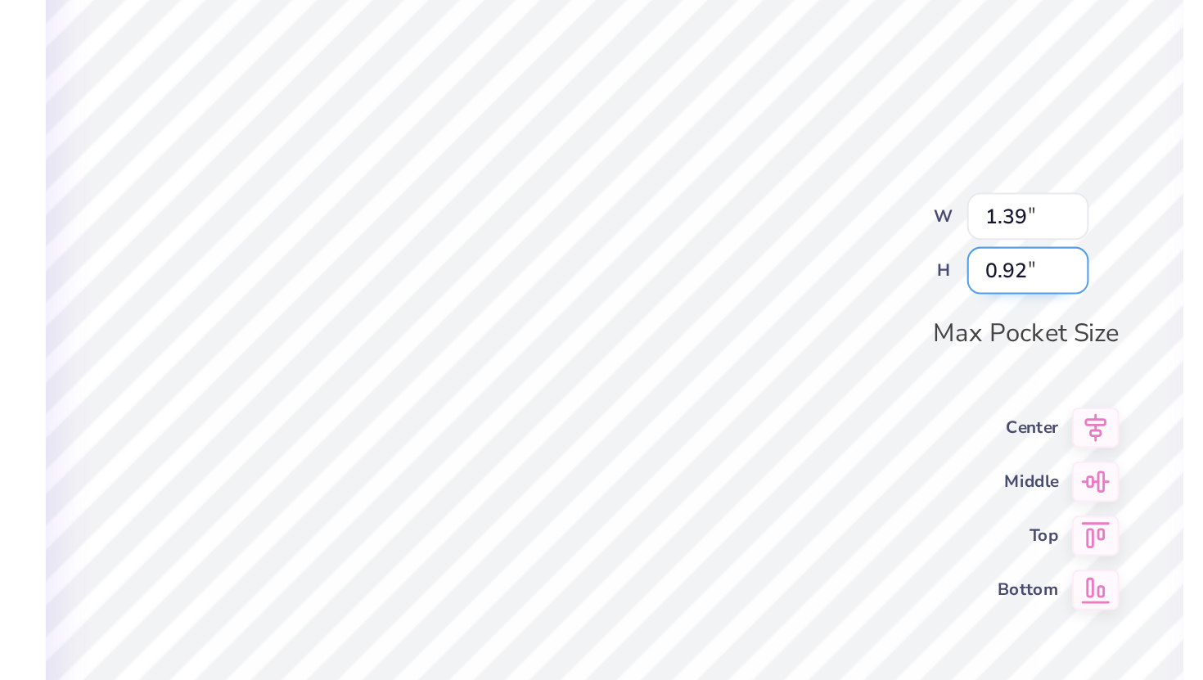
click at [844, 327] on input "0.92" at bounding box center [821, 322] width 59 height 23
click at [844, 327] on input "0.91" at bounding box center [821, 322] width 59 height 23
click at [844, 327] on input "0.9" at bounding box center [821, 322] width 59 height 23
click at [842, 299] on input "1.17" at bounding box center [821, 296] width 59 height 23
click at [842, 299] on input "1.16" at bounding box center [821, 296] width 59 height 23
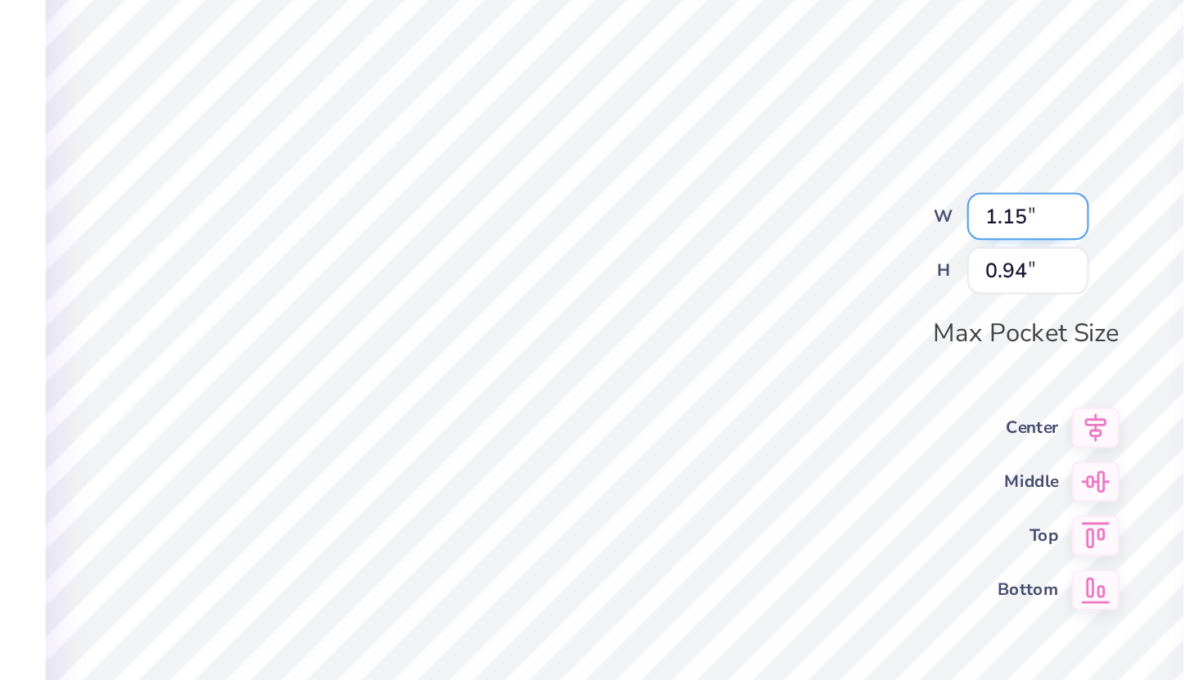
click at [842, 299] on input "1.15" at bounding box center [821, 296] width 59 height 23
click at [842, 299] on input "1.14" at bounding box center [821, 296] width 59 height 23
click at [845, 330] on input "0.93" at bounding box center [821, 322] width 59 height 23
click at [845, 330] on input "0.92" at bounding box center [821, 322] width 59 height 23
click at [845, 330] on input "0.91" at bounding box center [821, 322] width 59 height 23
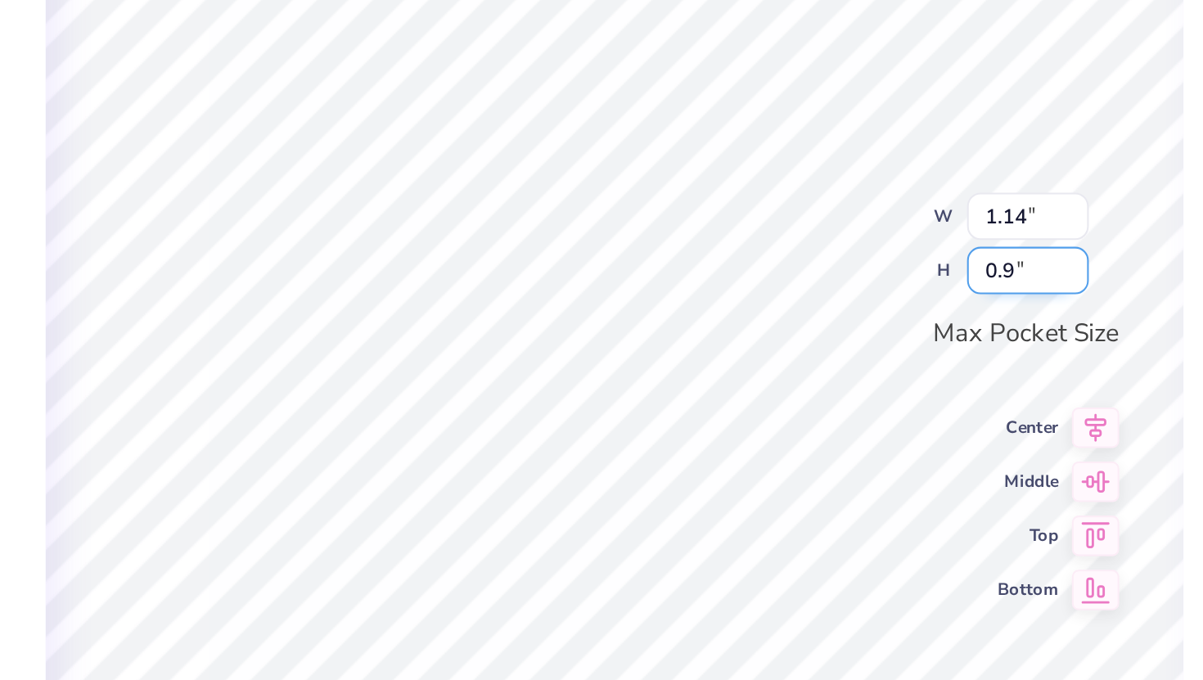
click at [845, 330] on input "0.9" at bounding box center [821, 322] width 59 height 23
click at [846, 301] on input "1.42" at bounding box center [821, 296] width 59 height 23
click at [846, 301] on input "1.41" at bounding box center [821, 296] width 59 height 23
click at [846, 301] on input "1.4" at bounding box center [821, 296] width 59 height 23
click at [846, 301] on input "1.39" at bounding box center [821, 296] width 59 height 23
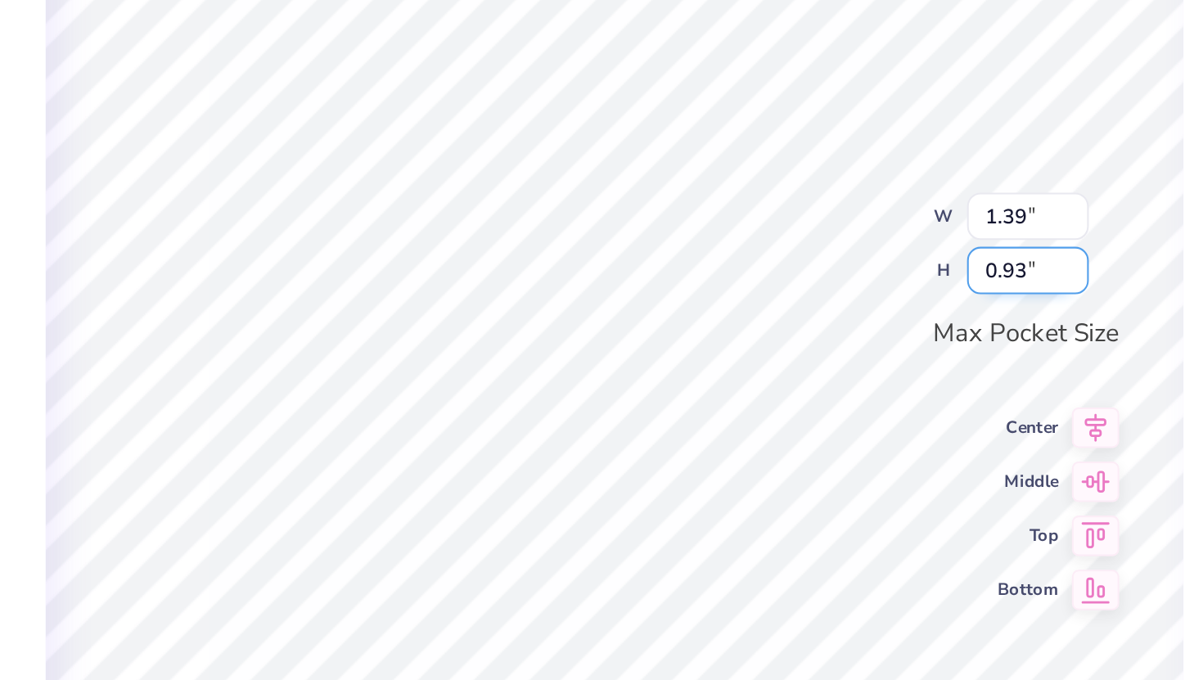
click at [844, 328] on input "0.93" at bounding box center [821, 322] width 59 height 23
click at [844, 328] on input "0.92" at bounding box center [821, 322] width 59 height 23
click at [844, 328] on input "0.91" at bounding box center [821, 322] width 59 height 23
click at [844, 328] on input "0.9" at bounding box center [821, 322] width 59 height 23
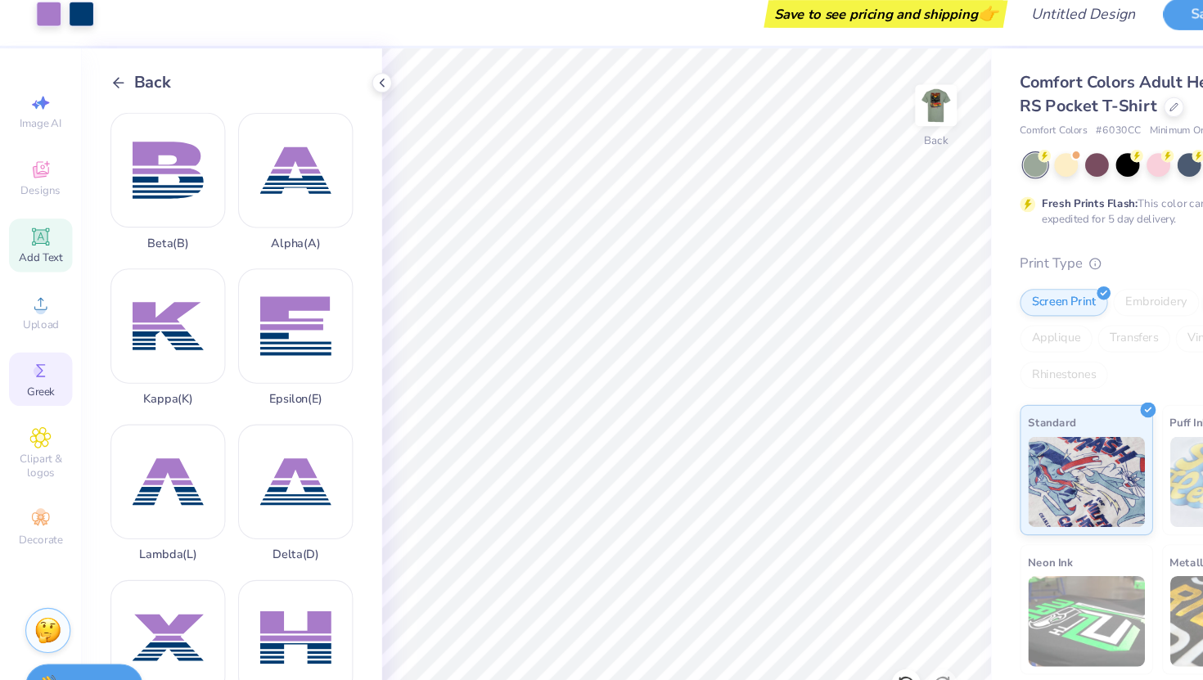
click at [44, 224] on icon at bounding box center [37, 230] width 16 height 16
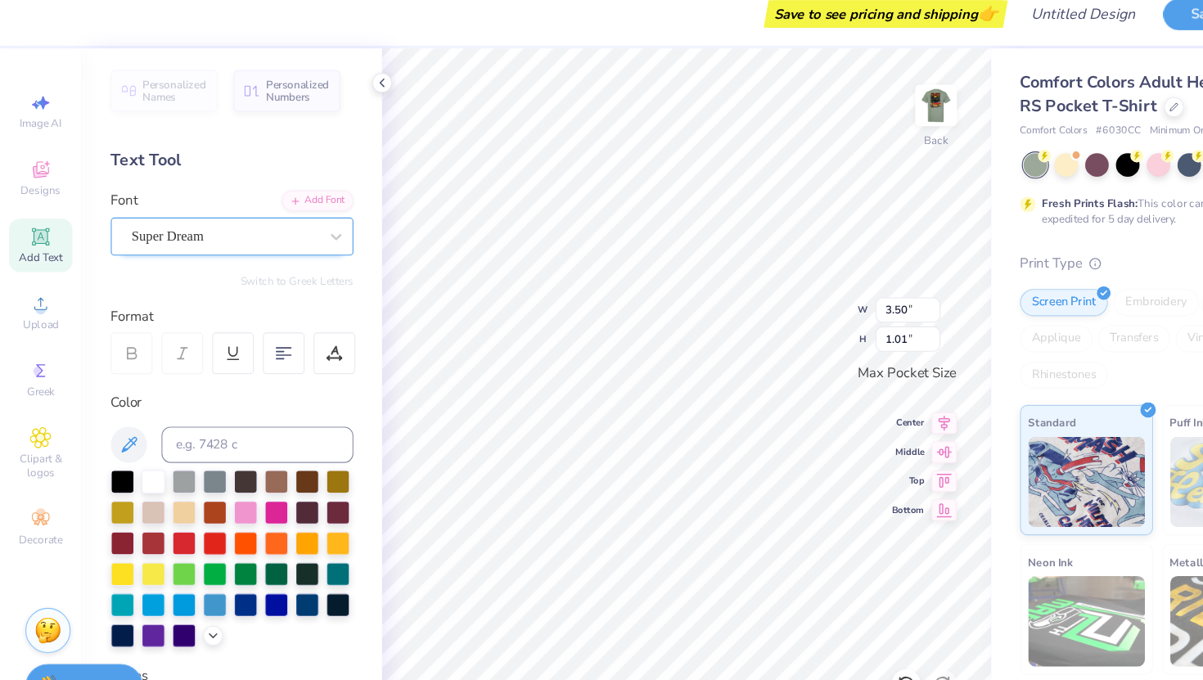
click at [213, 230] on div "Super Dream" at bounding box center [203, 229] width 172 height 25
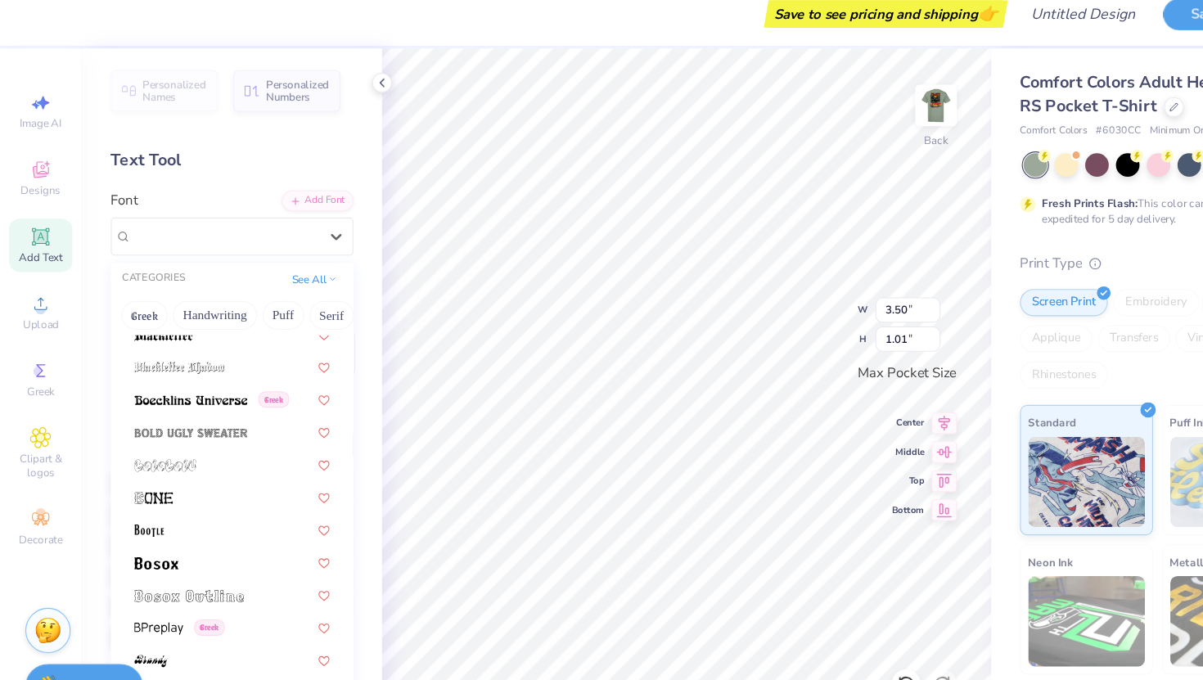
scroll to position [986, 0]
click at [166, 436] on img at bounding box center [149, 434] width 56 height 11
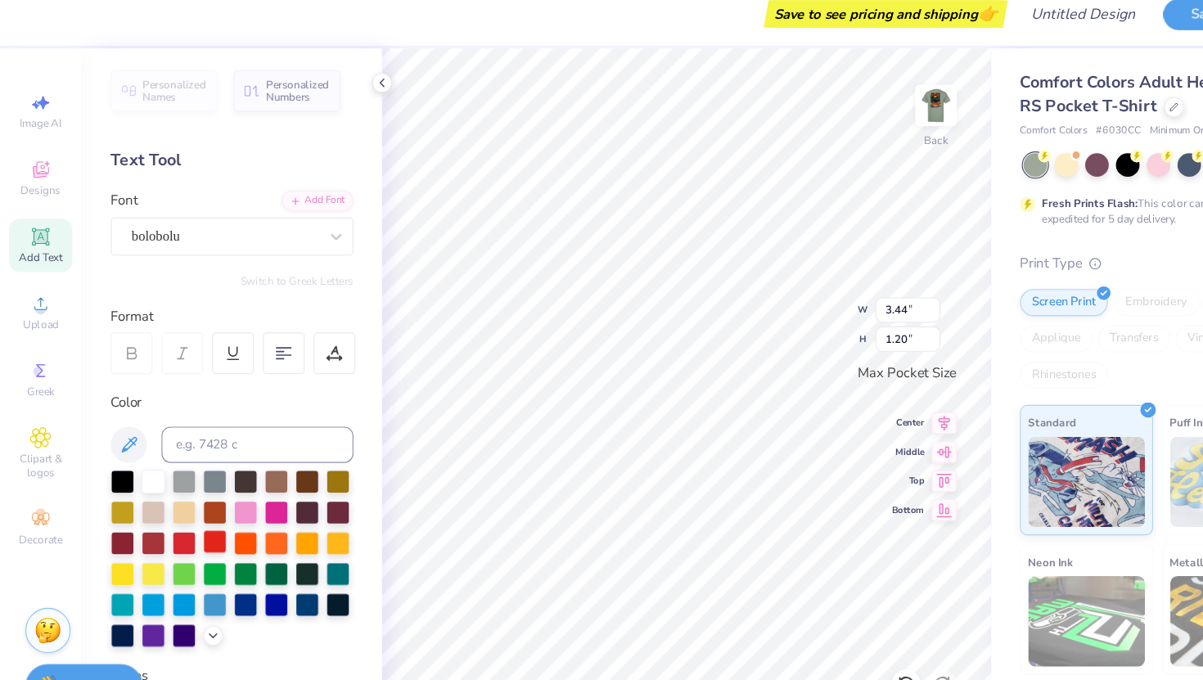
click at [191, 503] on div at bounding box center [193, 505] width 21 height 21
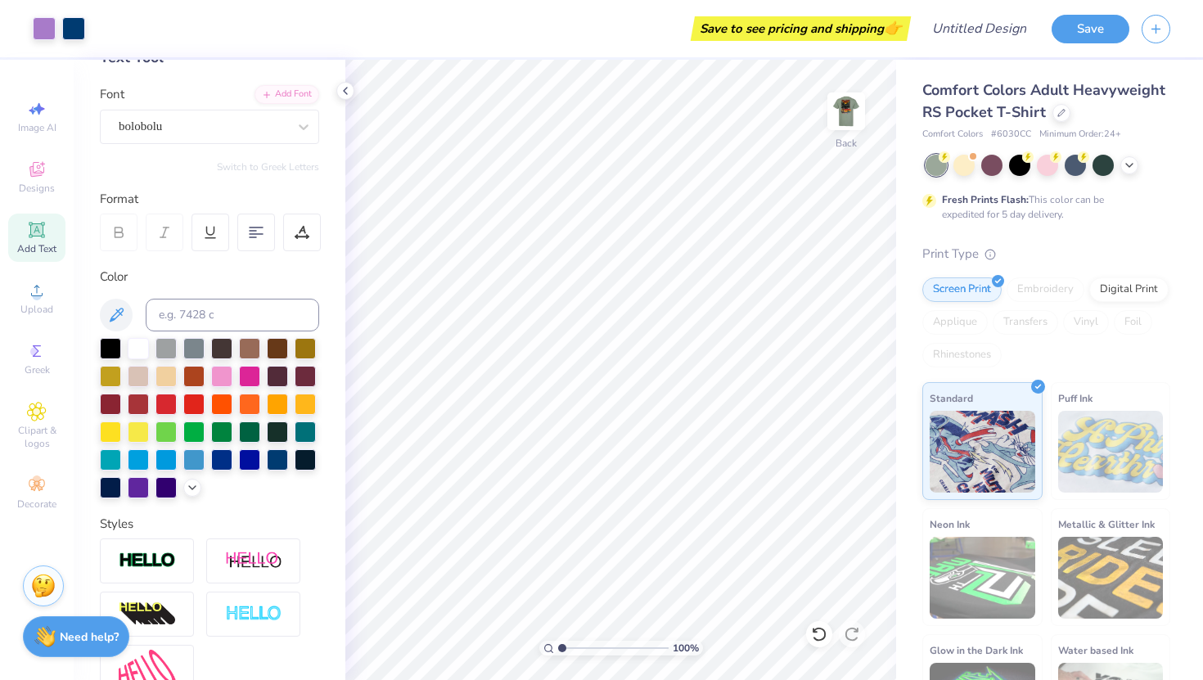
scroll to position [0, 0]
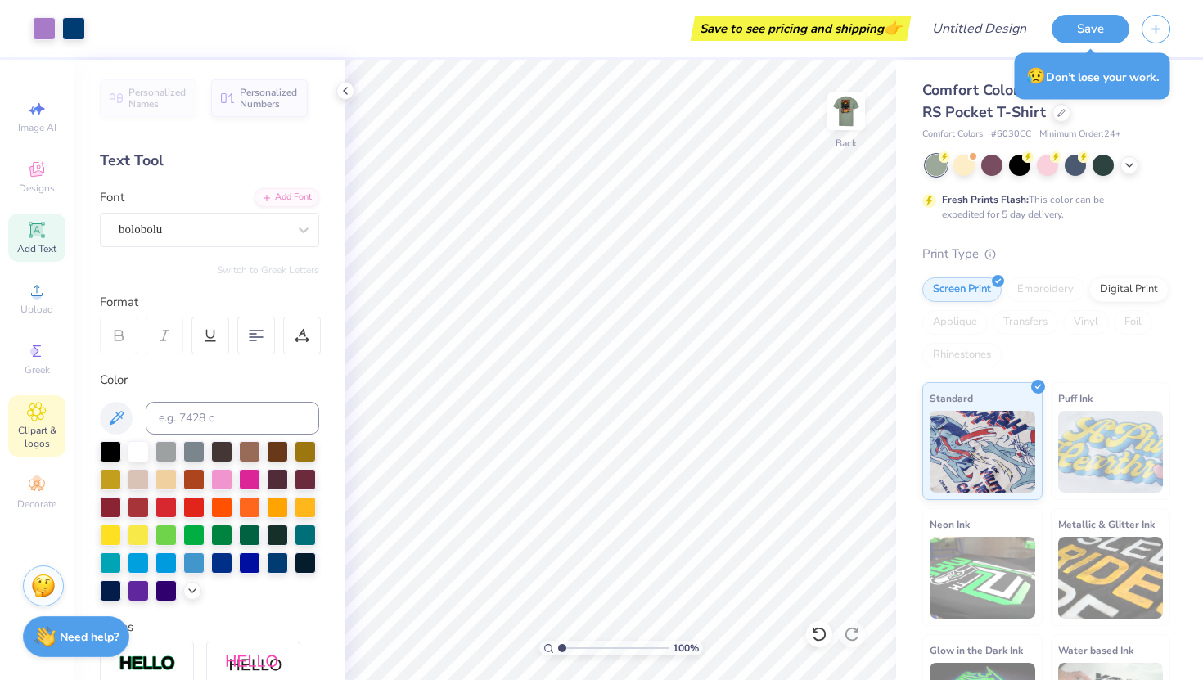
click at [47, 424] on span "Clipart & logos" at bounding box center [36, 437] width 57 height 26
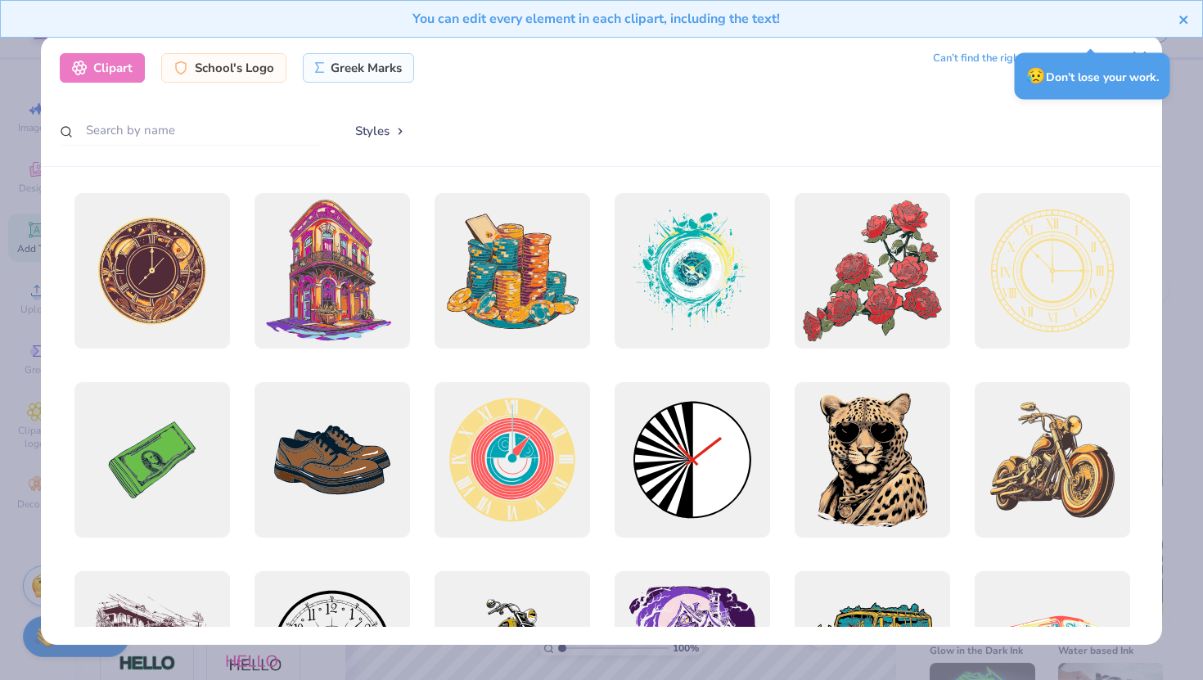
click at [1184, 18] on icon "close" at bounding box center [1184, 19] width 11 height 13
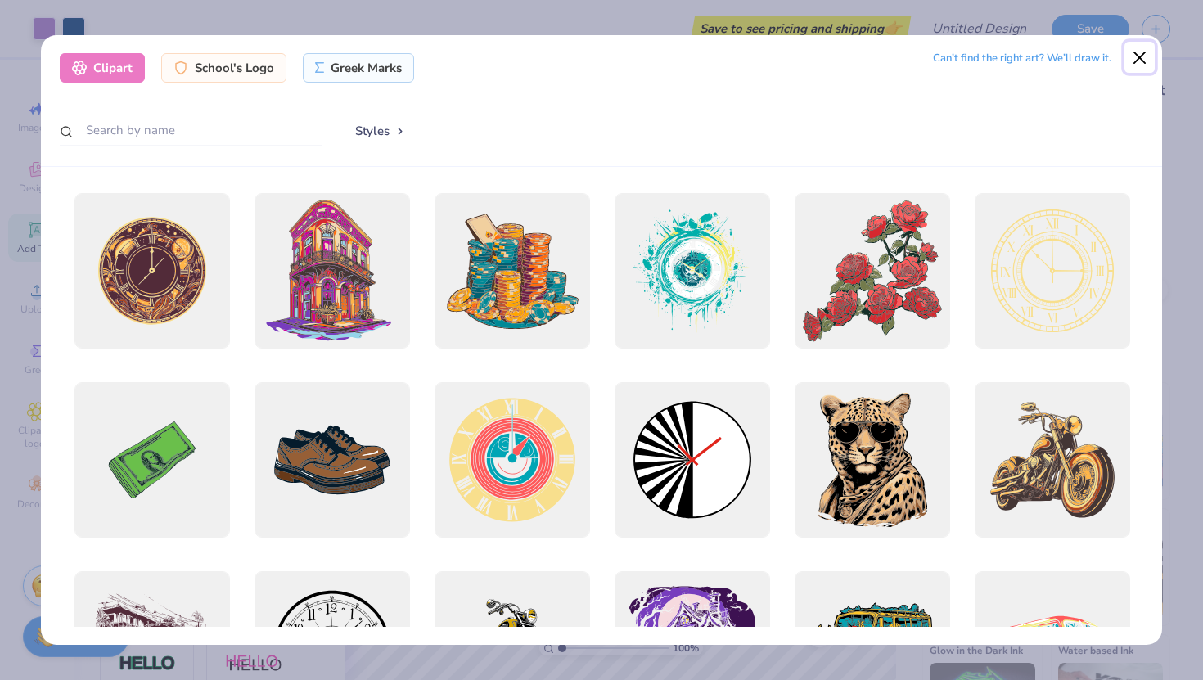
click at [1139, 59] on button "Close" at bounding box center [1140, 57] width 31 height 31
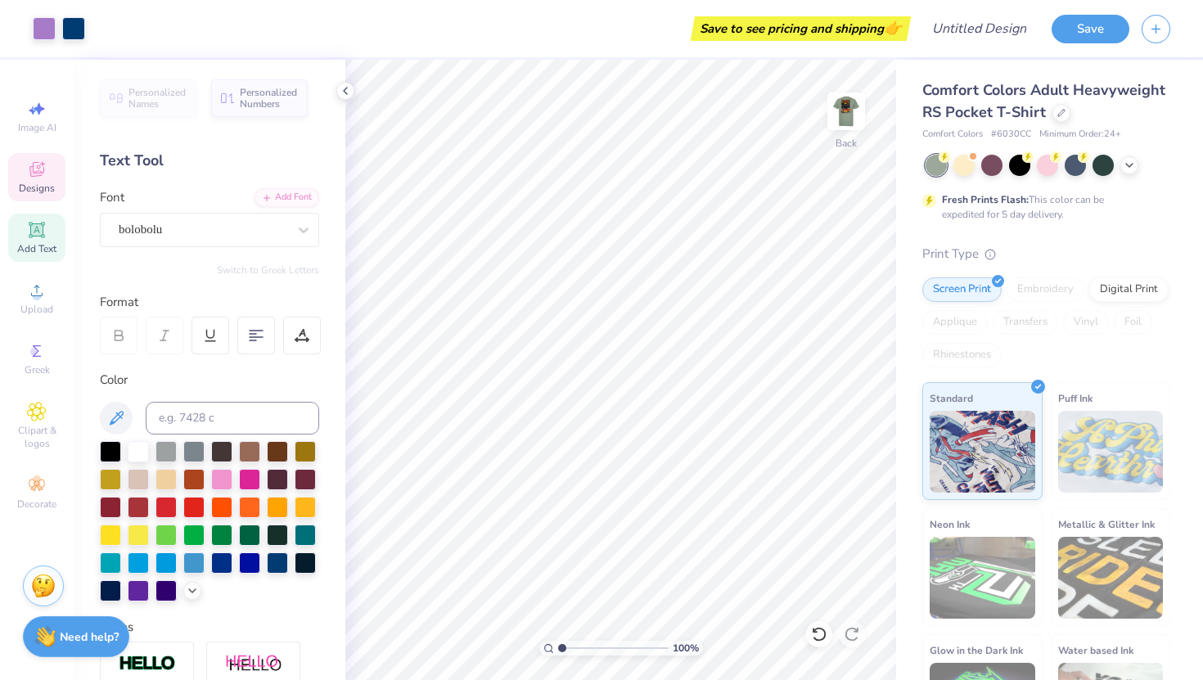
click at [45, 186] on span "Designs" at bounding box center [37, 188] width 36 height 13
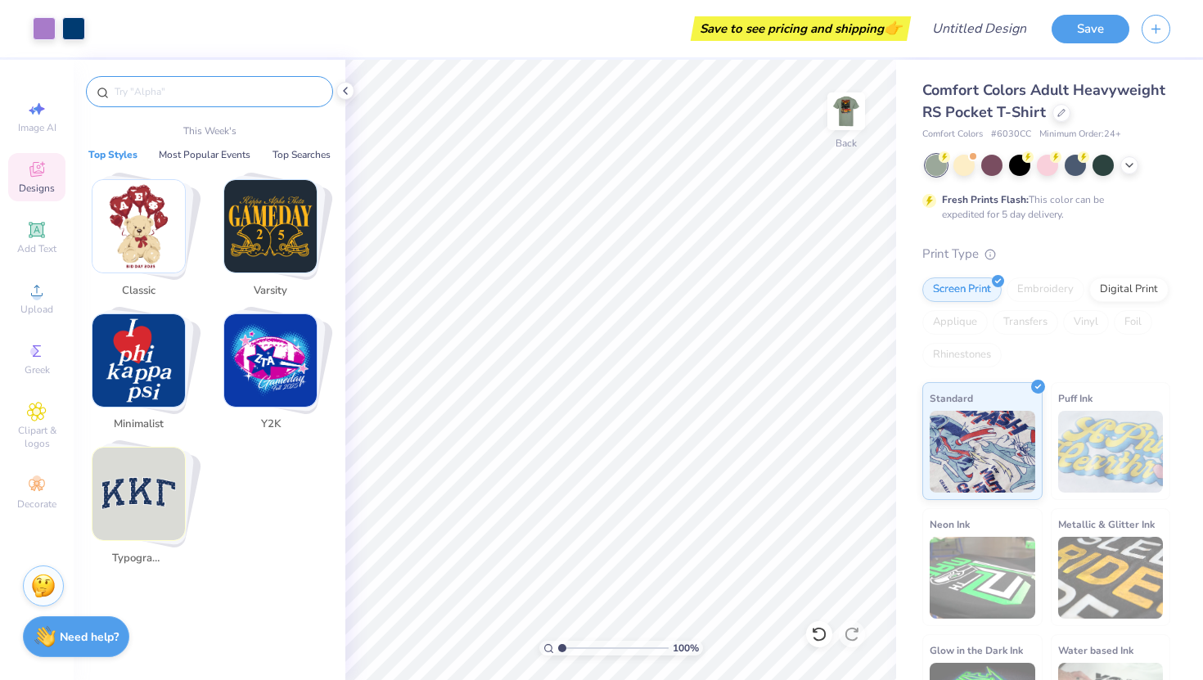
click at [175, 98] on input "text" at bounding box center [218, 91] width 210 height 16
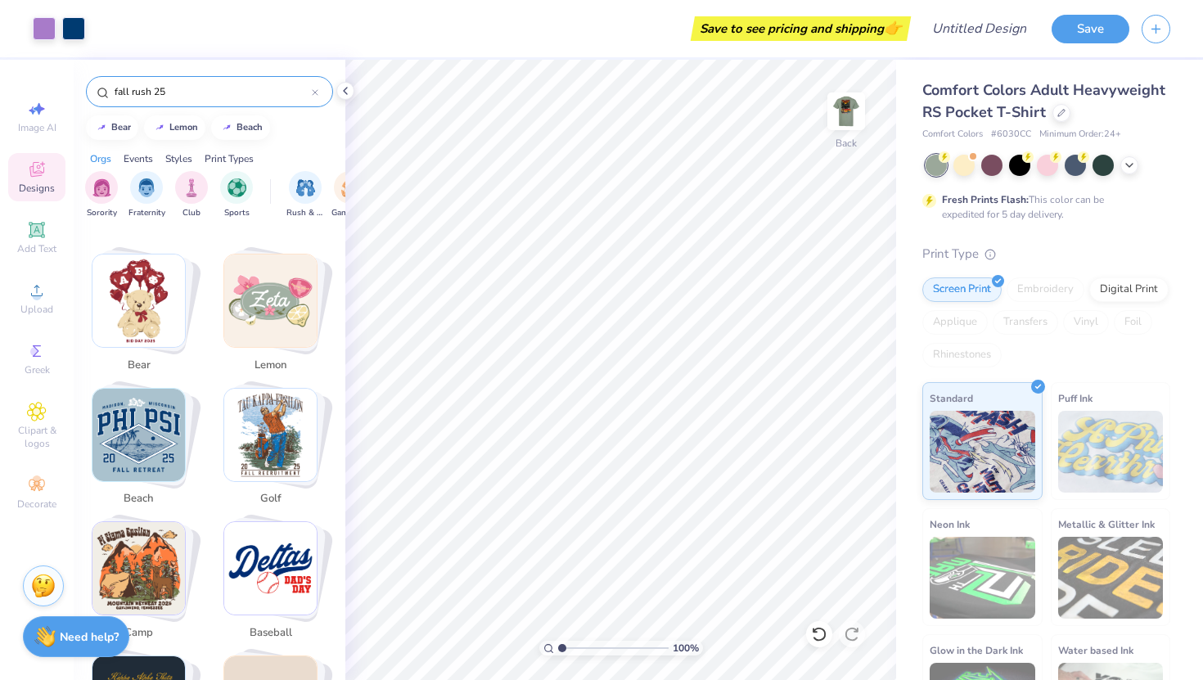
scroll to position [285, 0]
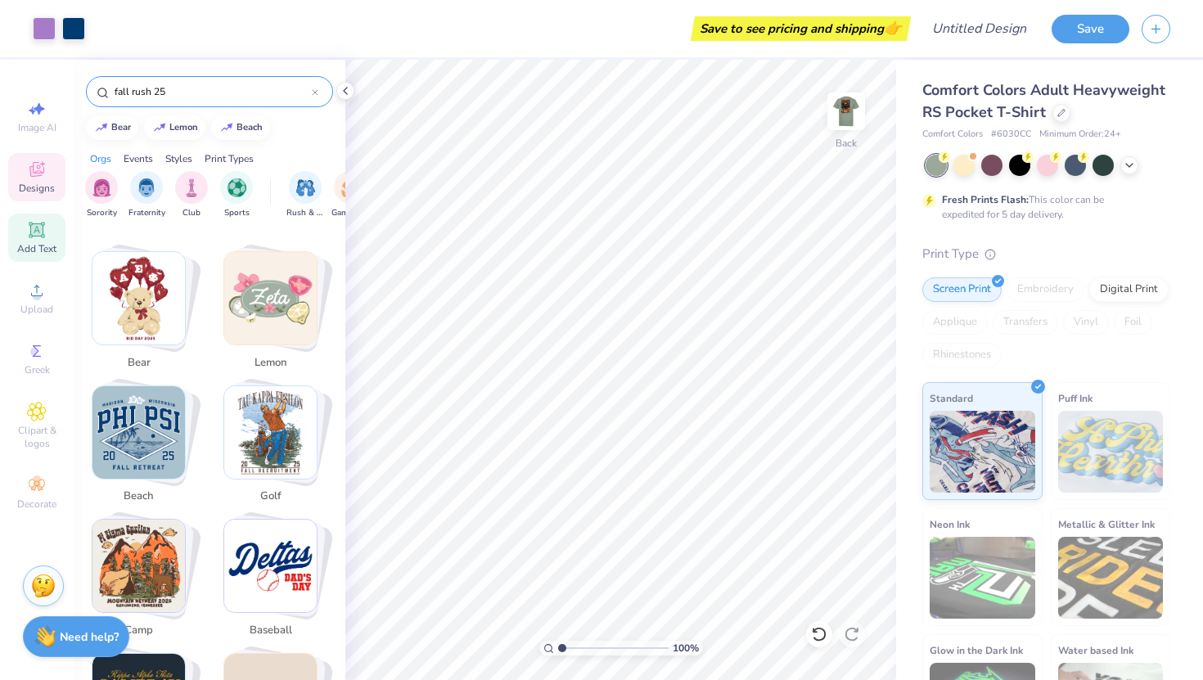
click at [45, 237] on icon at bounding box center [37, 230] width 20 height 20
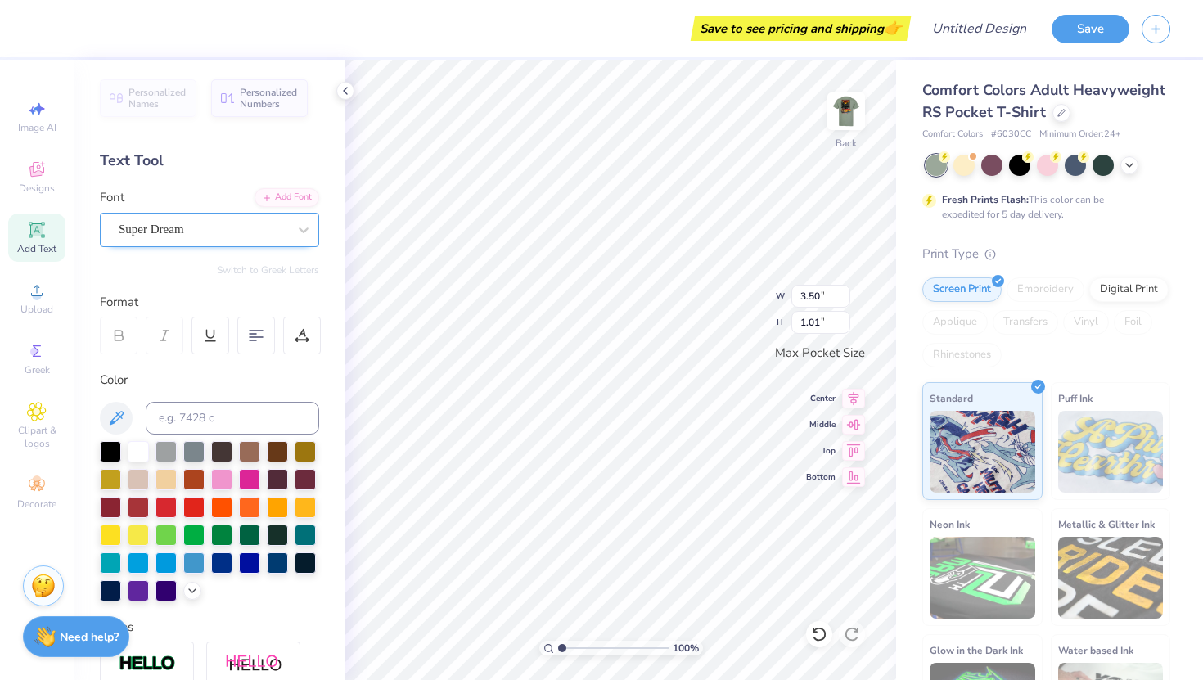
click at [214, 232] on div "Super Dream" at bounding box center [203, 229] width 172 height 25
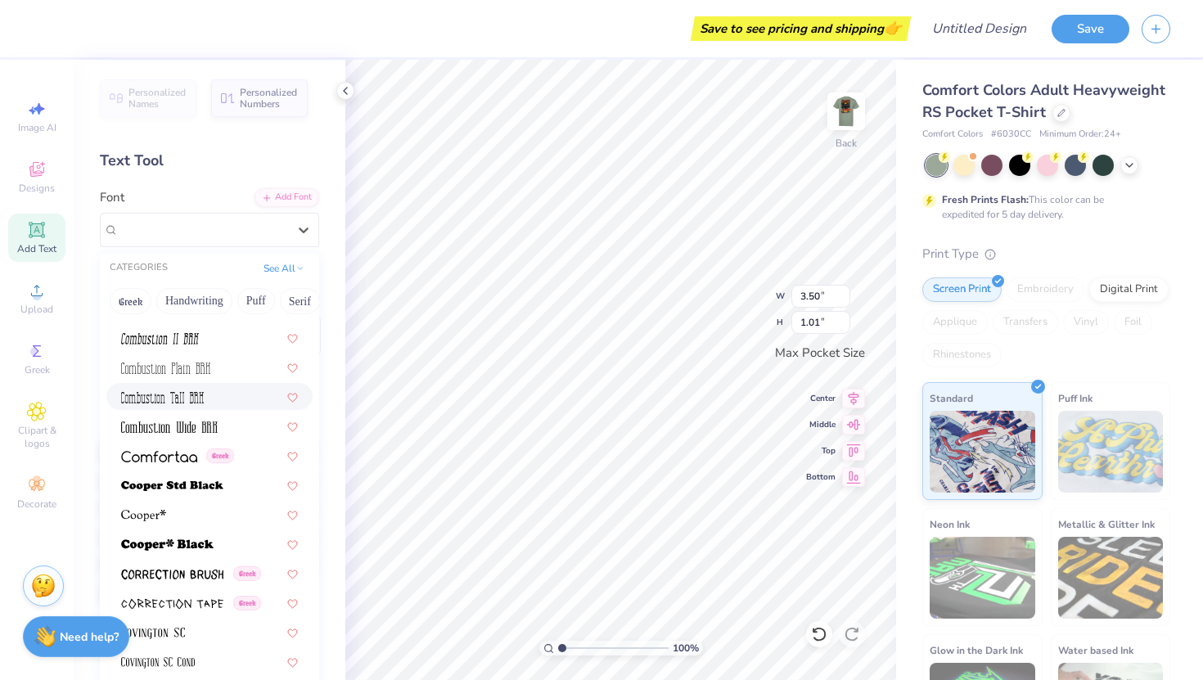
scroll to position [2384, 0]
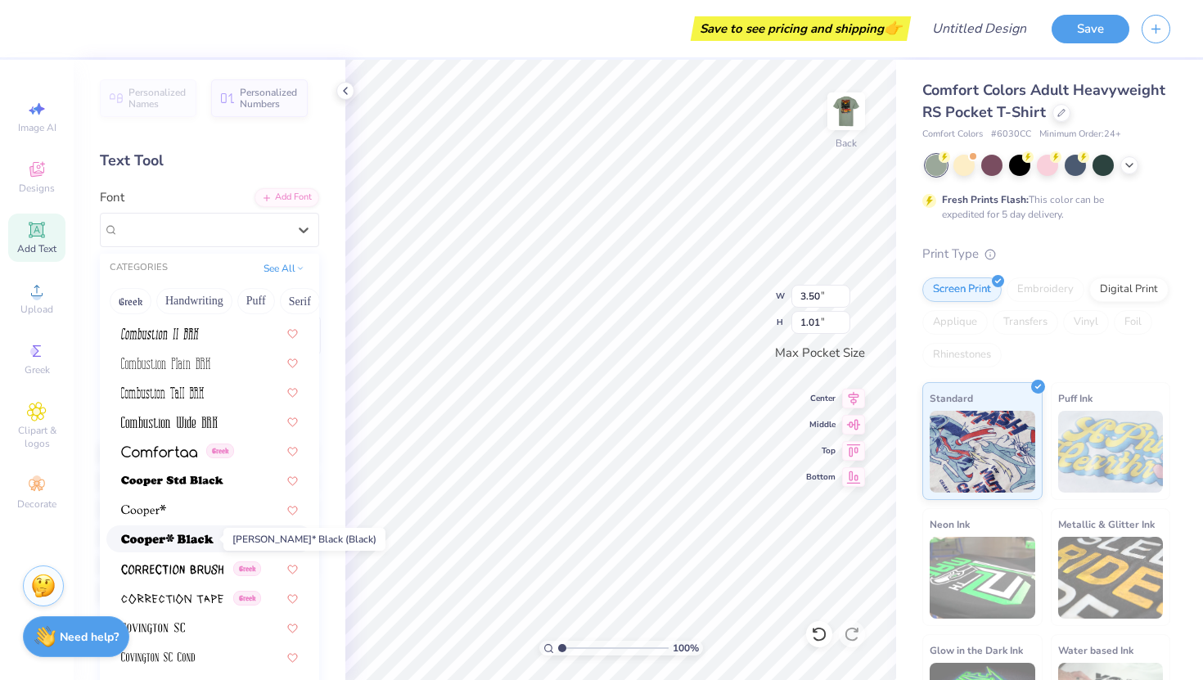
click at [202, 544] on img at bounding box center [167, 540] width 93 height 11
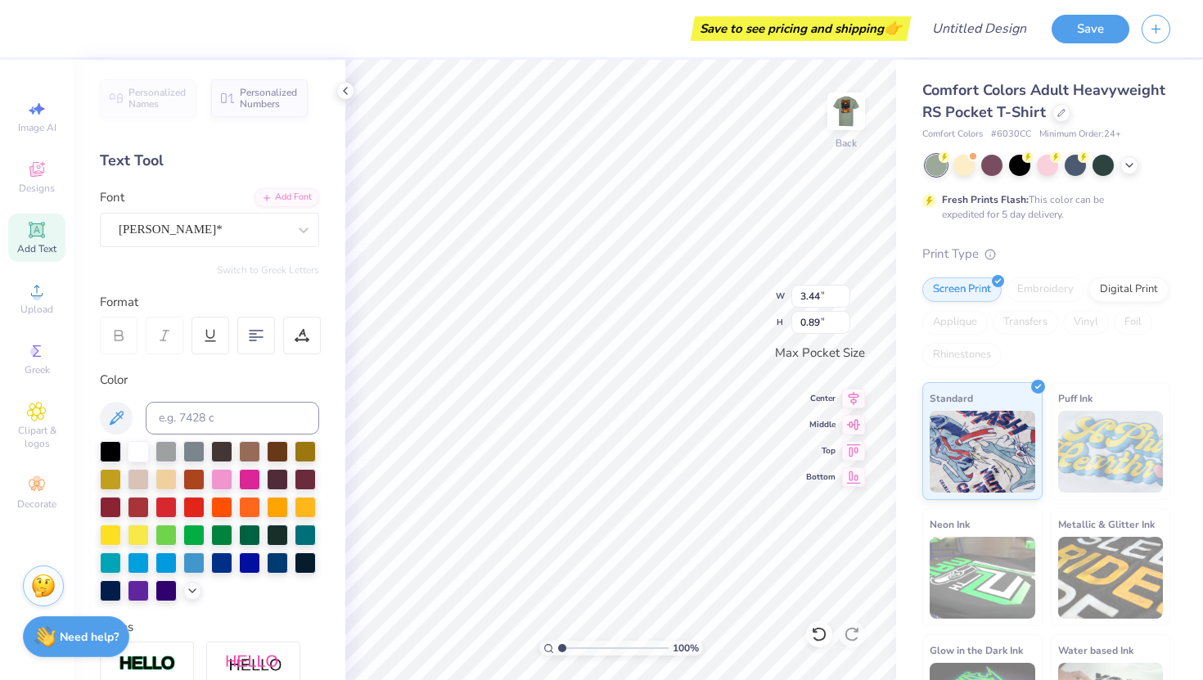
scroll to position [0, 2]
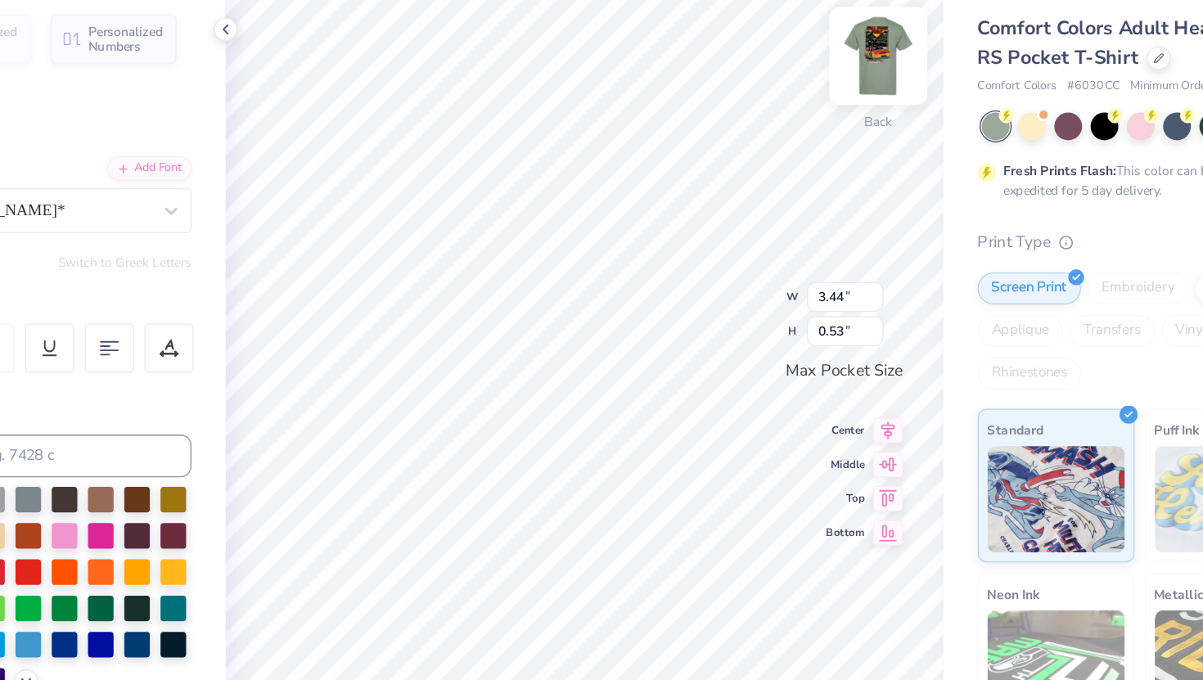
click at [851, 109] on img at bounding box center [846, 111] width 65 height 65
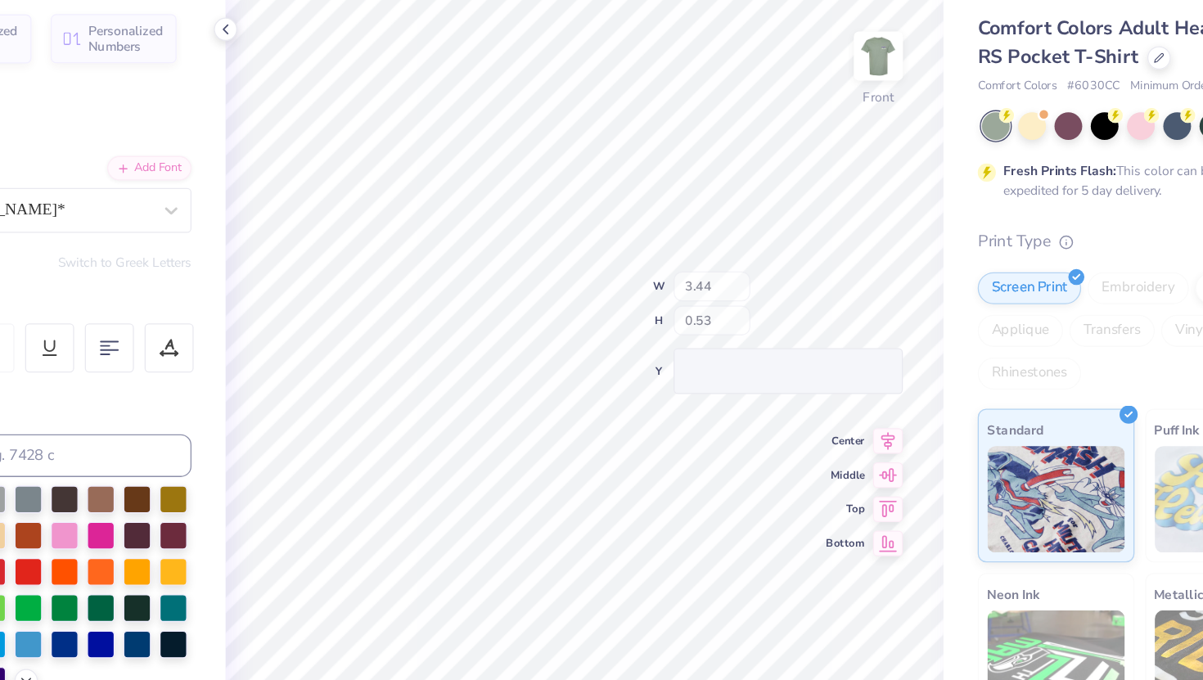
click at [851, 109] on img at bounding box center [846, 111] width 33 height 33
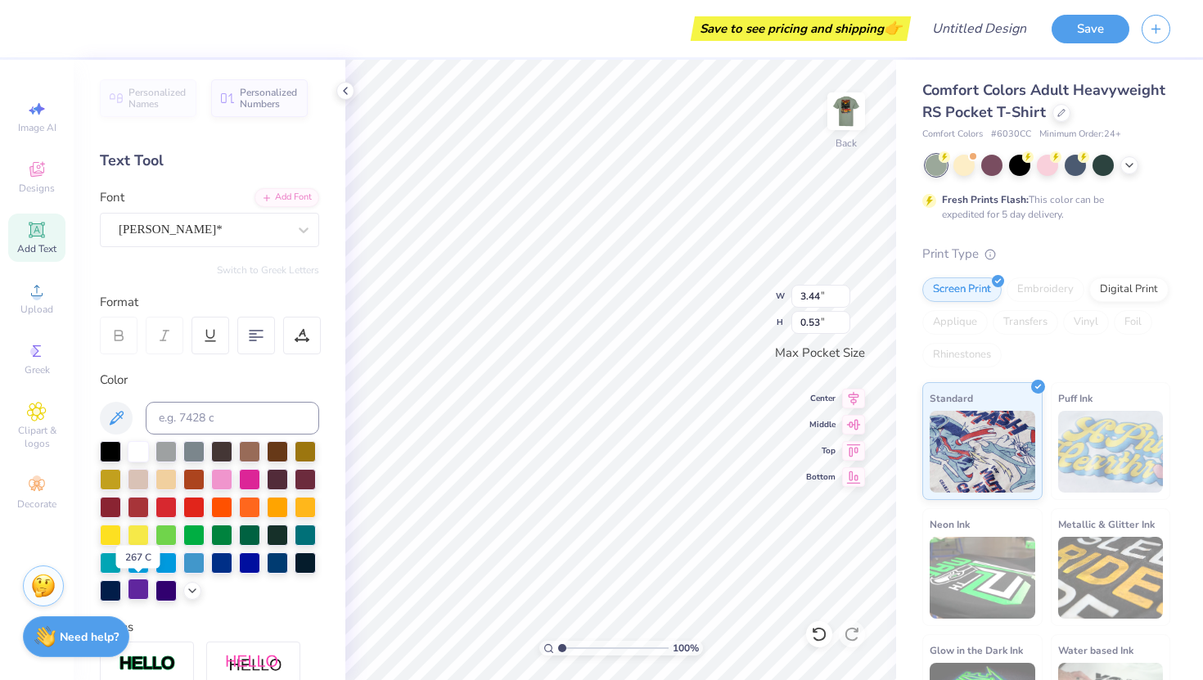
click at [142, 589] on div at bounding box center [138, 589] width 21 height 21
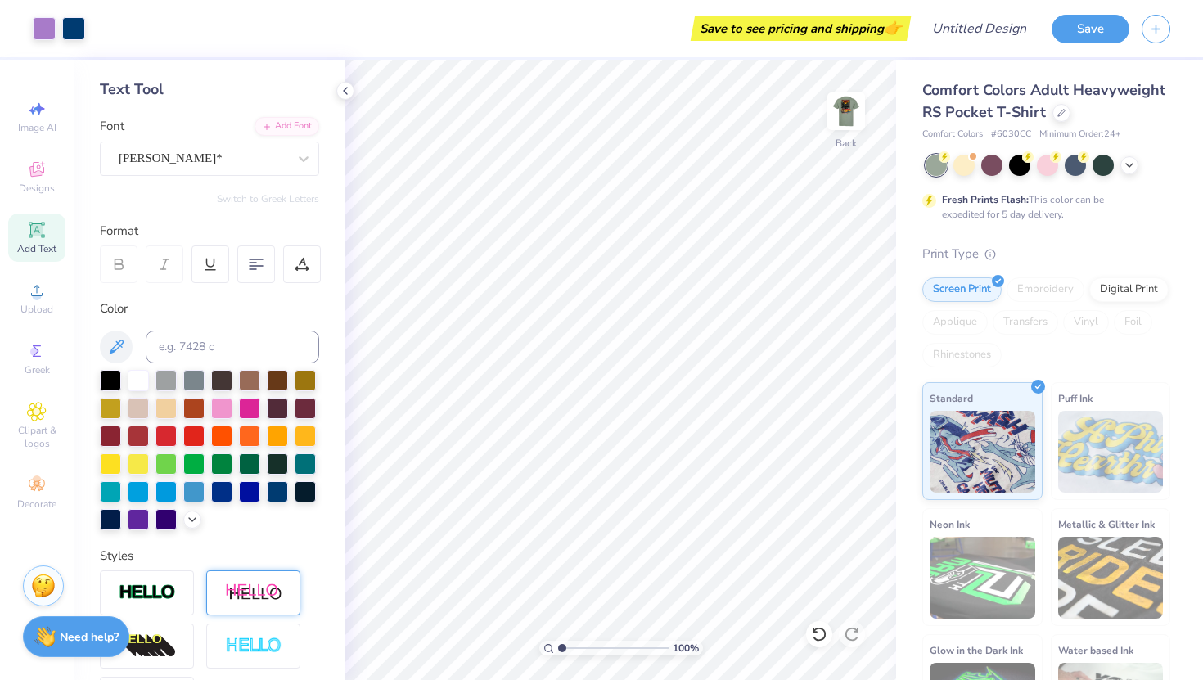
scroll to position [0, 0]
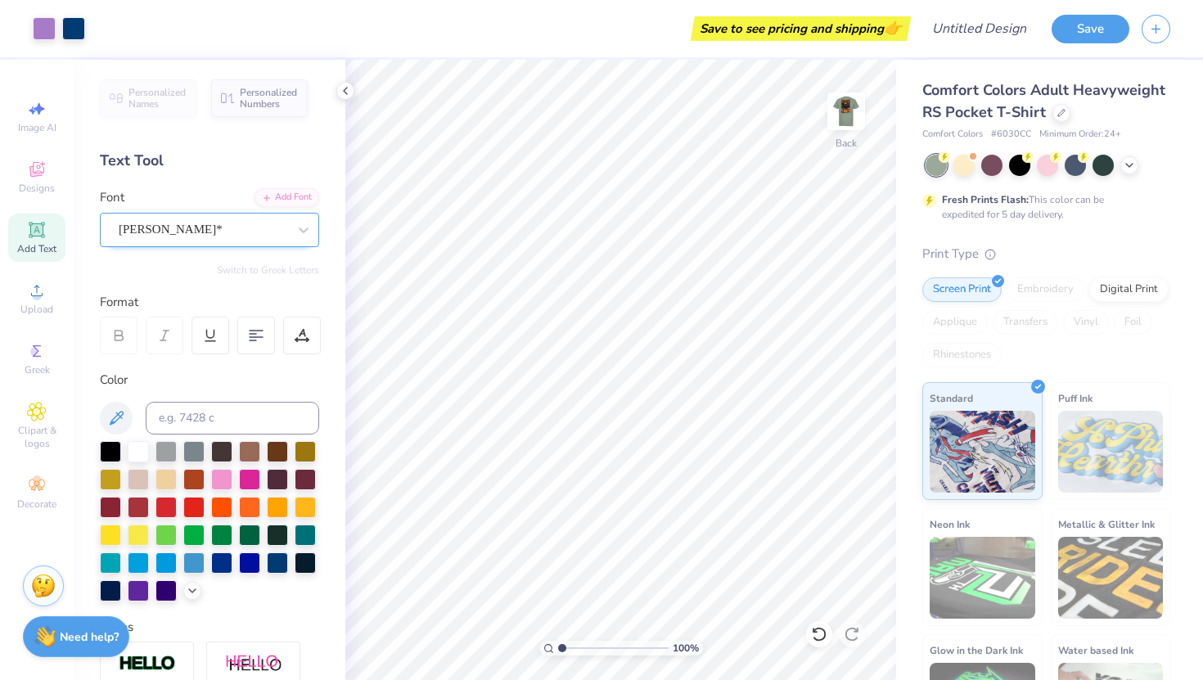
click at [199, 235] on div "[PERSON_NAME]*" at bounding box center [203, 229] width 172 height 25
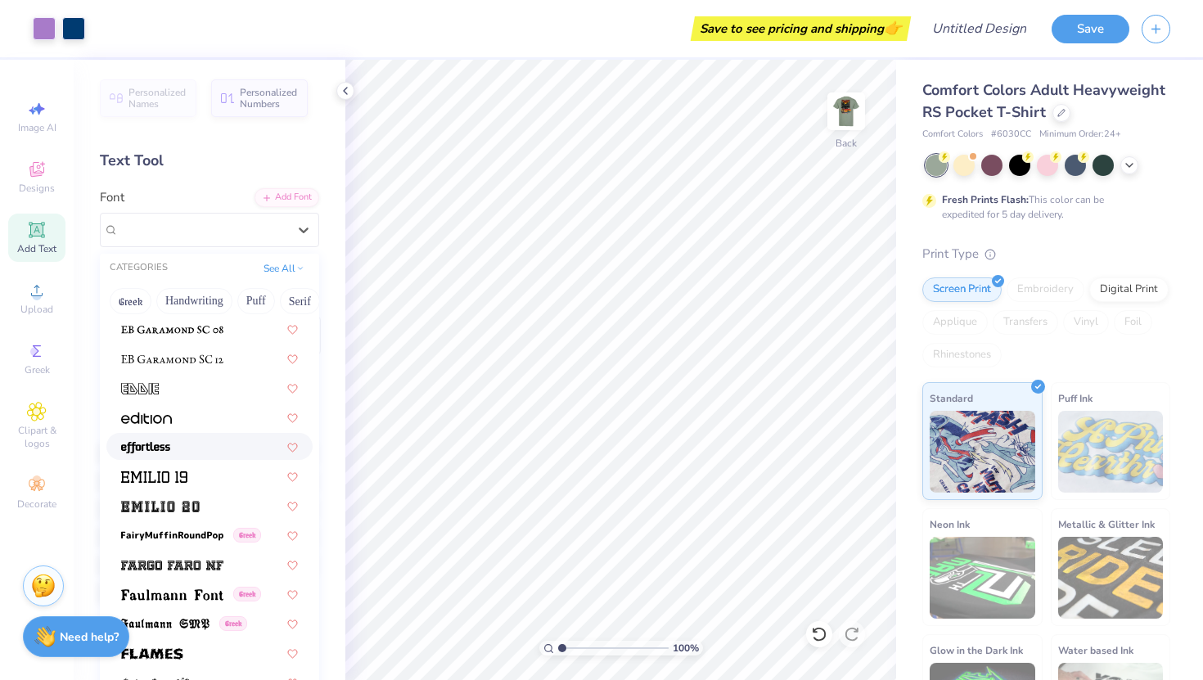
scroll to position [3271, 0]
click at [185, 391] on div at bounding box center [209, 388] width 177 height 17
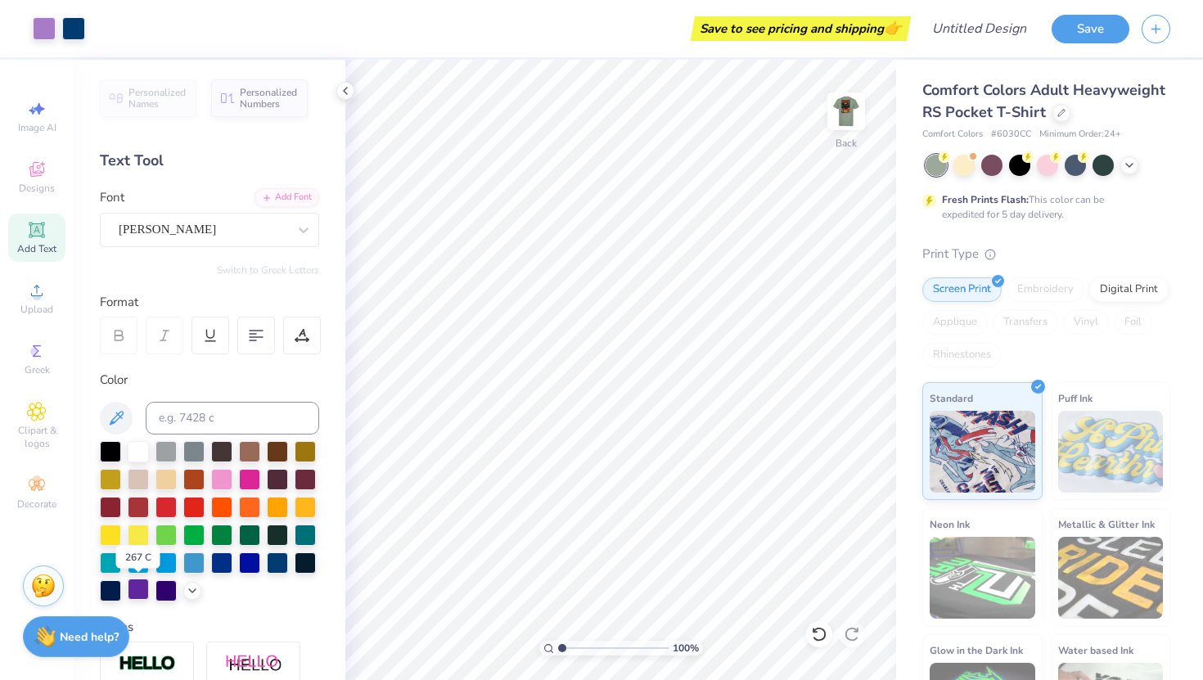
click at [141, 590] on div at bounding box center [138, 589] width 21 height 21
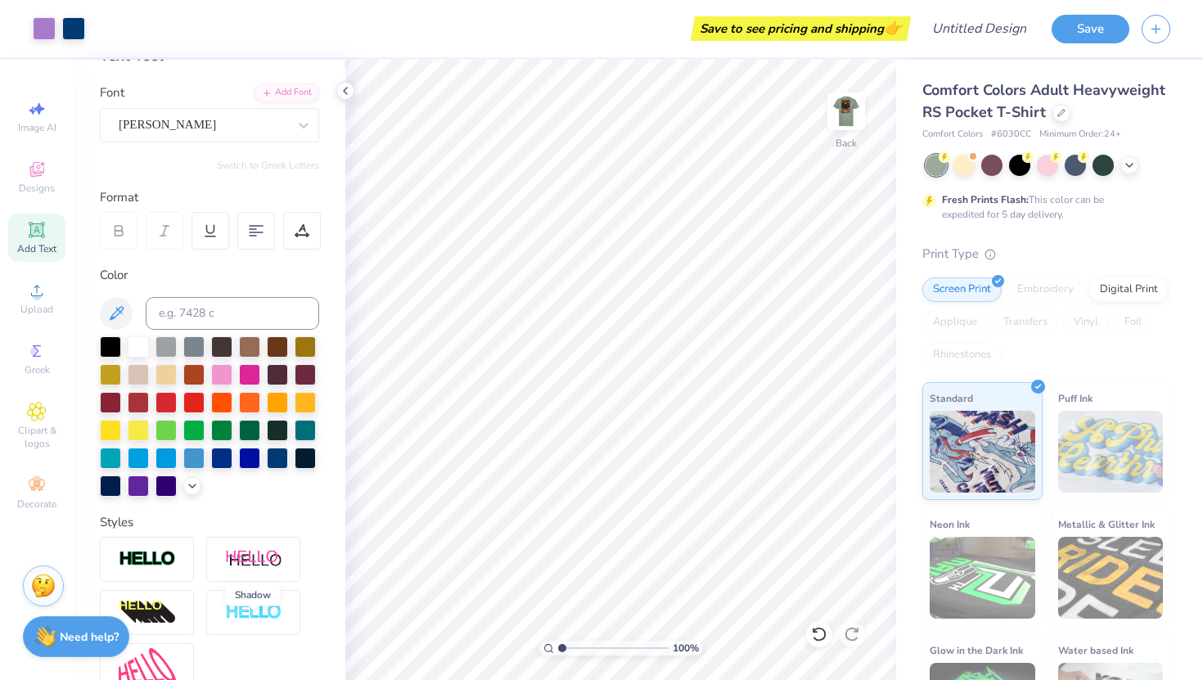
scroll to position [0, 0]
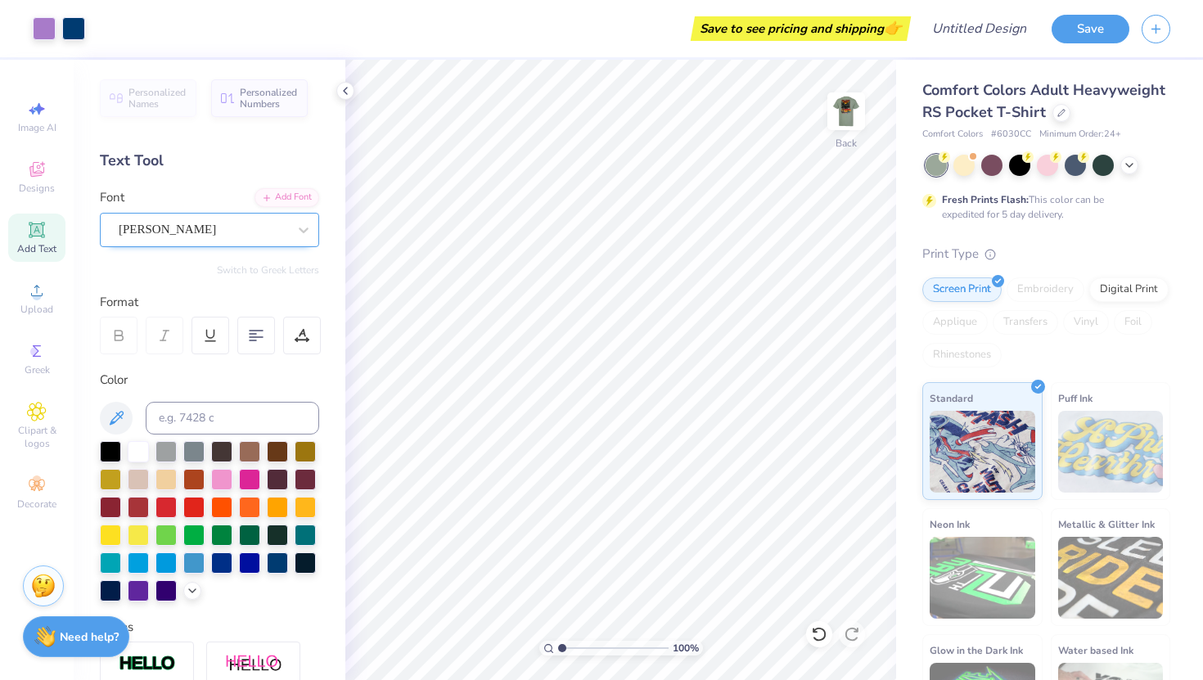
click at [241, 225] on div "[PERSON_NAME]" at bounding box center [203, 229] width 172 height 25
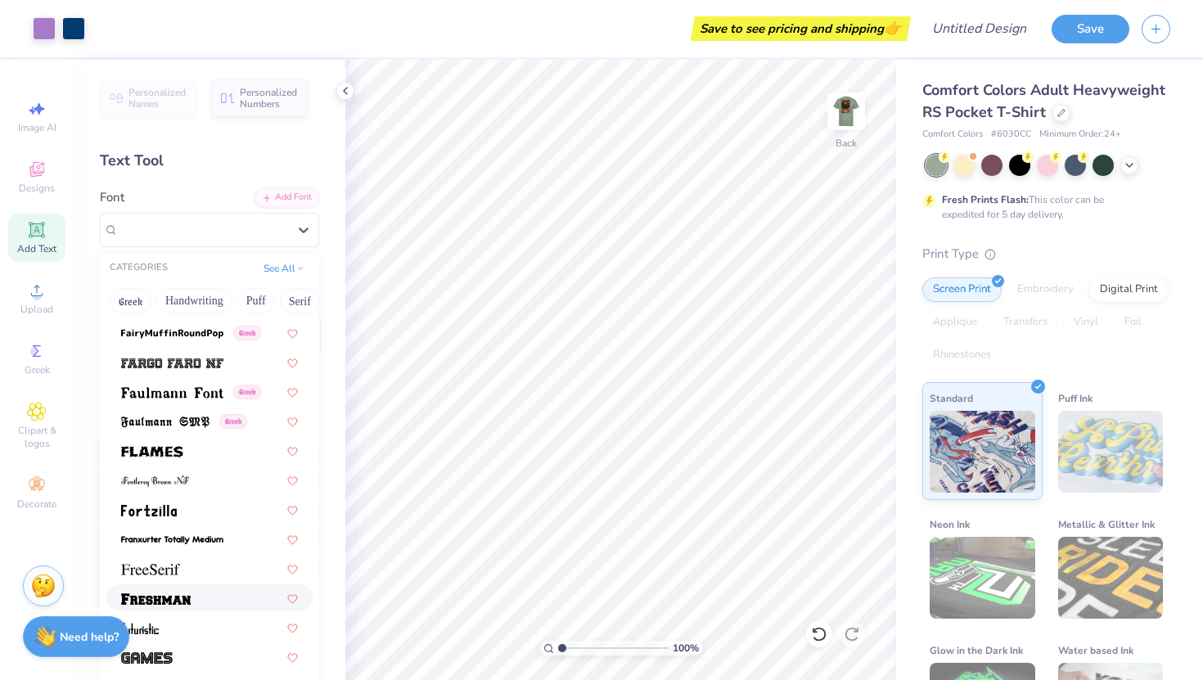
scroll to position [3638, 0]
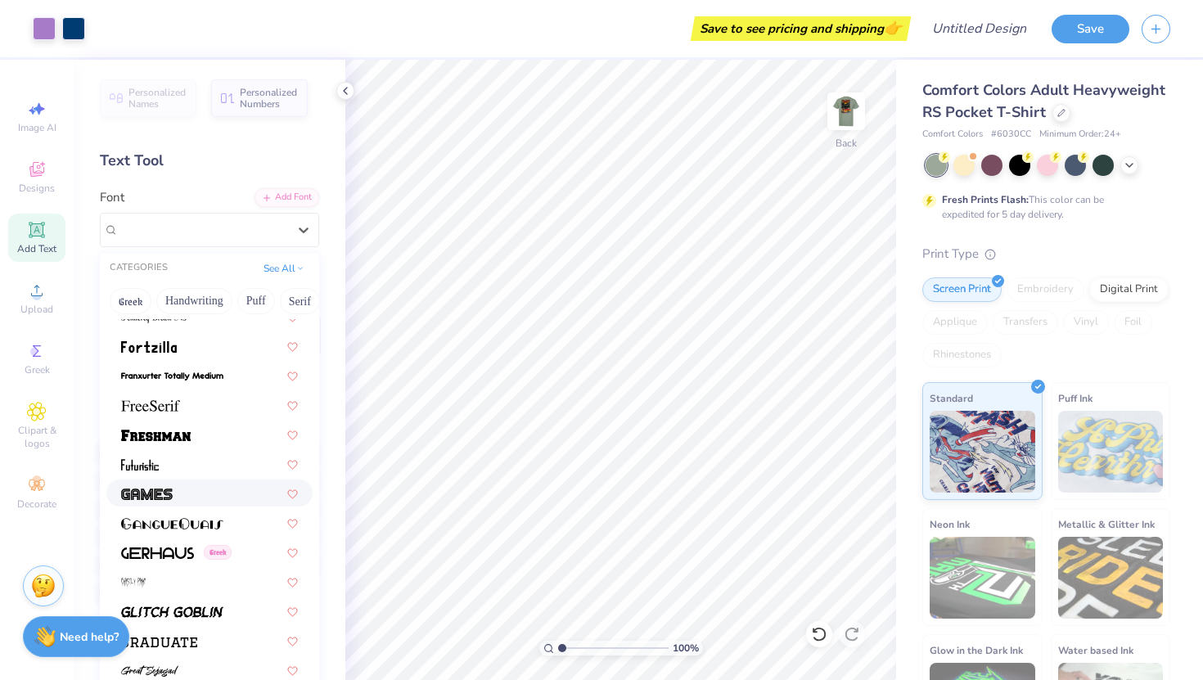
click at [196, 497] on div at bounding box center [209, 493] width 177 height 17
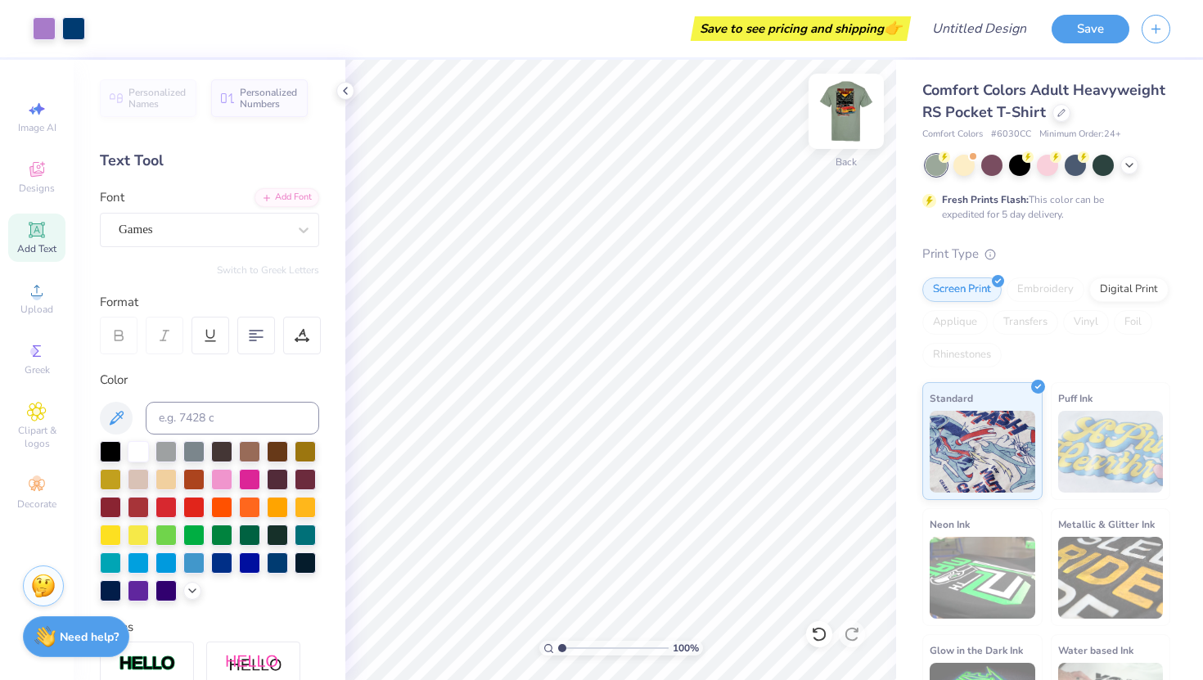
click at [842, 127] on img at bounding box center [846, 111] width 65 height 65
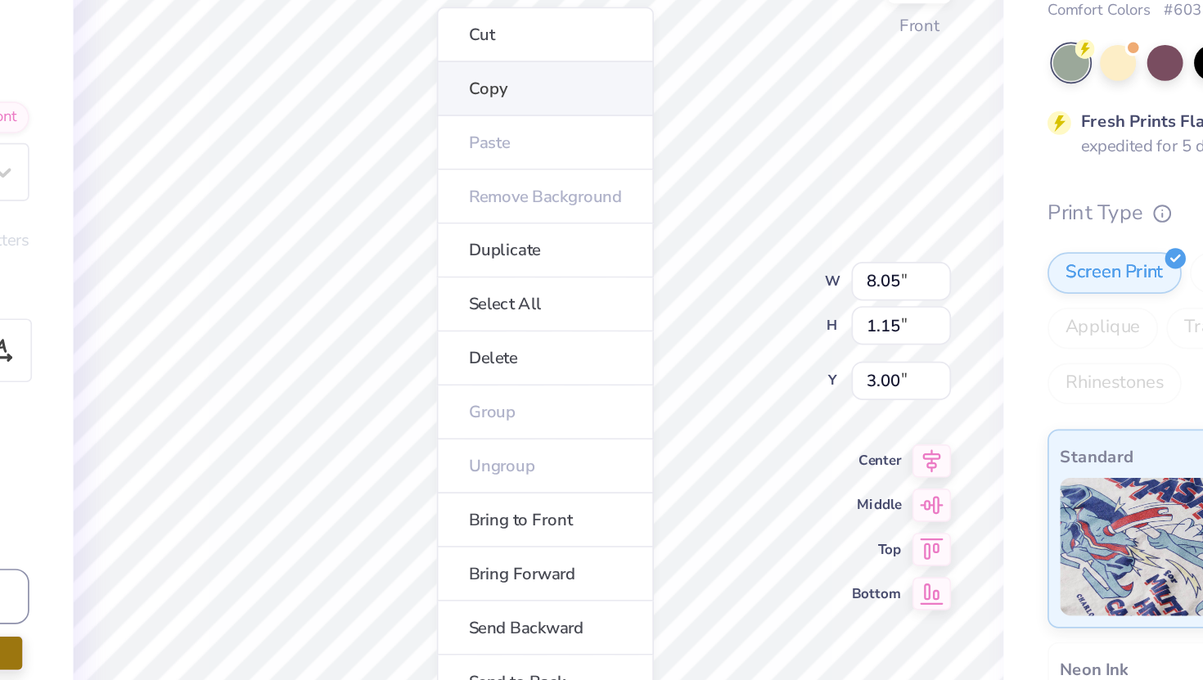
click at [584, 182] on li "Copy" at bounding box center [625, 181] width 129 height 32
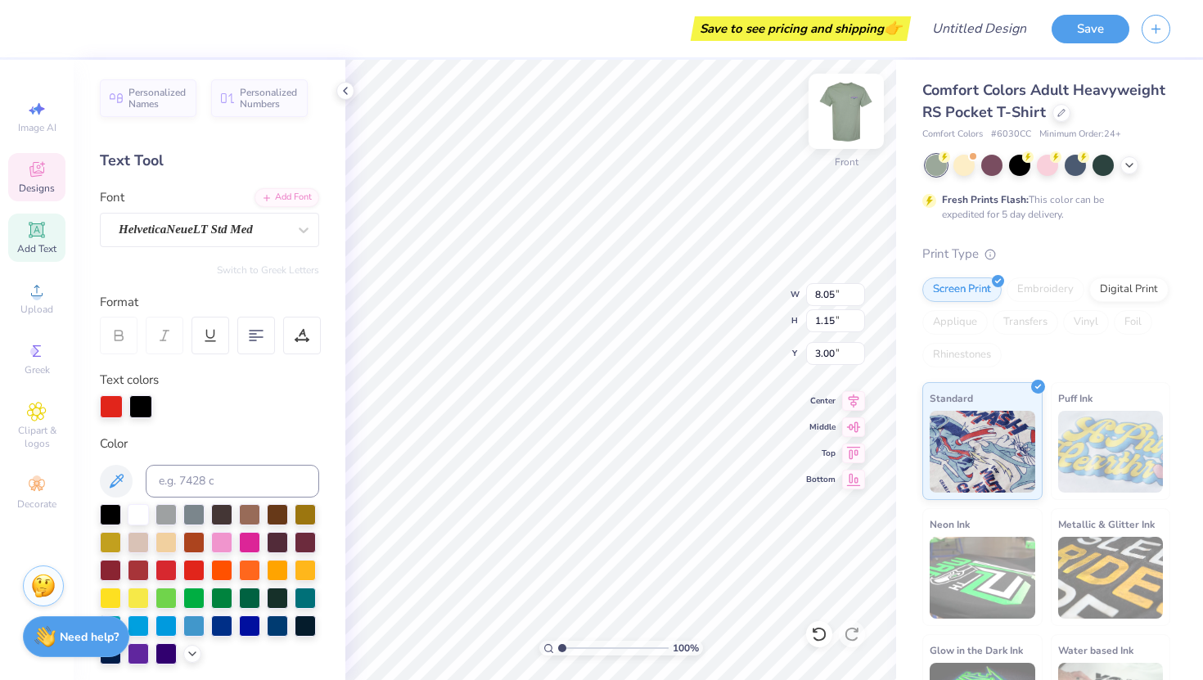
click at [846, 133] on img at bounding box center [846, 111] width 65 height 65
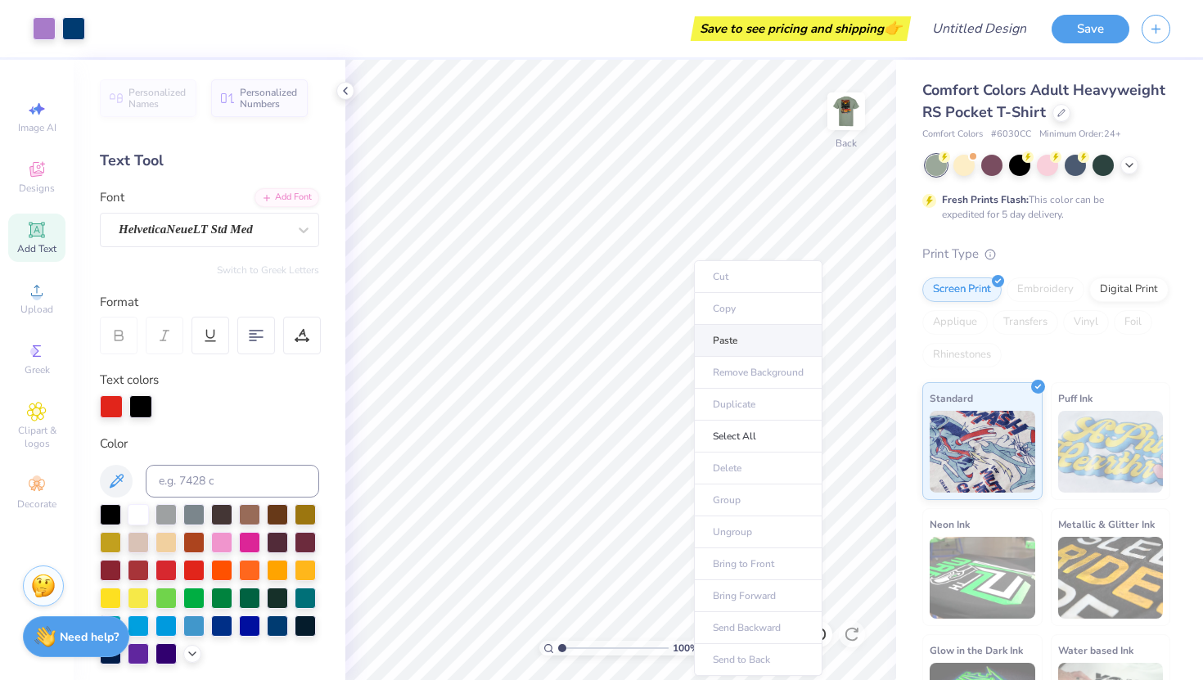
click at [735, 337] on li "Paste" at bounding box center [758, 341] width 129 height 32
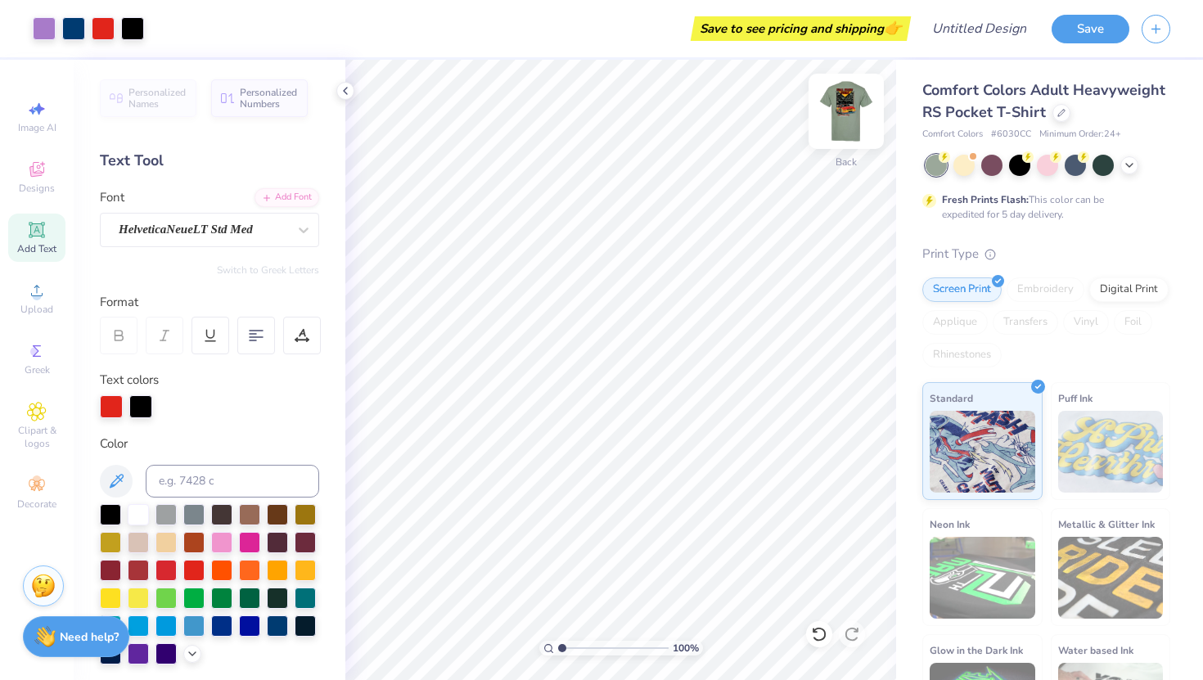
click at [844, 114] on img at bounding box center [846, 111] width 65 height 65
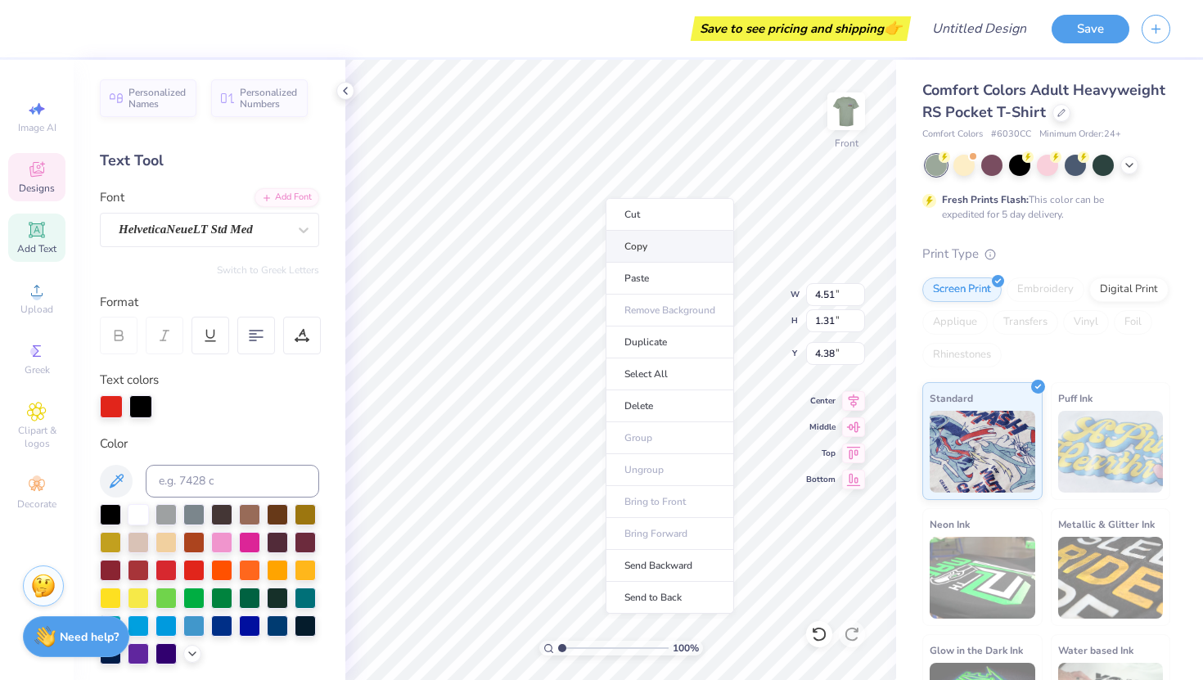
click at [635, 252] on li "Copy" at bounding box center [670, 247] width 129 height 32
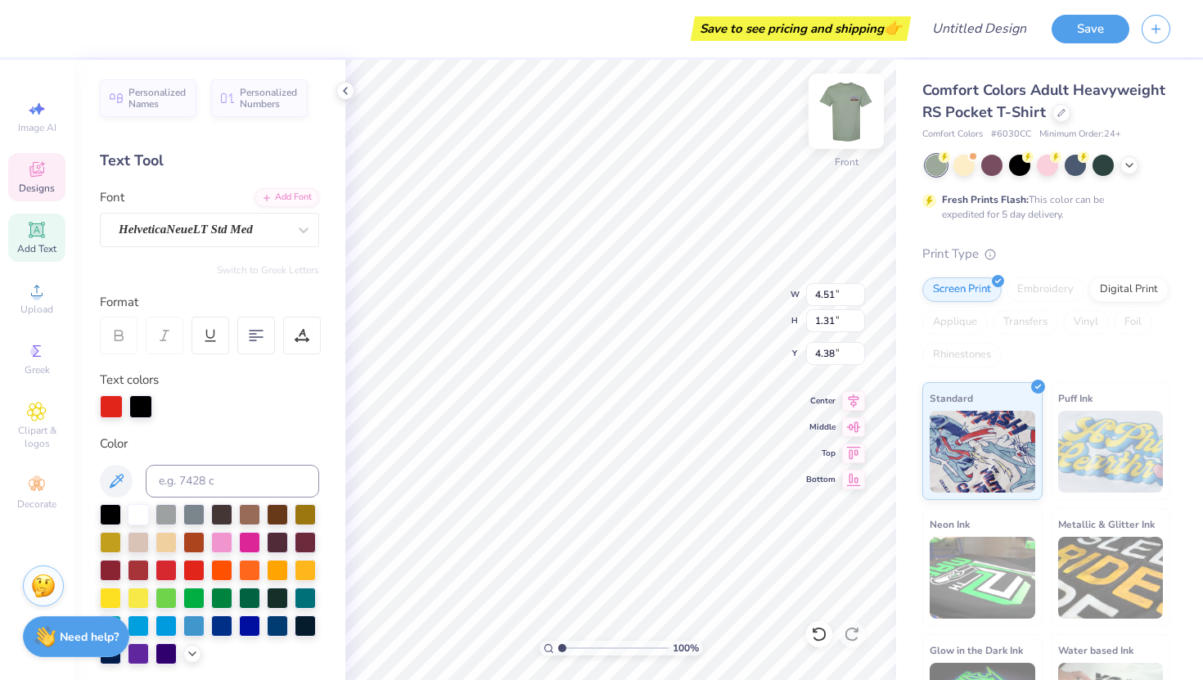
click at [855, 107] on img at bounding box center [846, 111] width 65 height 65
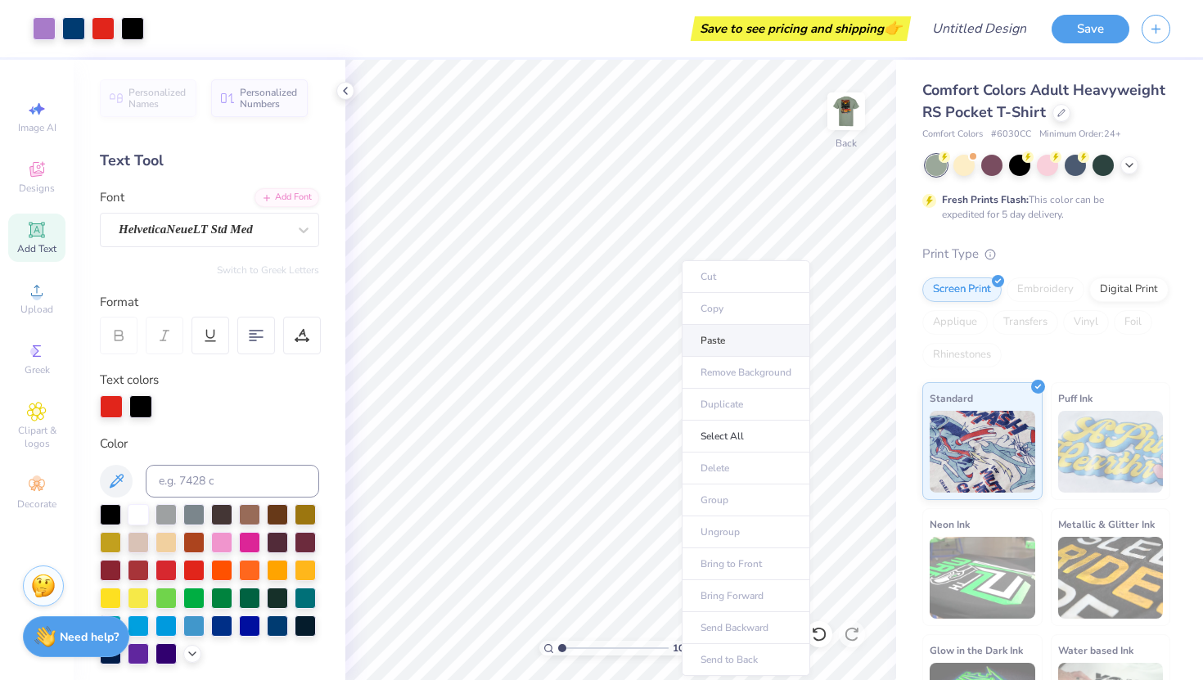
click at [704, 340] on li "Paste" at bounding box center [746, 341] width 129 height 32
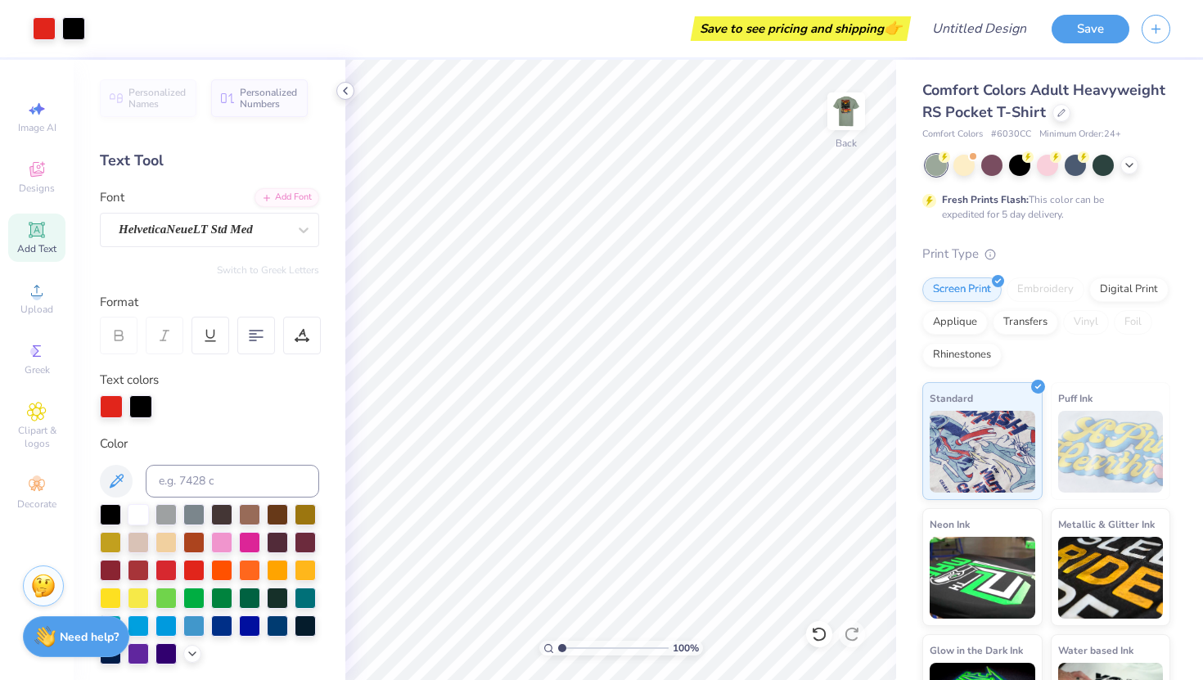
click at [342, 88] on icon at bounding box center [345, 90] width 13 height 13
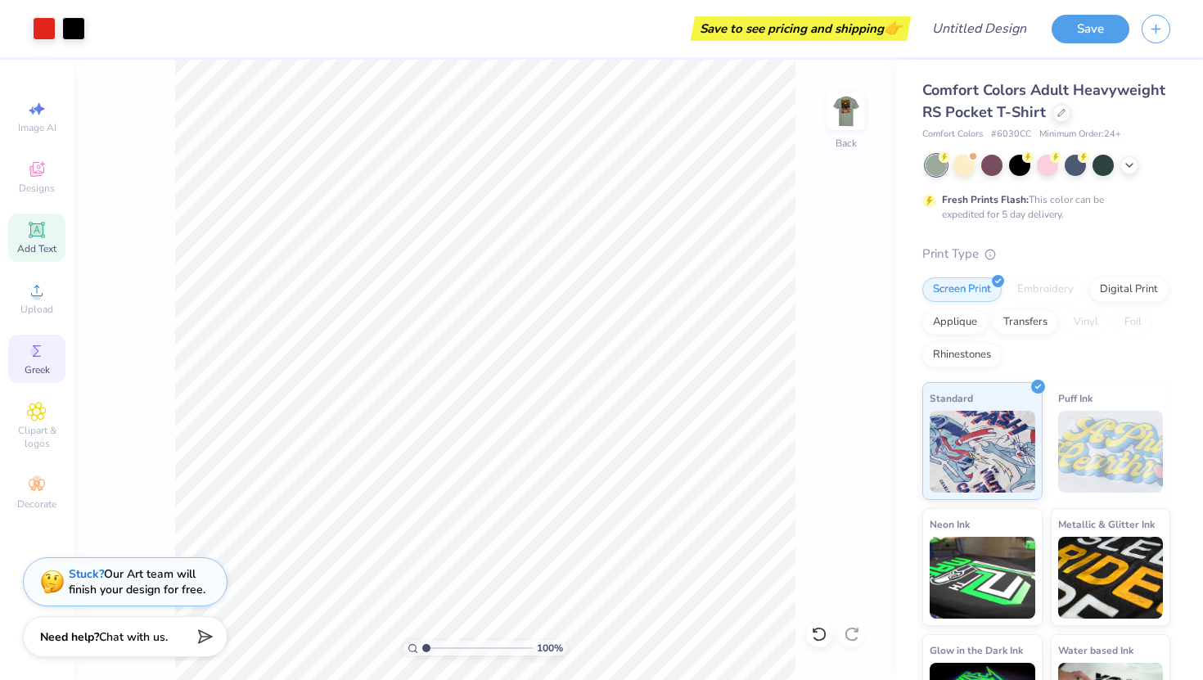
click at [41, 354] on icon at bounding box center [37, 351] width 20 height 20
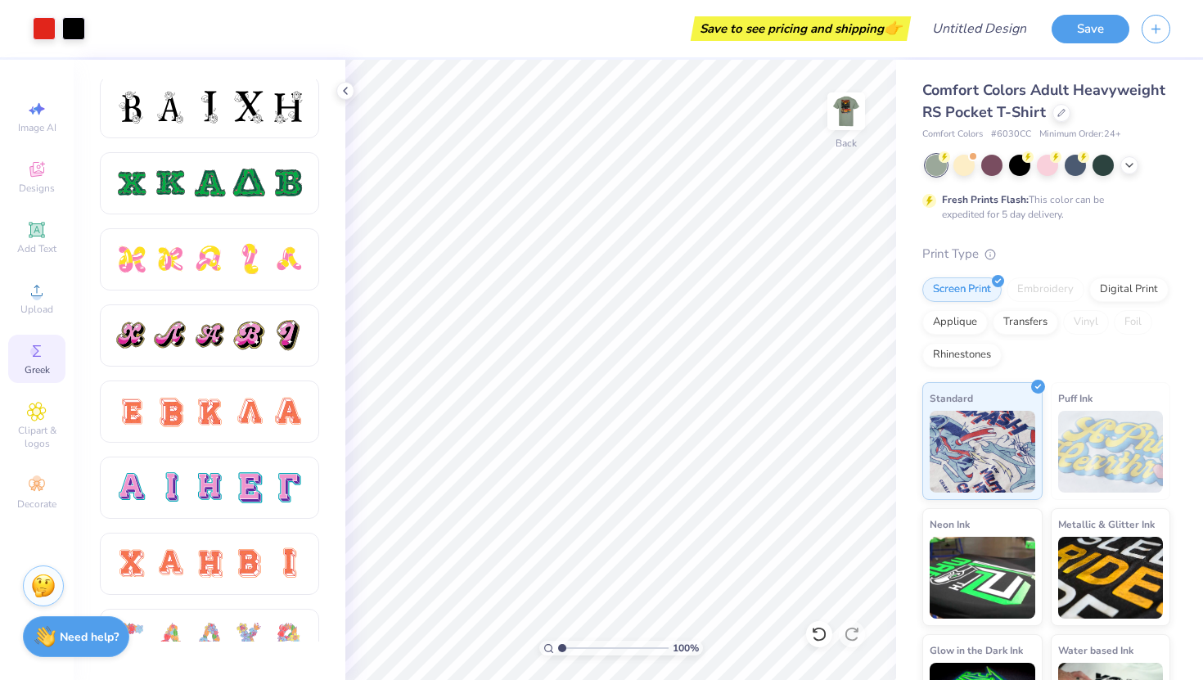
scroll to position [769, 0]
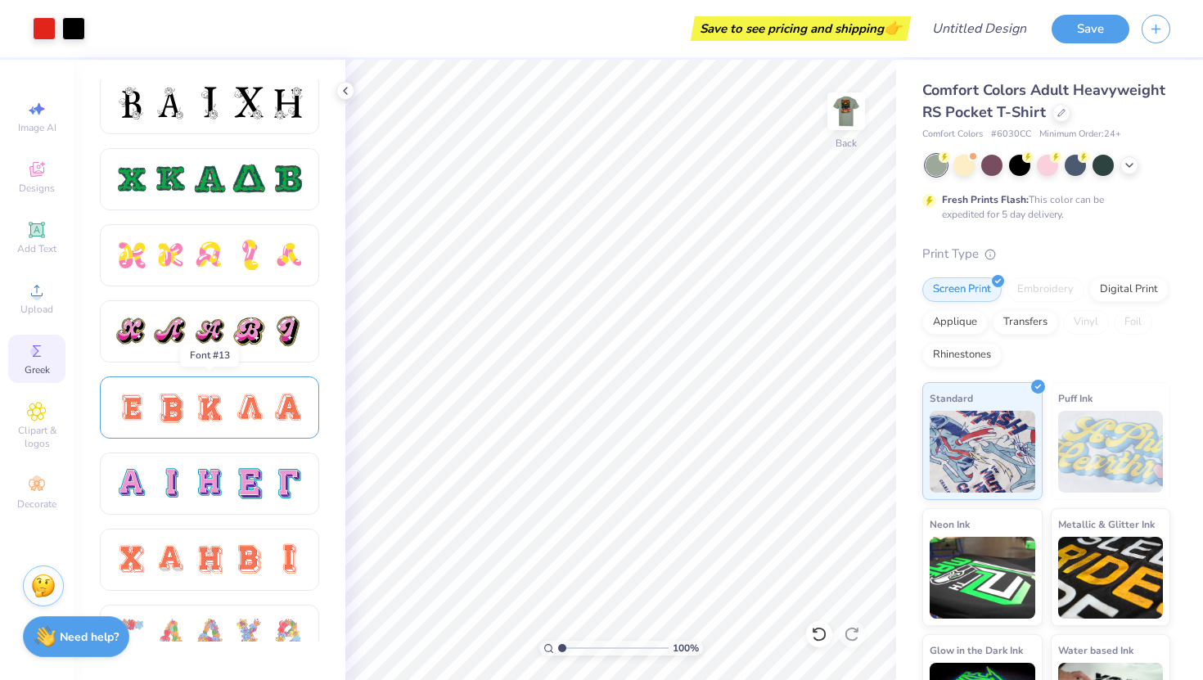
click at [227, 406] on div at bounding box center [210, 407] width 192 height 34
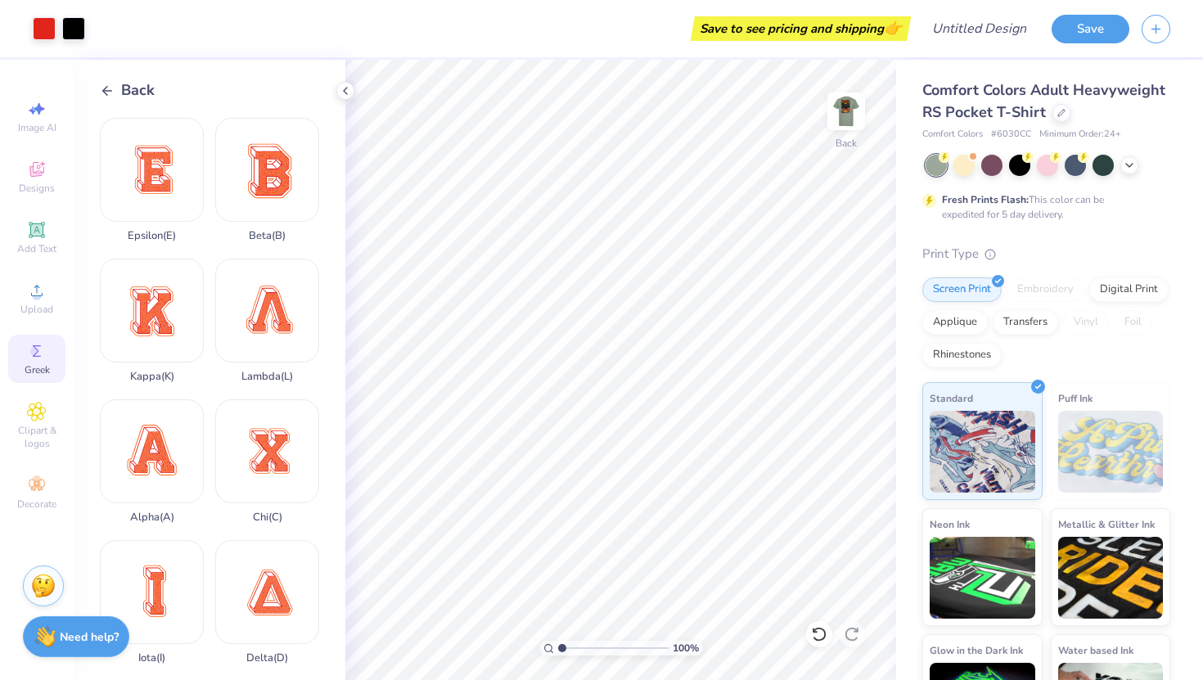
click at [102, 86] on icon at bounding box center [107, 90] width 15 height 15
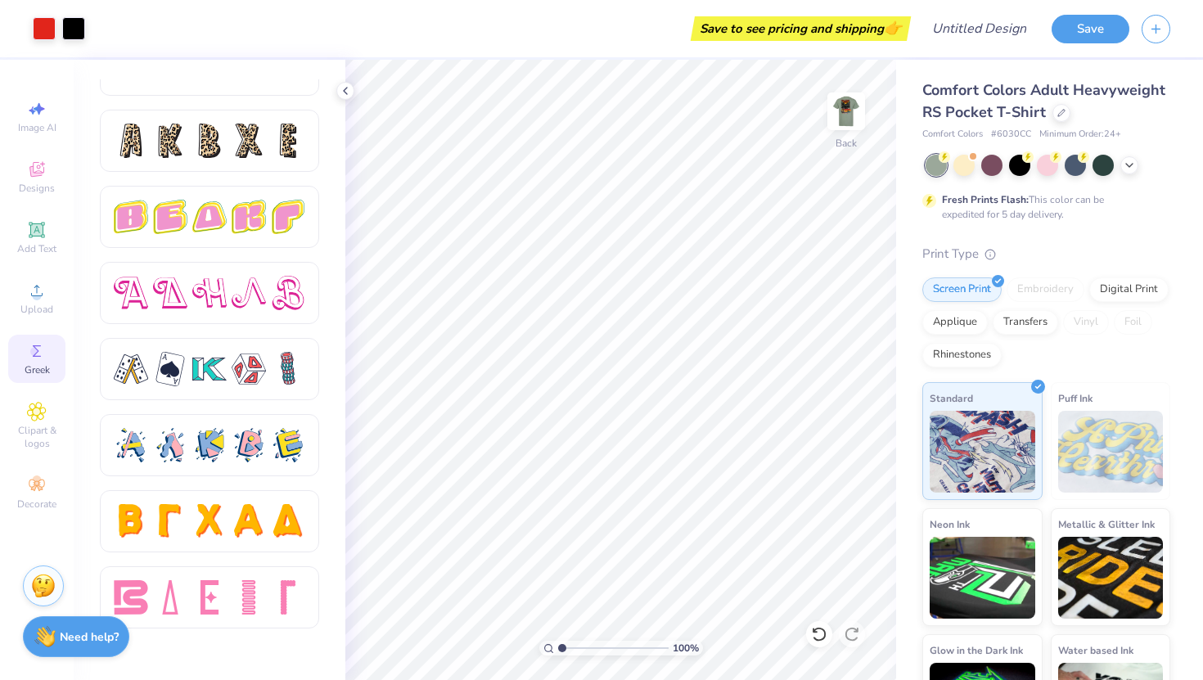
scroll to position [2710, 0]
click at [203, 285] on div at bounding box center [209, 294] width 34 height 34
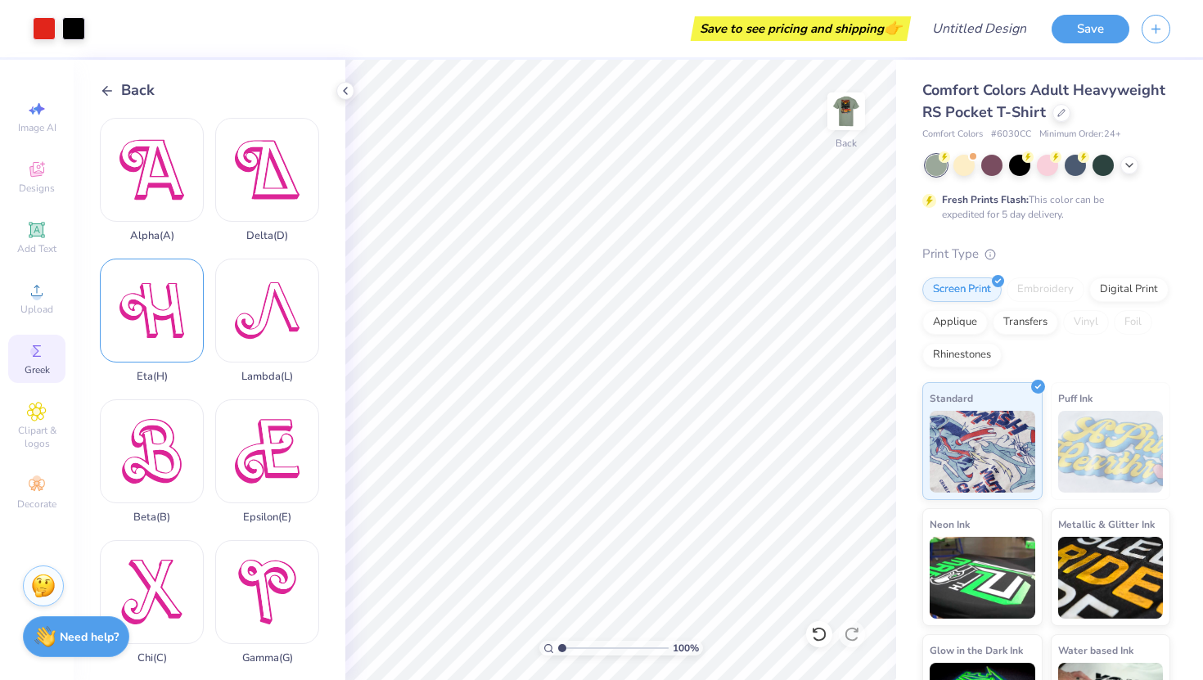
click at [197, 293] on div "Eta ( H )" at bounding box center [152, 321] width 104 height 124
click at [111, 89] on icon at bounding box center [107, 90] width 15 height 15
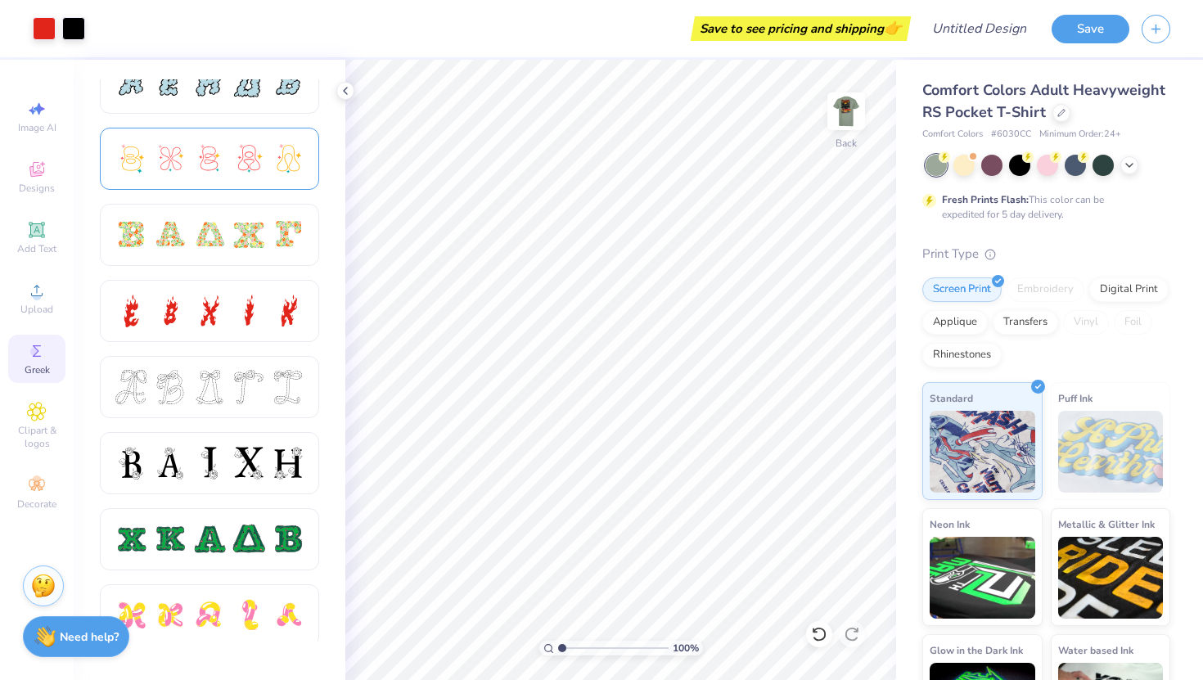
scroll to position [419, 0]
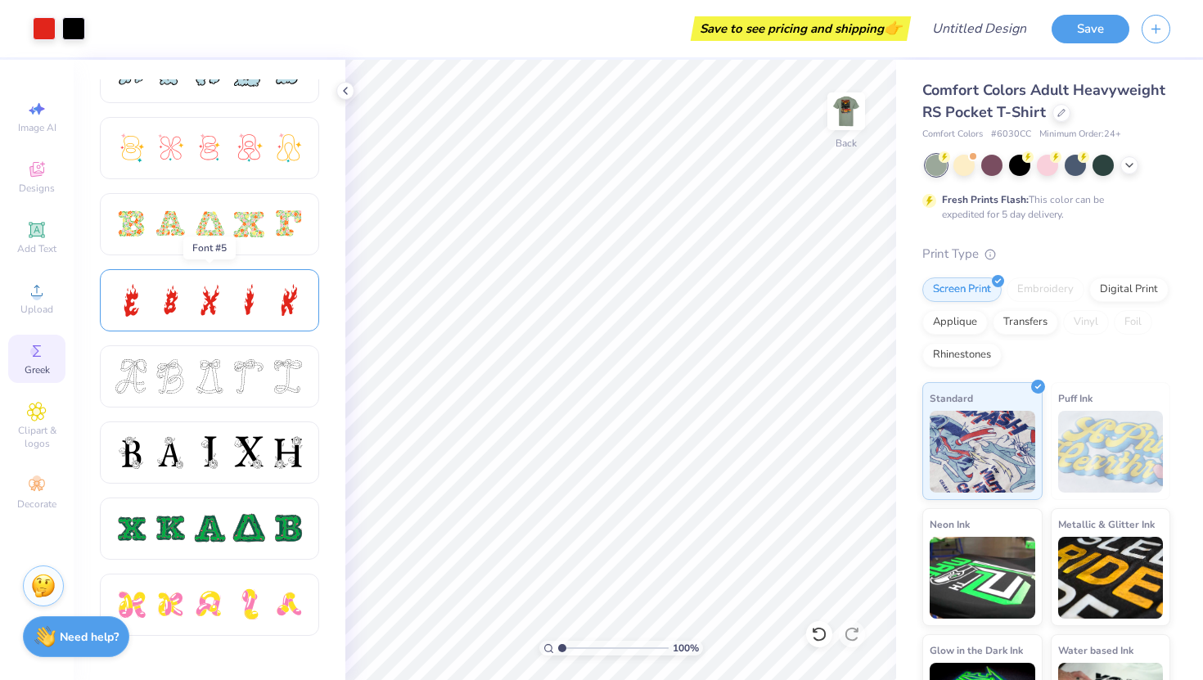
click at [208, 296] on div at bounding box center [209, 300] width 34 height 34
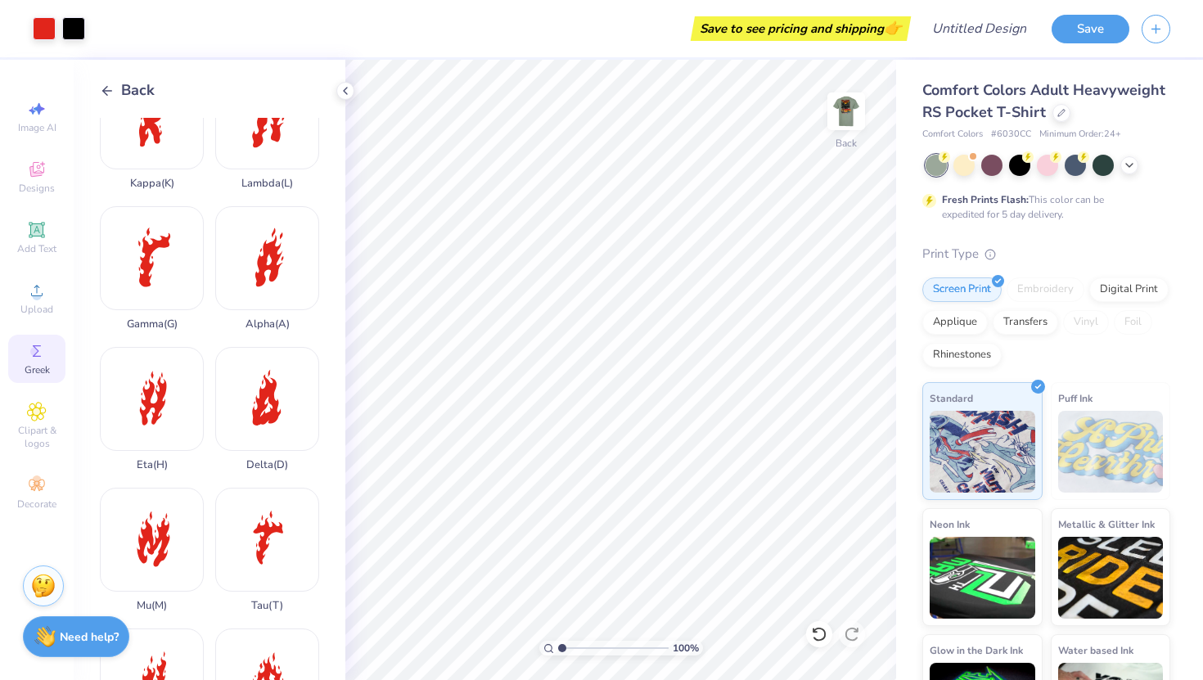
scroll to position [436, 0]
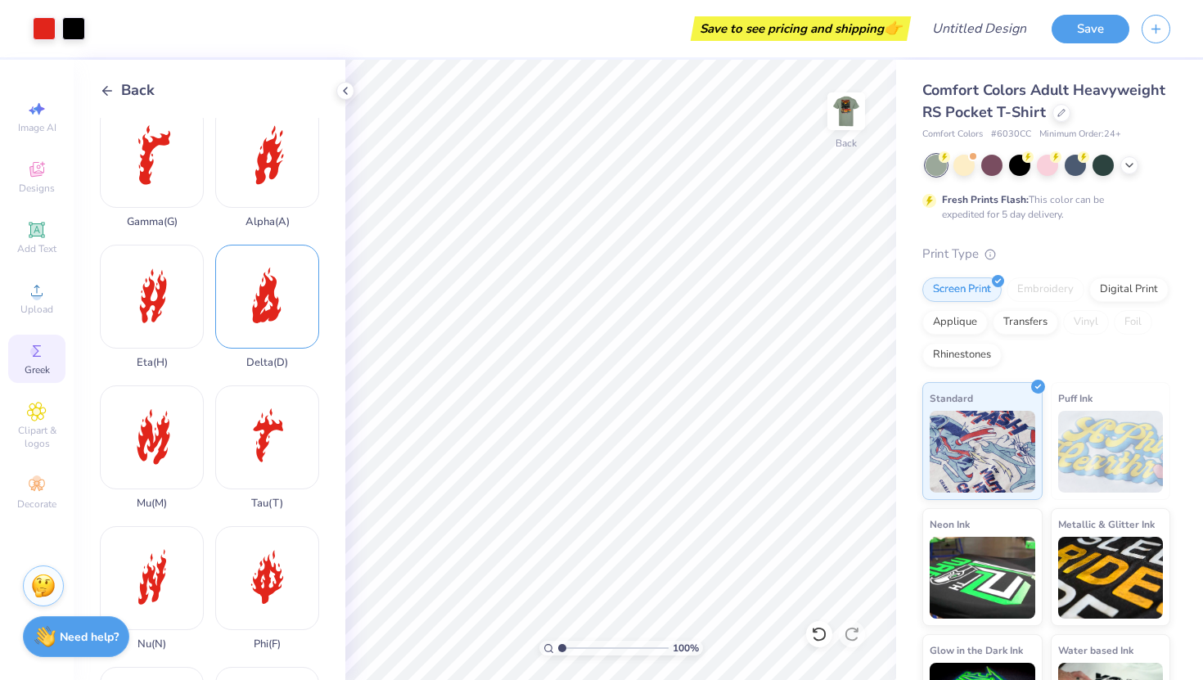
click at [259, 297] on div "Delta ( D )" at bounding box center [267, 307] width 104 height 124
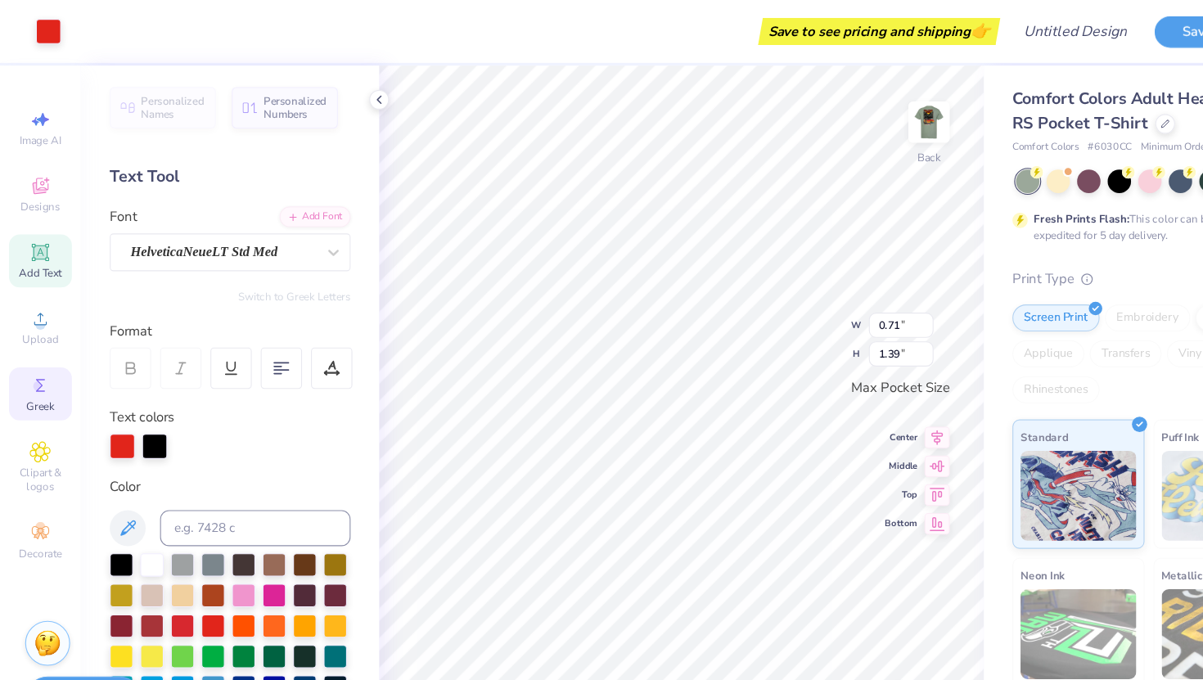
click at [33, 352] on circle at bounding box center [34, 351] width 9 height 9
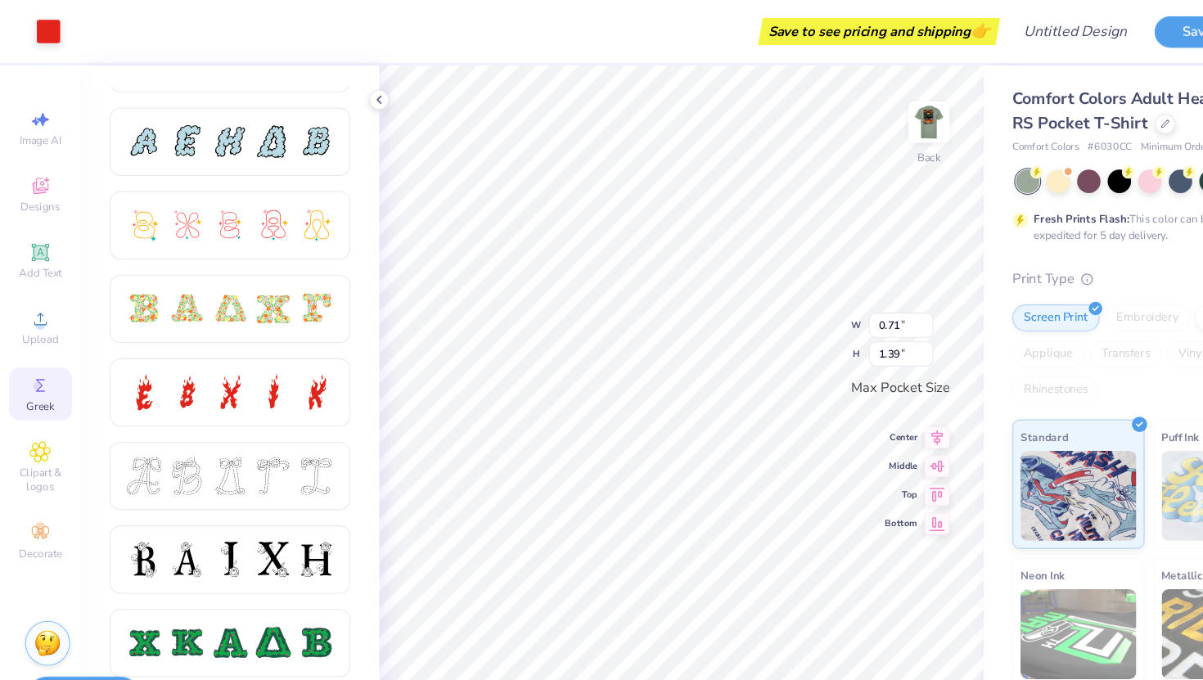
scroll to position [356, 0]
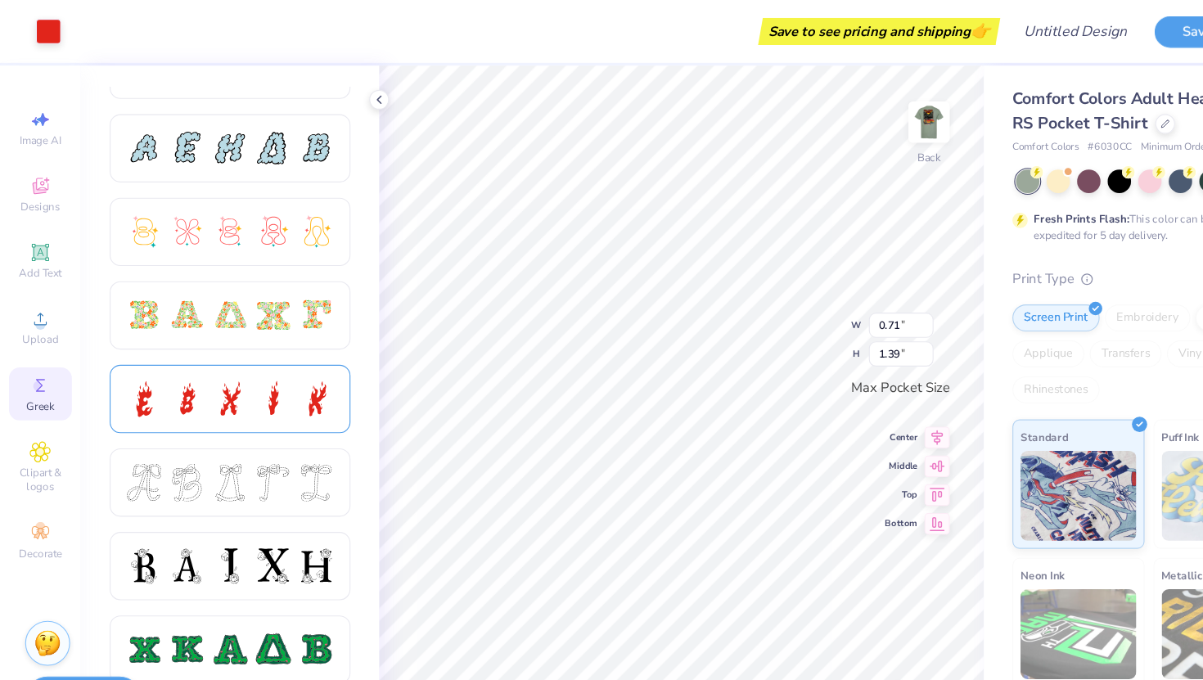
click at [218, 366] on div at bounding box center [209, 363] width 34 height 34
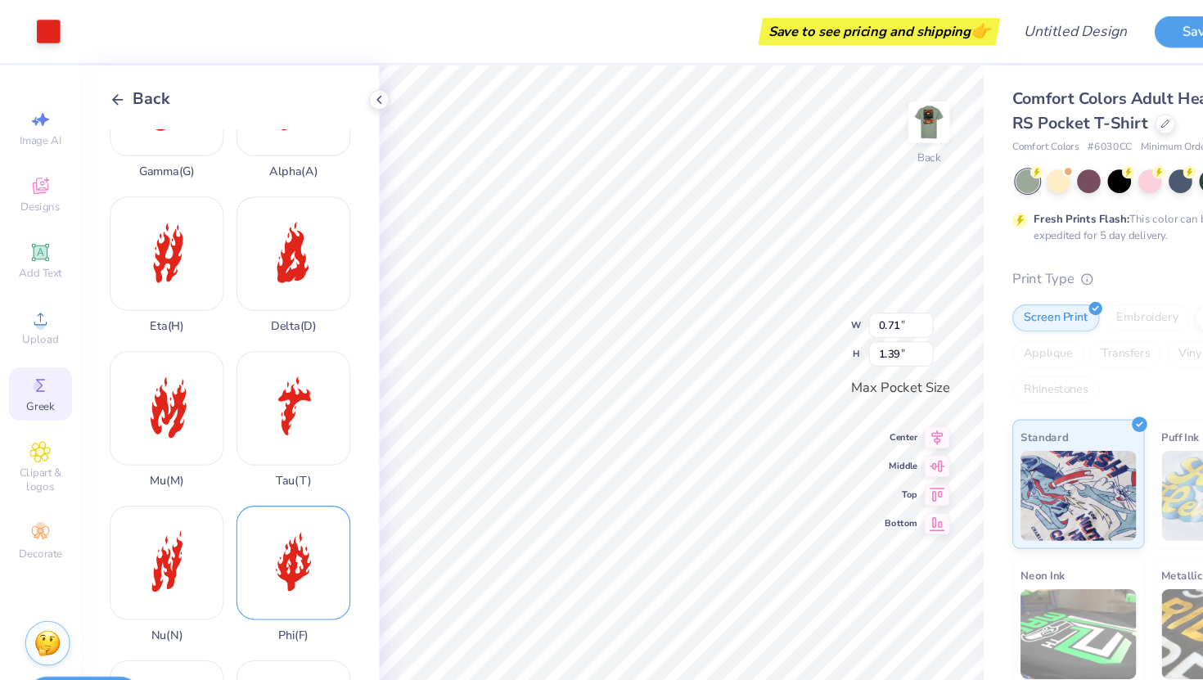
scroll to position [526, 0]
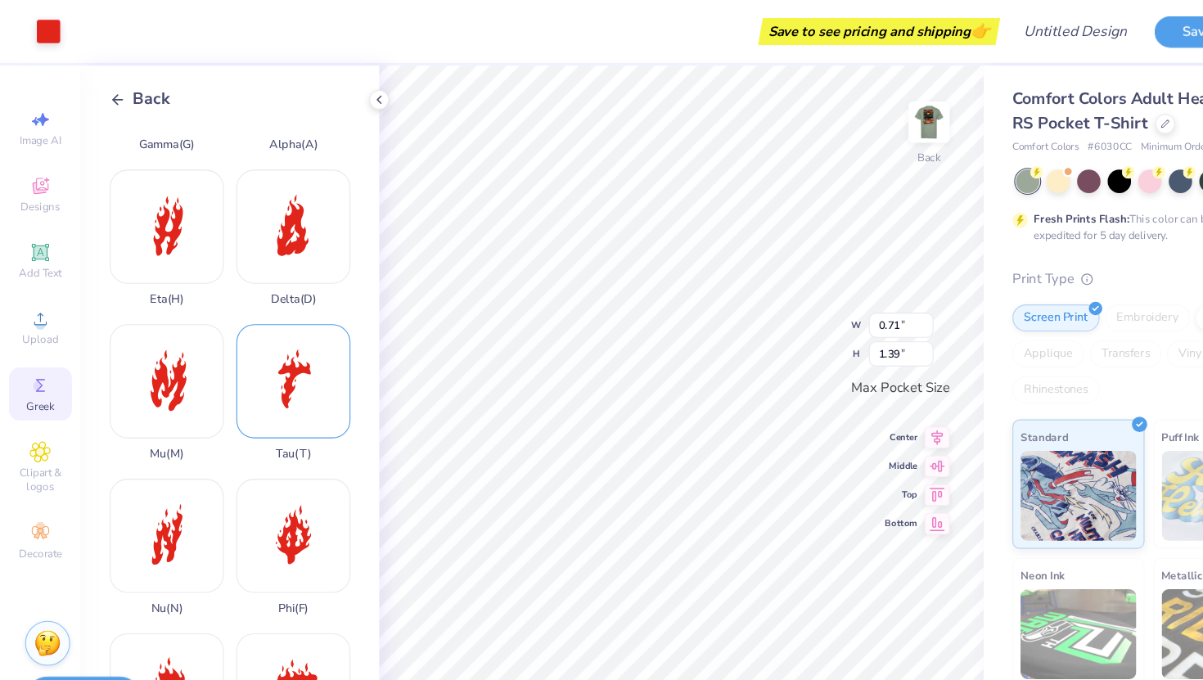
click at [273, 350] on div "Tau ( T )" at bounding box center [267, 358] width 104 height 124
click at [268, 232] on div "Delta ( D )" at bounding box center [267, 217] width 104 height 124
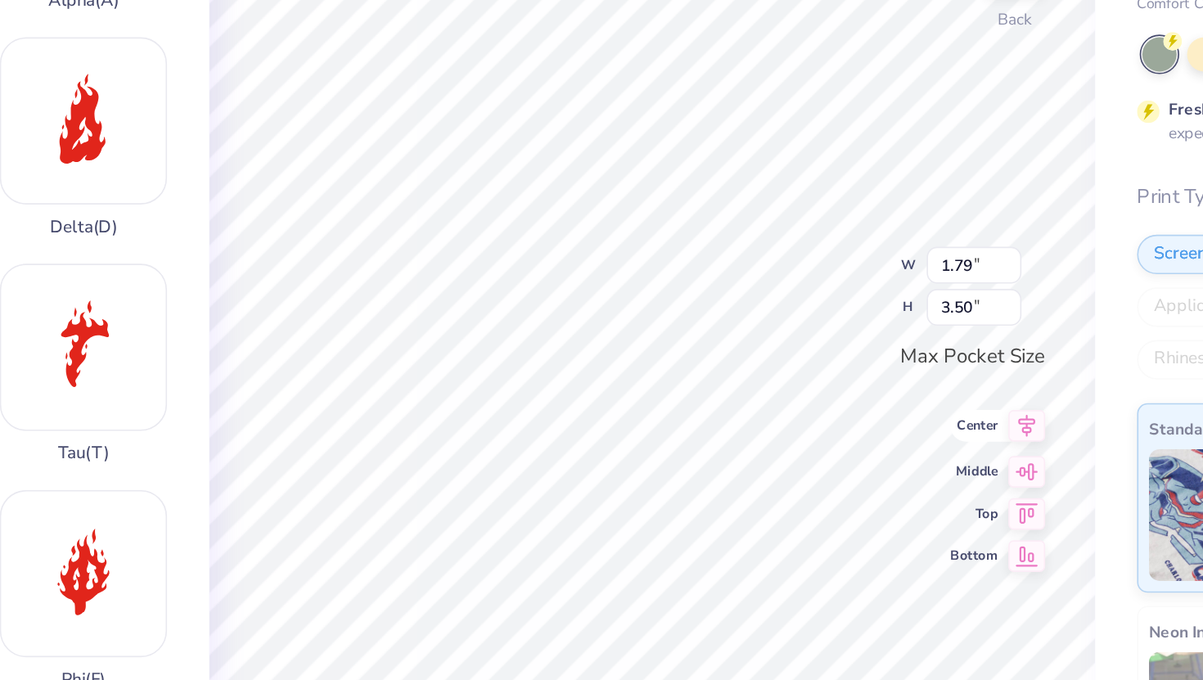
click at [856, 397] on icon at bounding box center [853, 396] width 23 height 20
click at [851, 422] on icon at bounding box center [853, 423] width 23 height 20
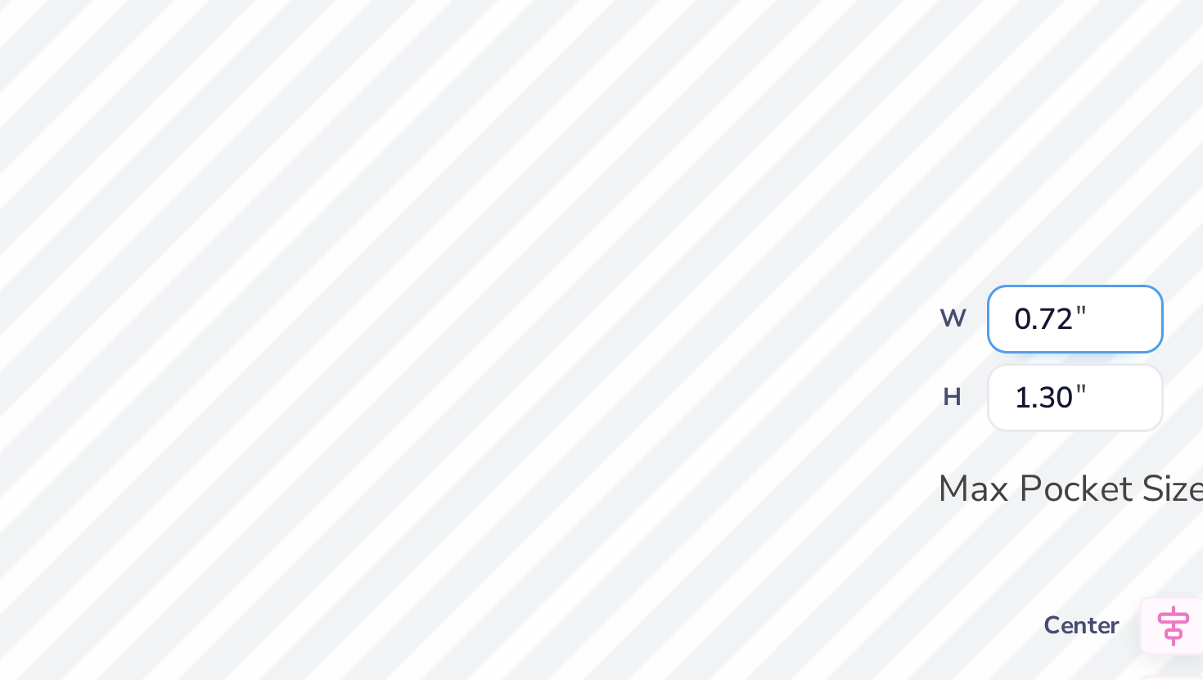
click at [810, 298] on input "0.72" at bounding box center [821, 296] width 59 height 23
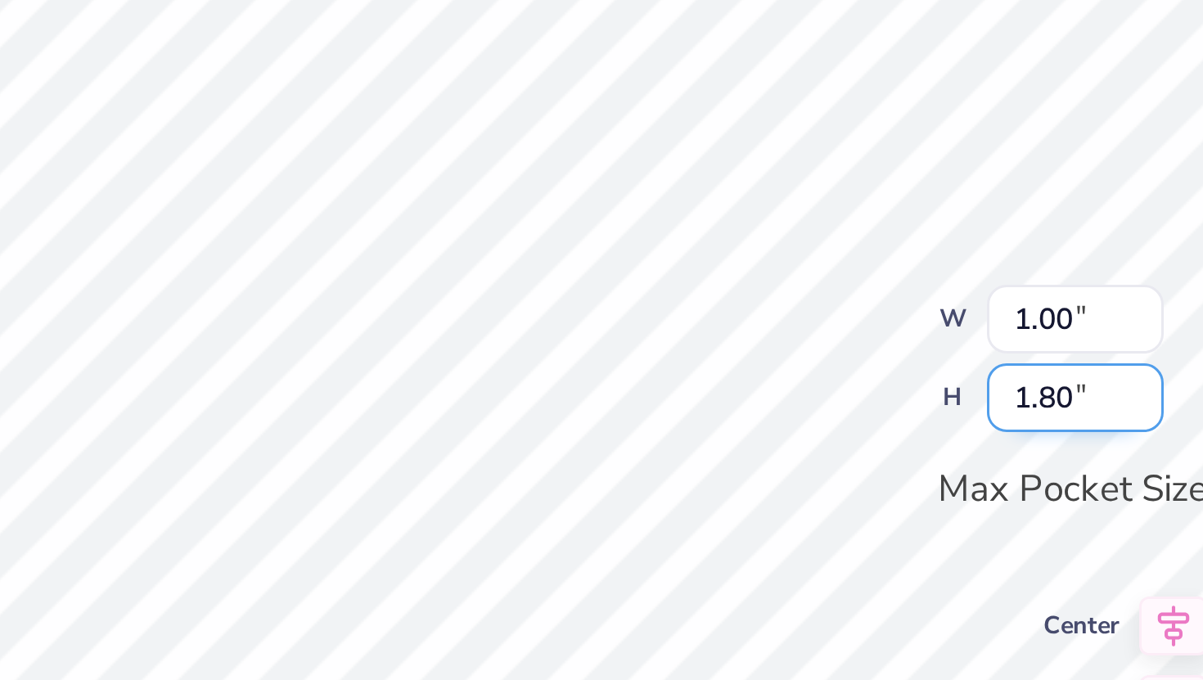
click at [814, 324] on input "1.80" at bounding box center [821, 322] width 59 height 23
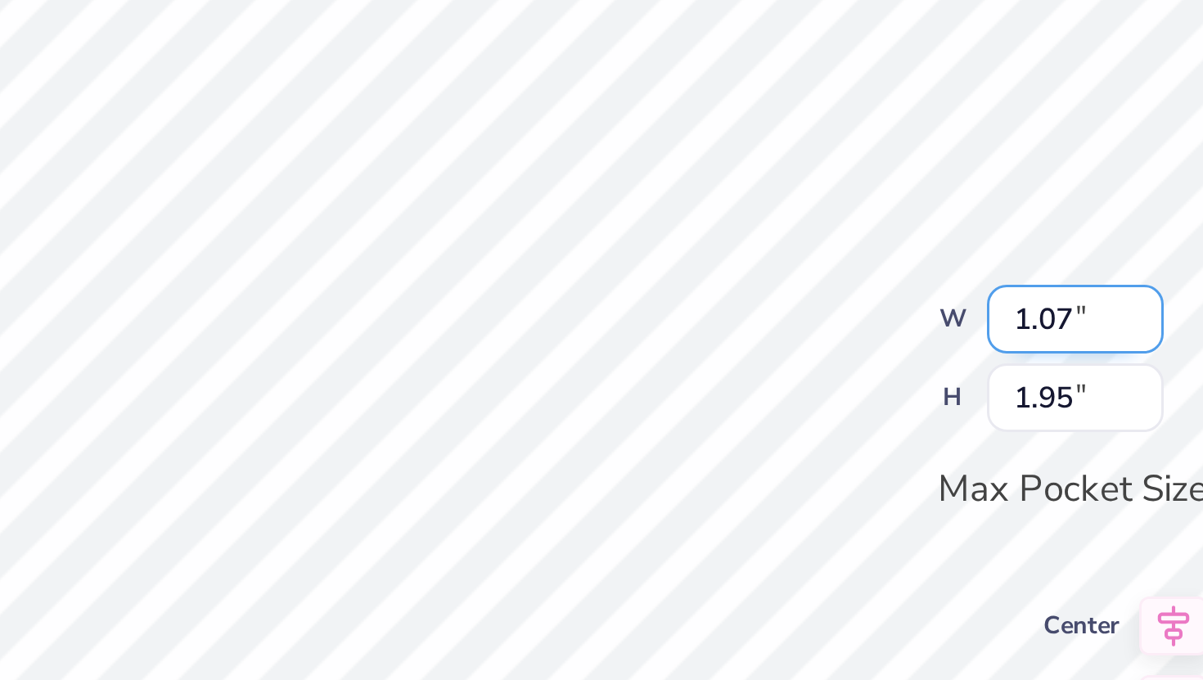
click at [845, 301] on input "1.07" at bounding box center [821, 296] width 59 height 23
click at [845, 301] on input "1.06" at bounding box center [821, 296] width 59 height 23
click at [845, 301] on input "1.05" at bounding box center [821, 296] width 59 height 23
click at [845, 301] on input "1.04" at bounding box center [821, 296] width 59 height 23
click at [845, 301] on input "1.03" at bounding box center [821, 296] width 59 height 23
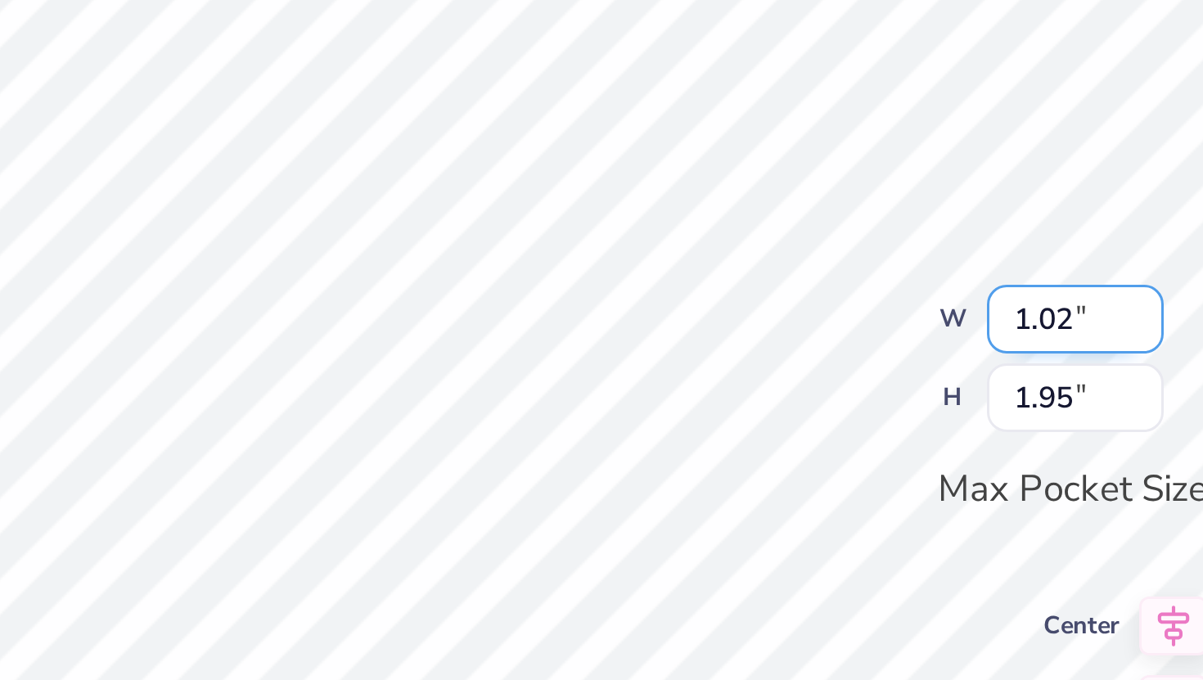
click at [845, 301] on input "1.02" at bounding box center [821, 296] width 59 height 23
click at [845, 301] on input "1.01" at bounding box center [821, 296] width 59 height 23
click at [845, 301] on input "1" at bounding box center [821, 296] width 59 height 23
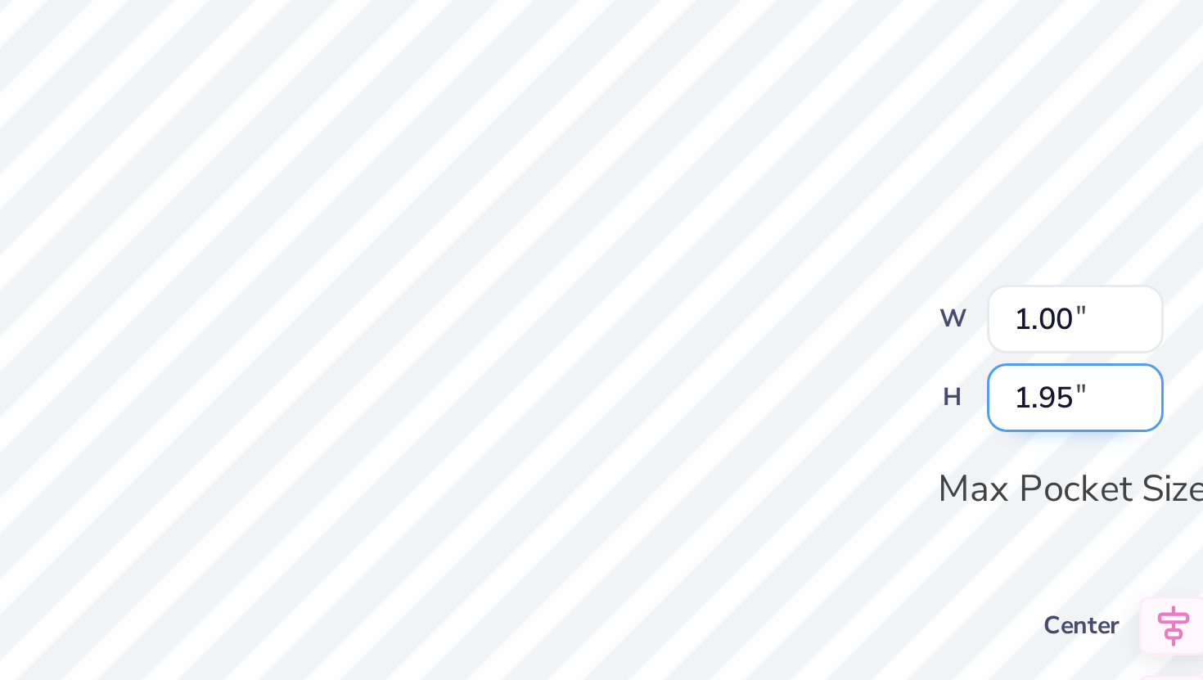
click at [842, 318] on input "1.95" at bounding box center [821, 322] width 59 height 23
click at [810, 324] on input "1.80" at bounding box center [821, 322] width 59 height 23
click at [815, 325] on input "1.80" at bounding box center [821, 322] width 59 height 23
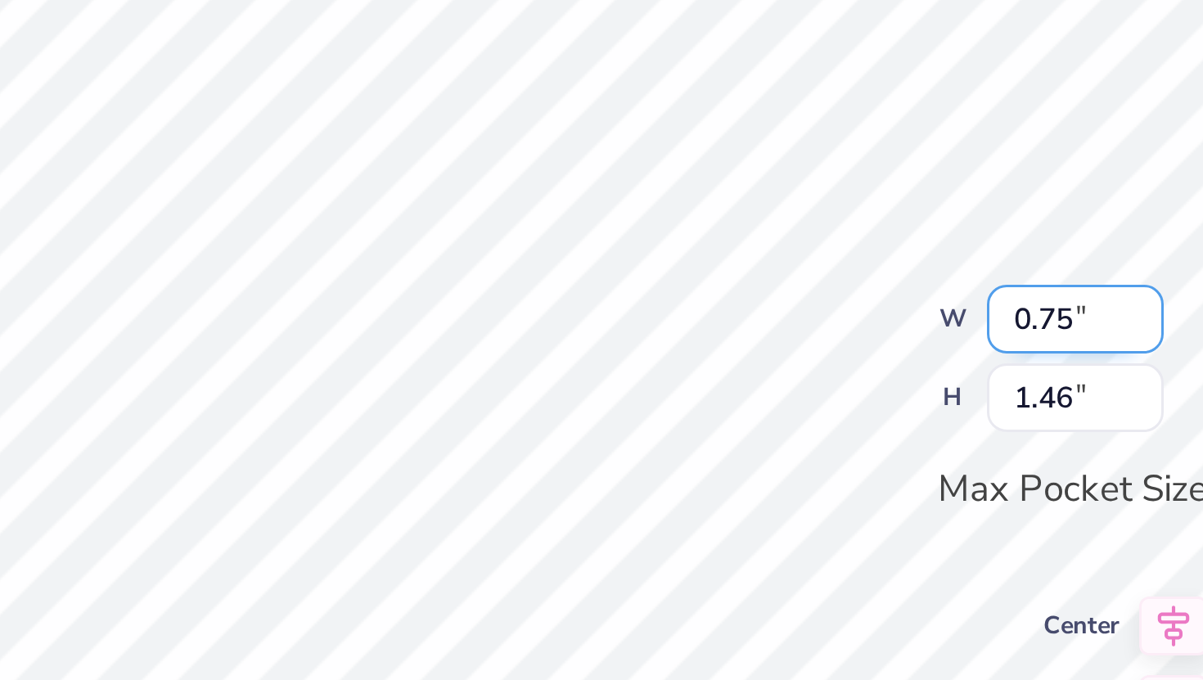
click at [817, 300] on input "0.75" at bounding box center [821, 296] width 59 height 23
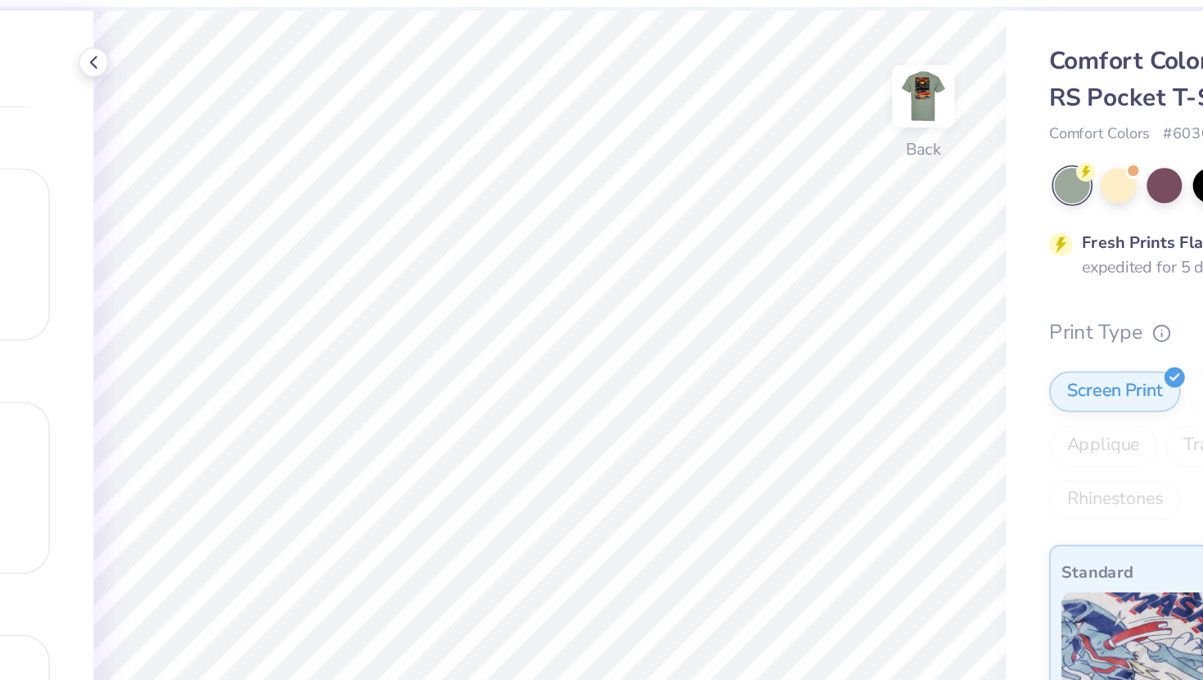
scroll to position [0, 0]
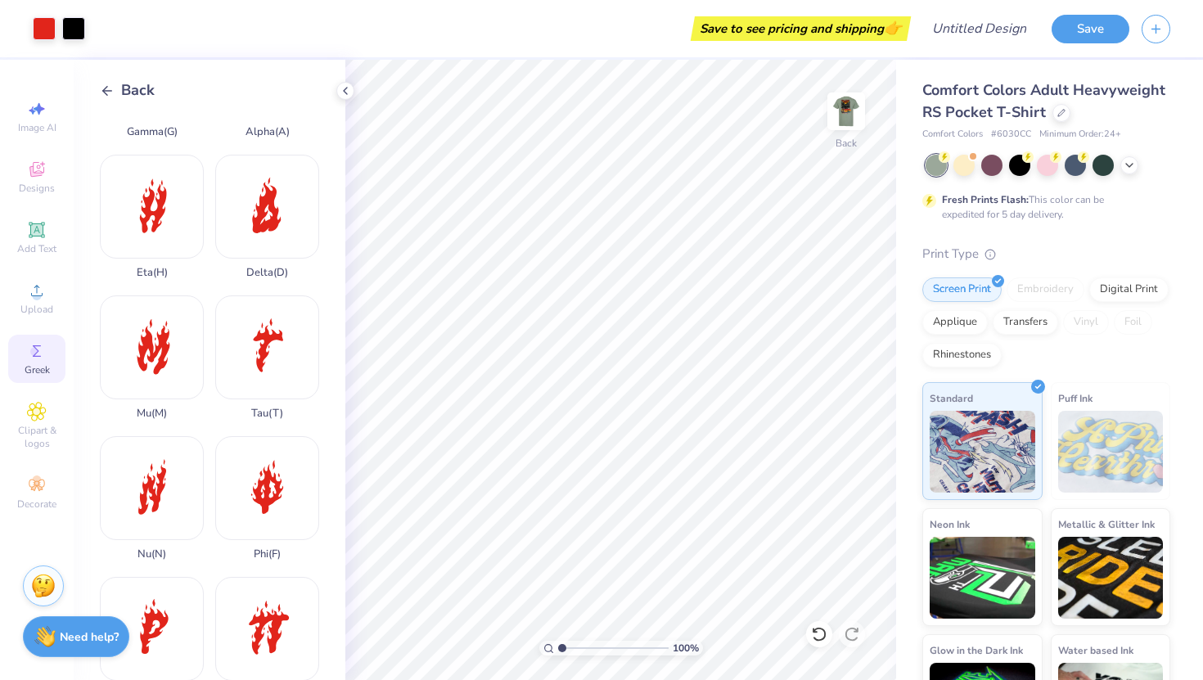
click at [109, 96] on icon at bounding box center [107, 90] width 15 height 15
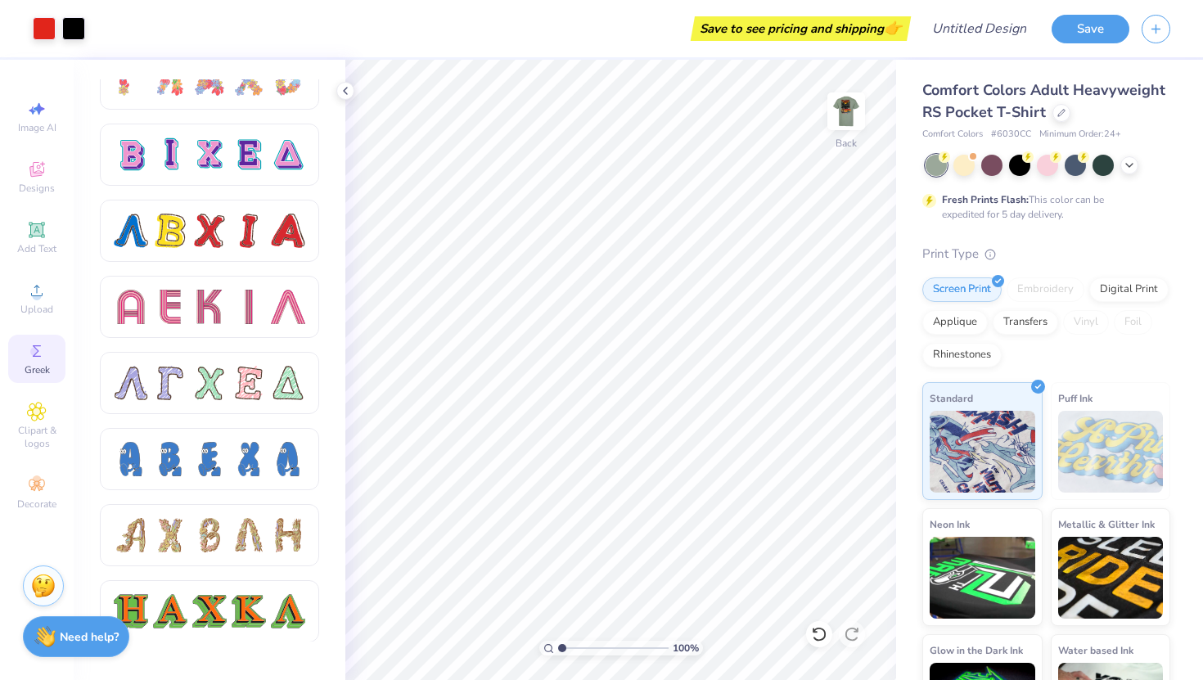
scroll to position [1329, 0]
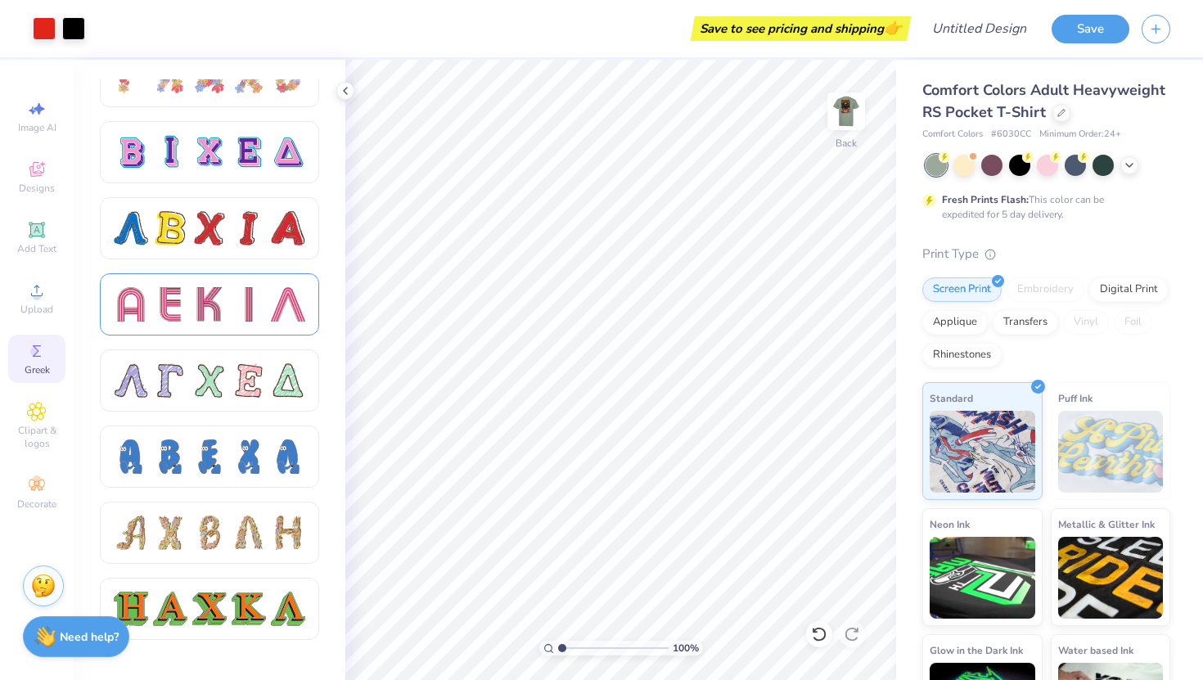
click at [262, 315] on div at bounding box center [249, 304] width 34 height 34
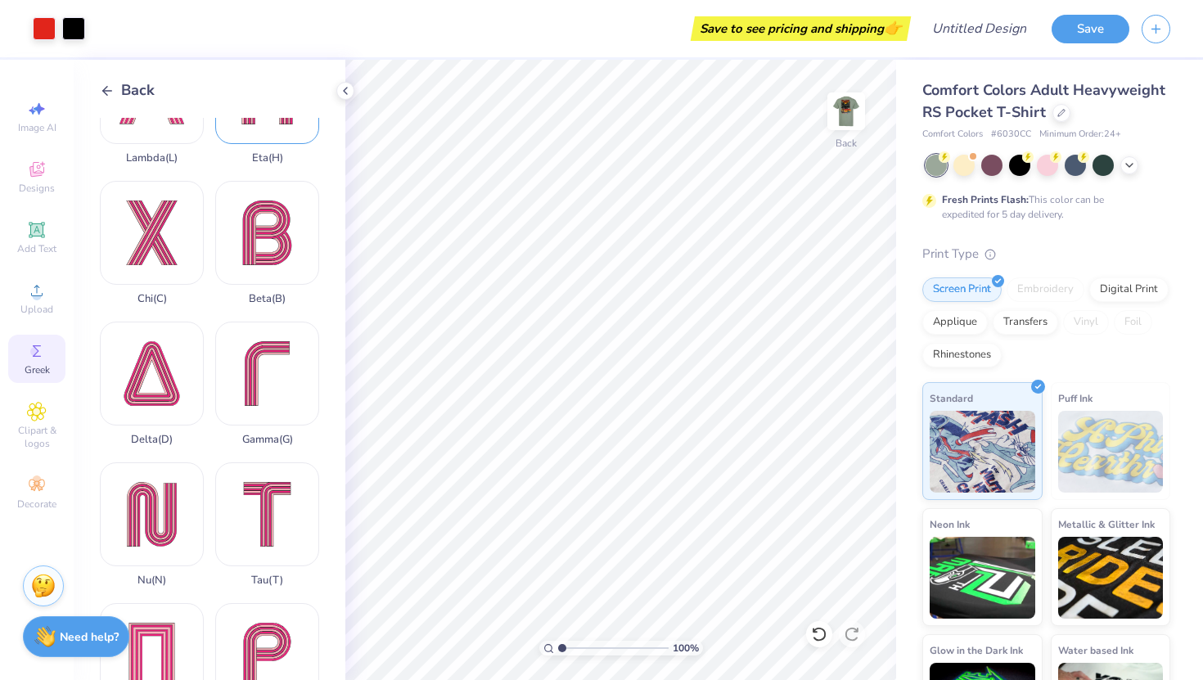
scroll to position [361, 0]
click at [170, 356] on div "Delta ( D )" at bounding box center [152, 382] width 104 height 124
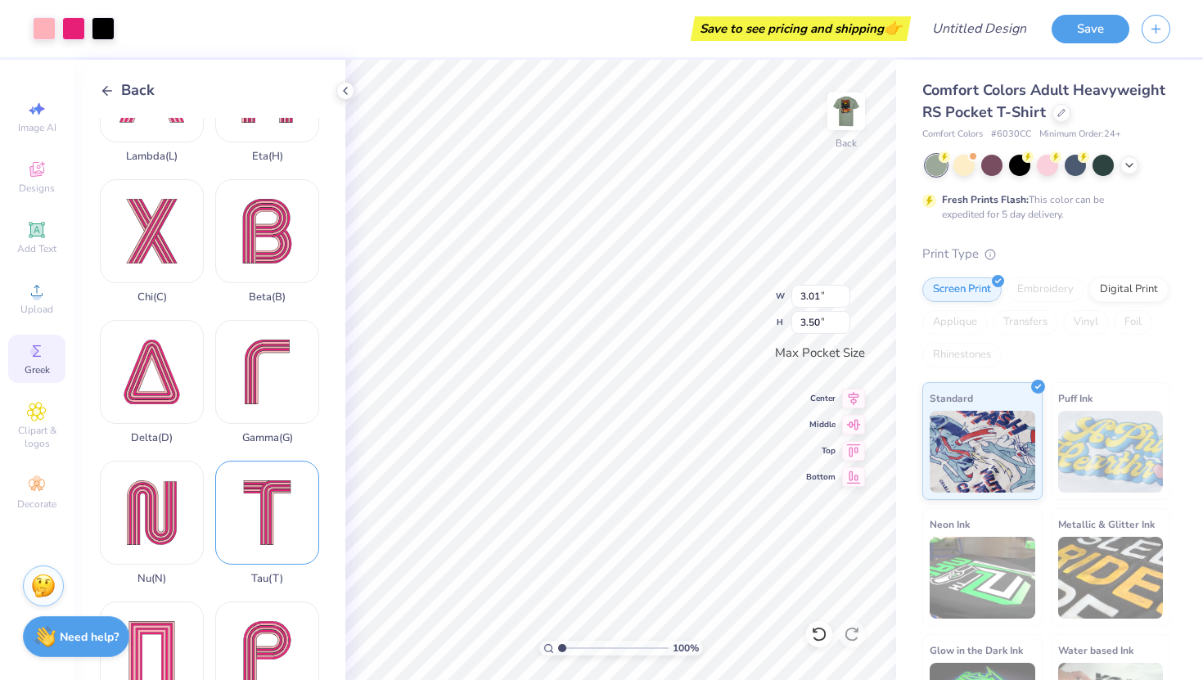
click at [276, 500] on div "Tau ( T )" at bounding box center [267, 523] width 104 height 124
click at [172, 361] on div "Delta ( D )" at bounding box center [152, 382] width 104 height 124
